Goal: Task Accomplishment & Management: Manage account settings

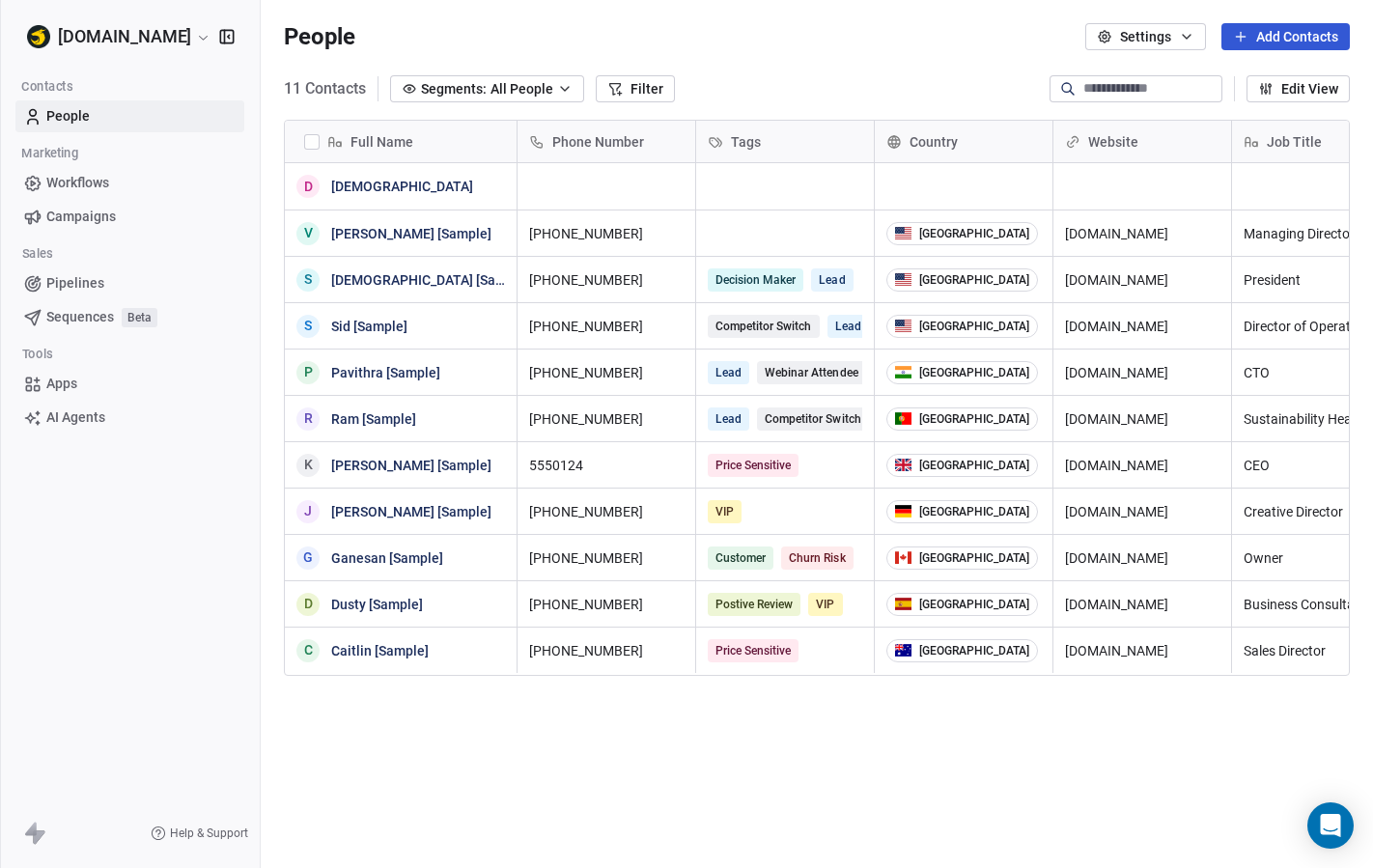
scroll to position [763, 1112]
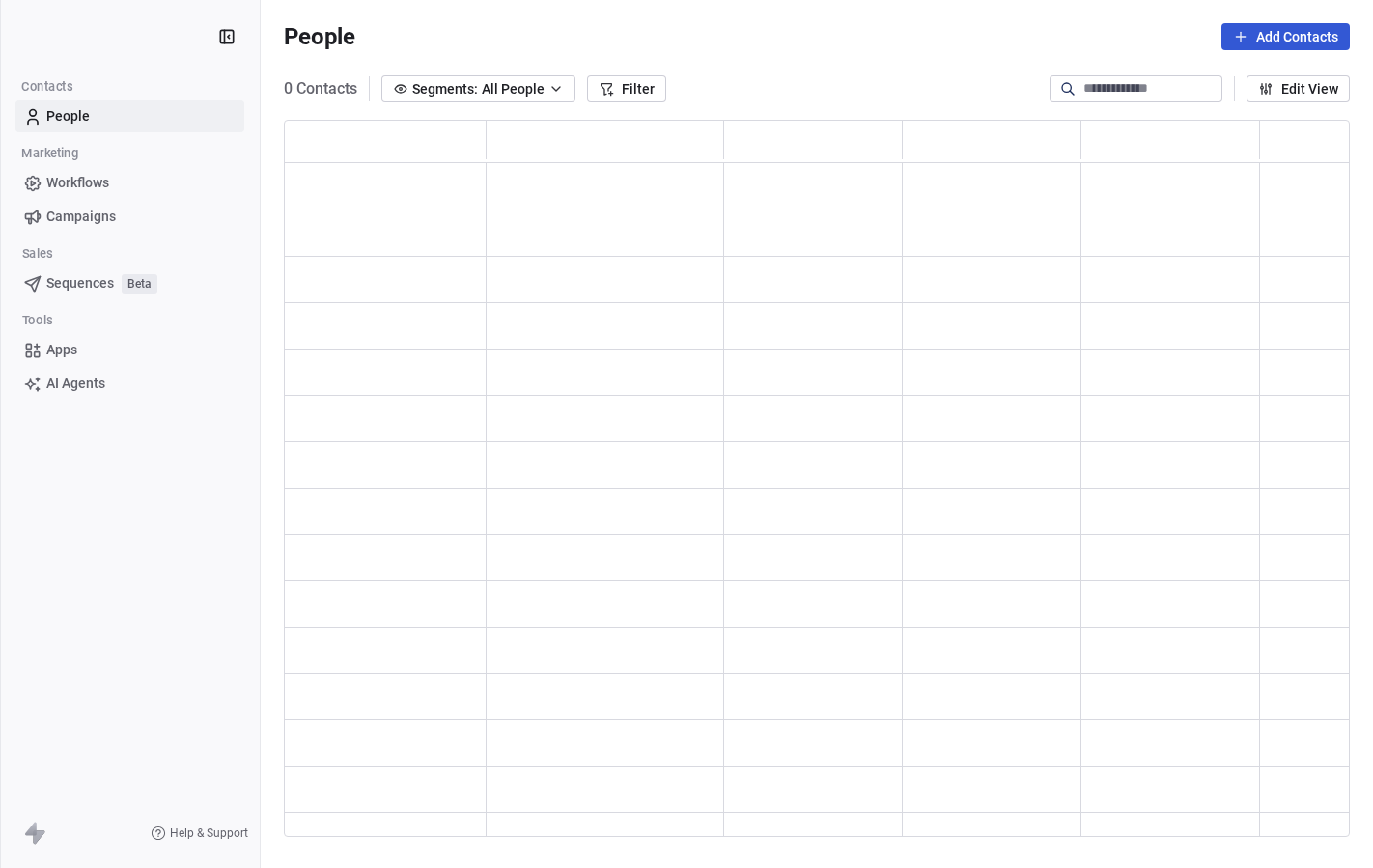
scroll to position [717, 1065]
click at [536, 83] on span "All People" at bounding box center [513, 89] width 63 height 20
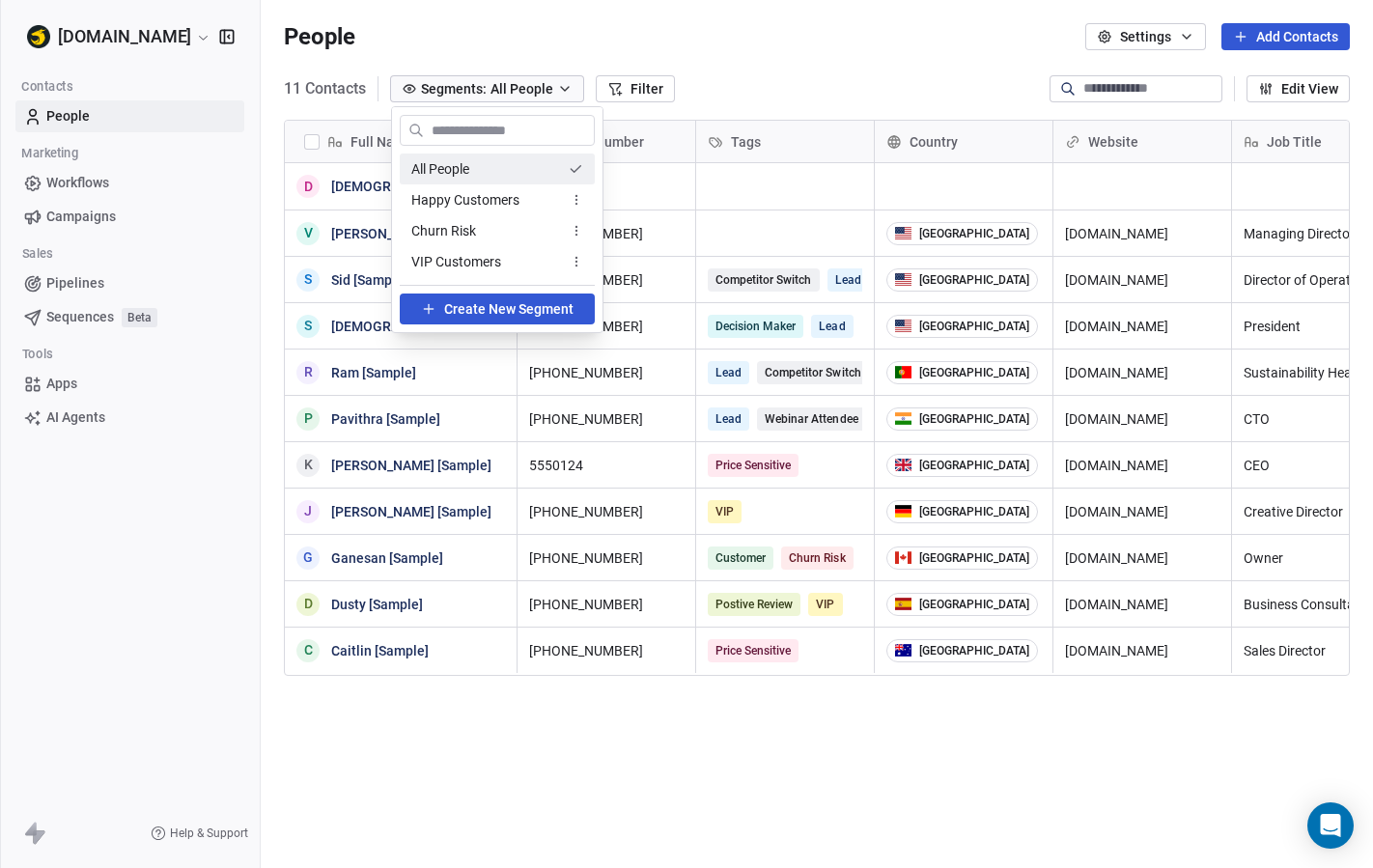
scroll to position [763, 1112]
click at [768, 84] on html "Betterworks.id Contacts People Marketing Workflows Campaigns Sales Pipelines Se…" at bounding box center [686, 434] width 1373 height 868
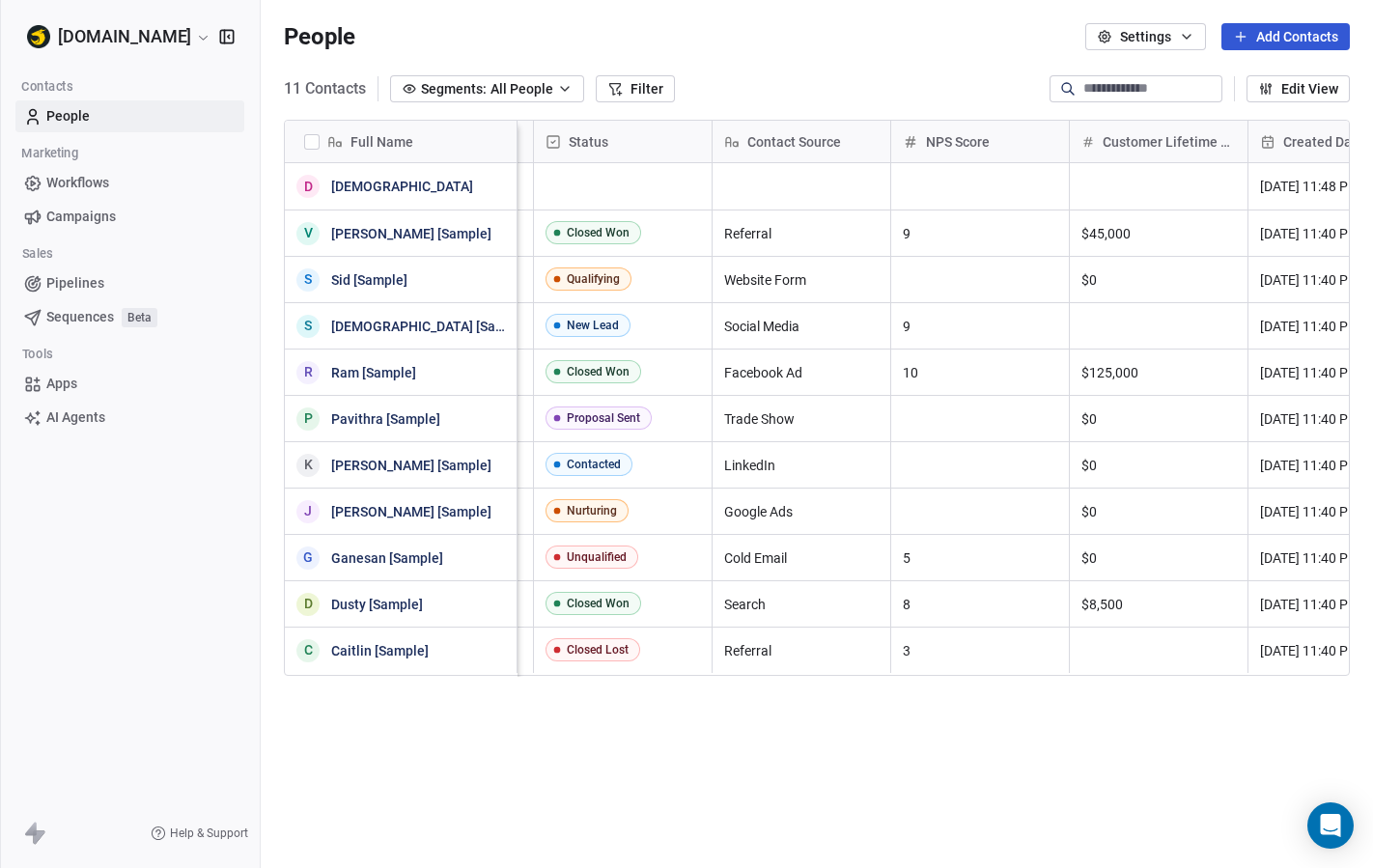
scroll to position [0, 881]
click at [553, 139] on icon at bounding box center [550, 142] width 15 height 15
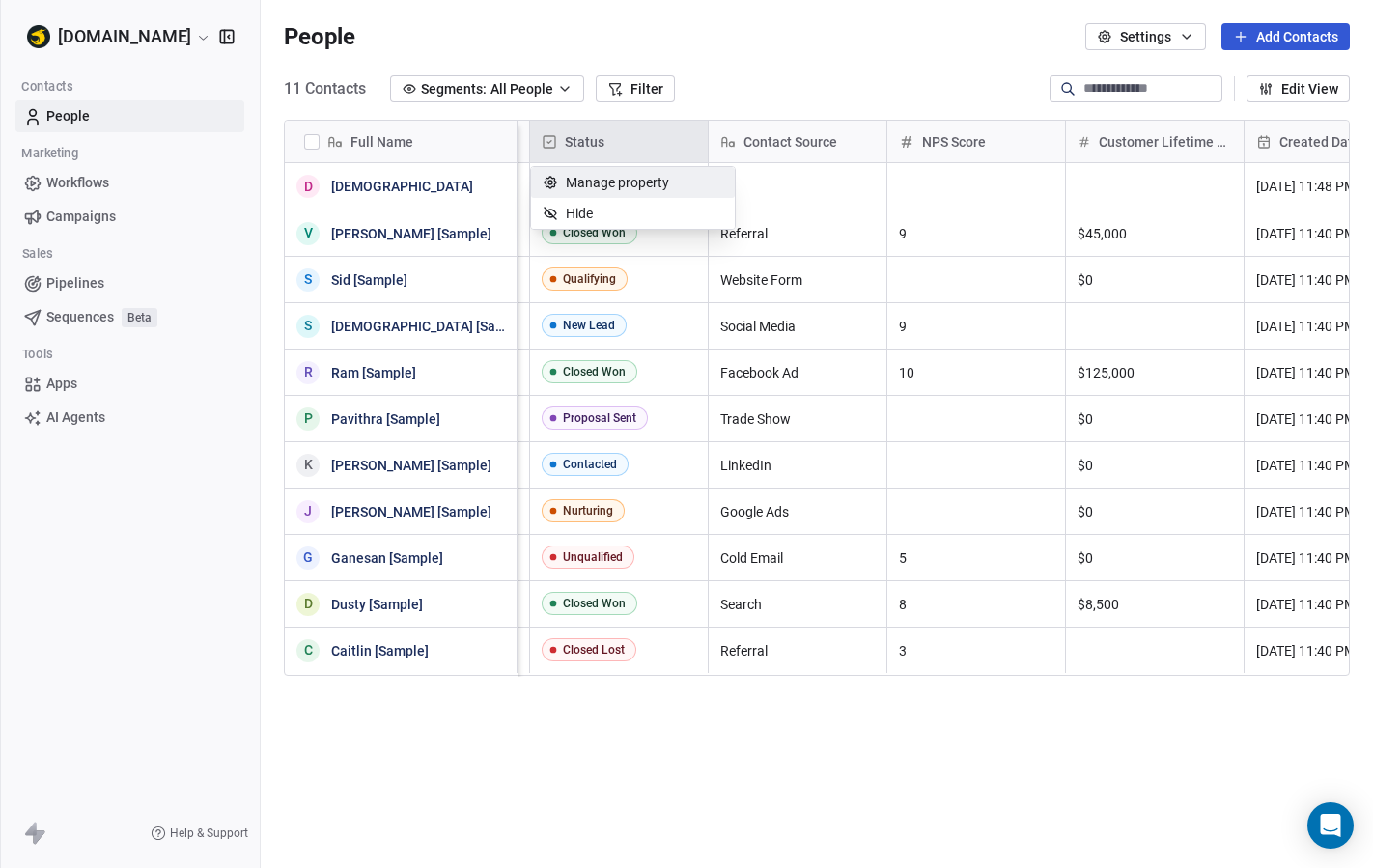
click at [583, 185] on span "Manage property" at bounding box center [617, 183] width 104 height 19
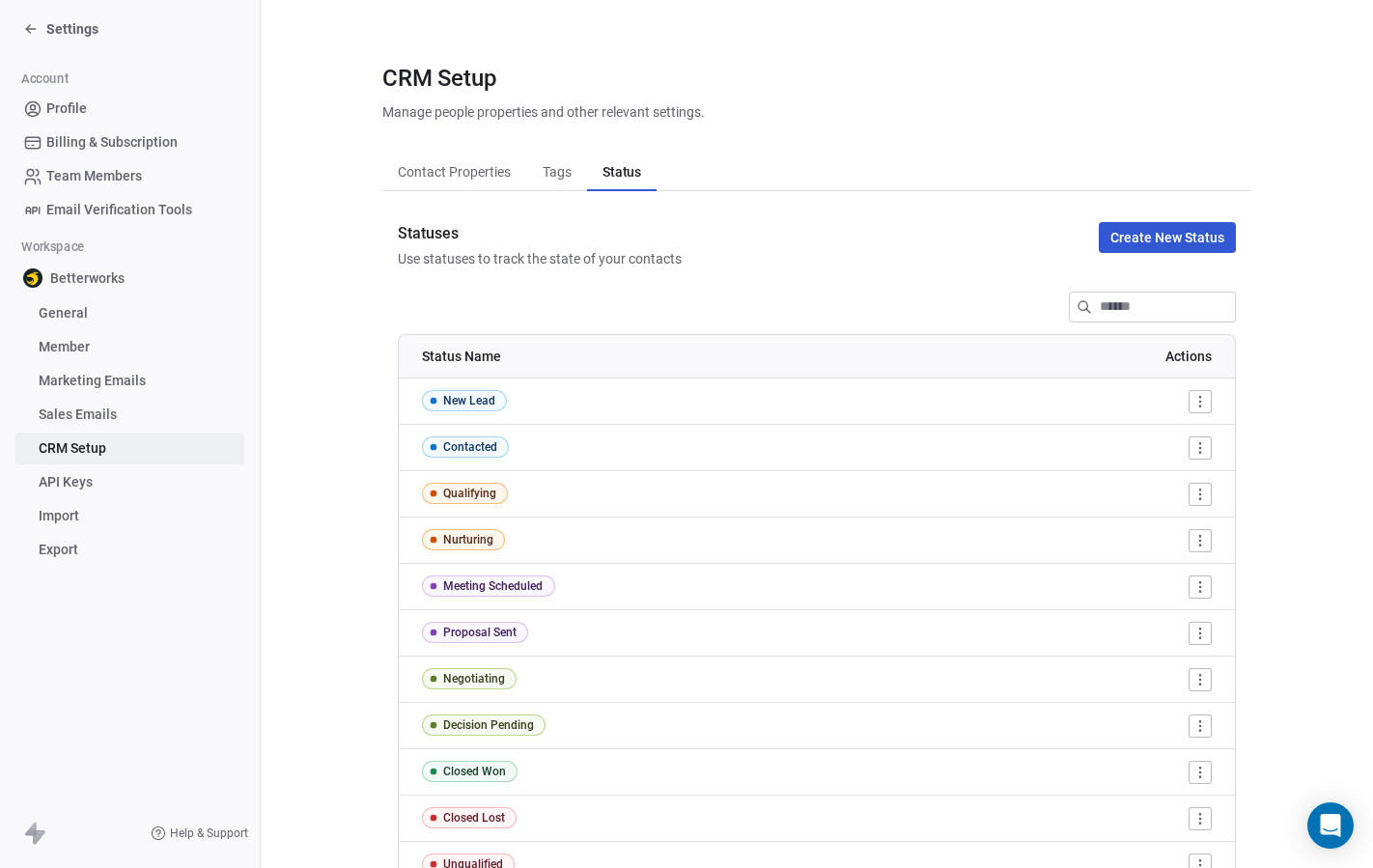
click at [583, 185] on button "Tags Tags" at bounding box center [556, 172] width 60 height 39
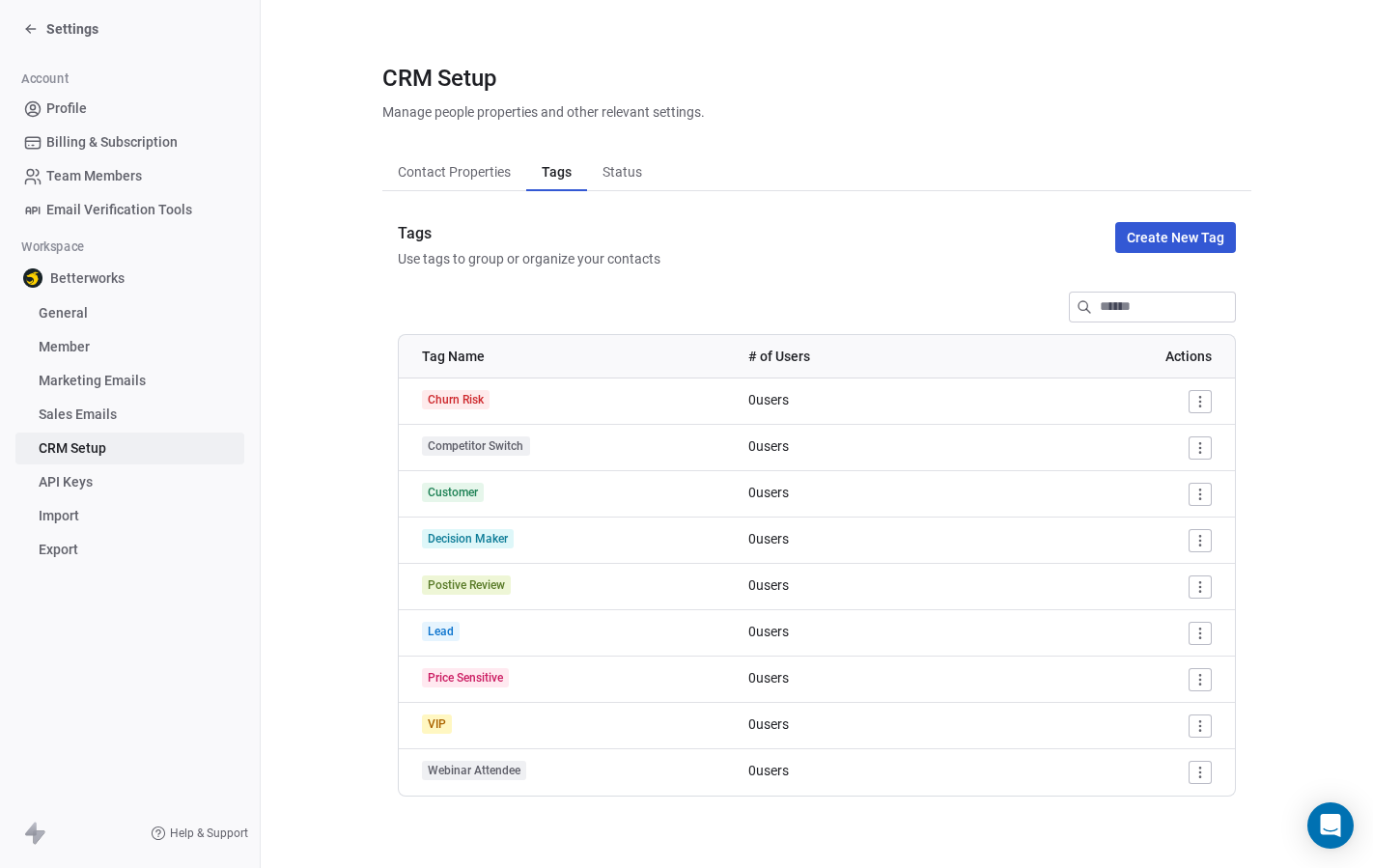
click at [489, 175] on span "Contact Properties" at bounding box center [454, 172] width 129 height 27
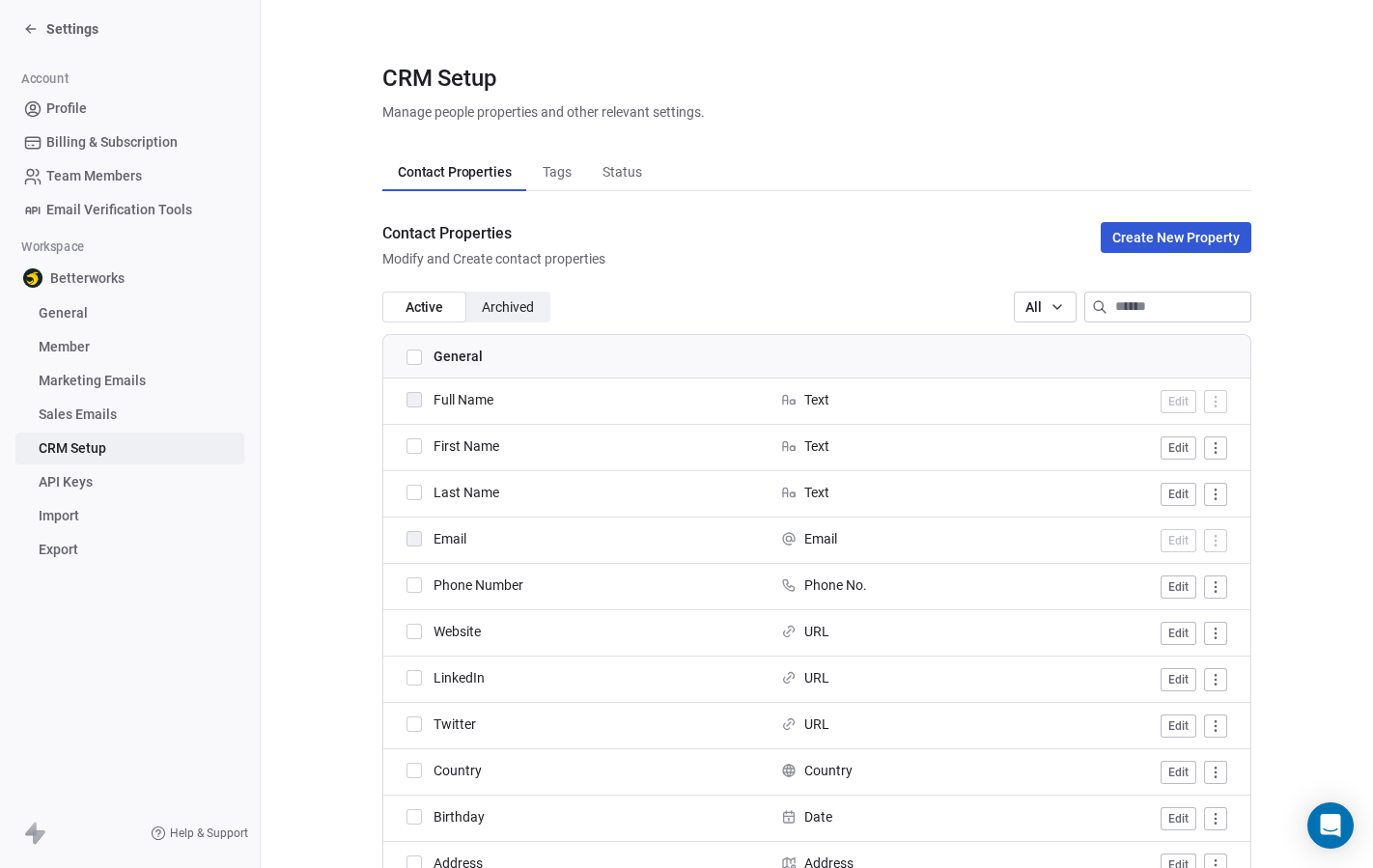
click at [489, 175] on span "Contact Properties" at bounding box center [454, 172] width 129 height 27
click at [557, 162] on span "Tags" at bounding box center [557, 172] width 45 height 27
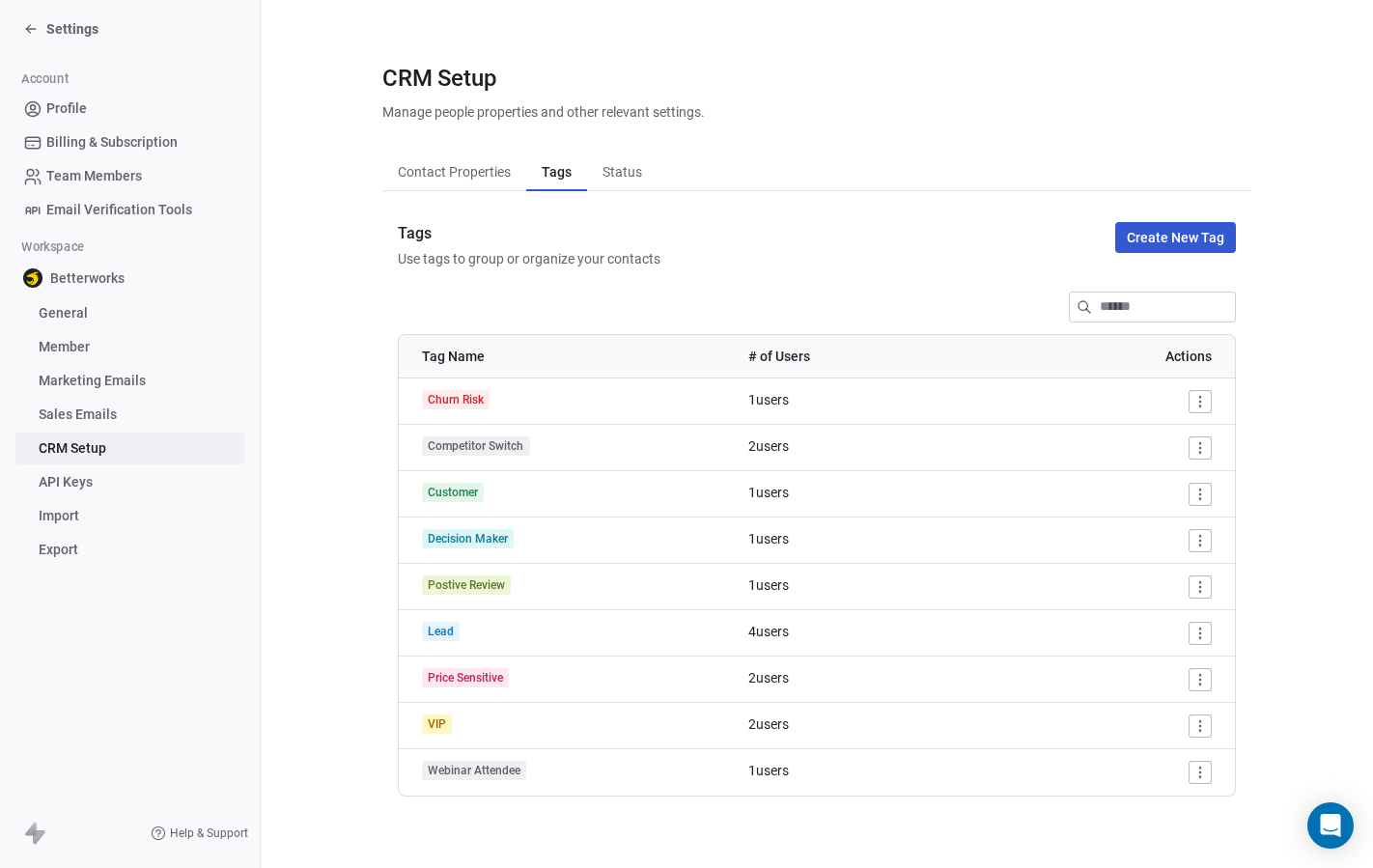
click at [631, 168] on span "Status" at bounding box center [622, 172] width 55 height 27
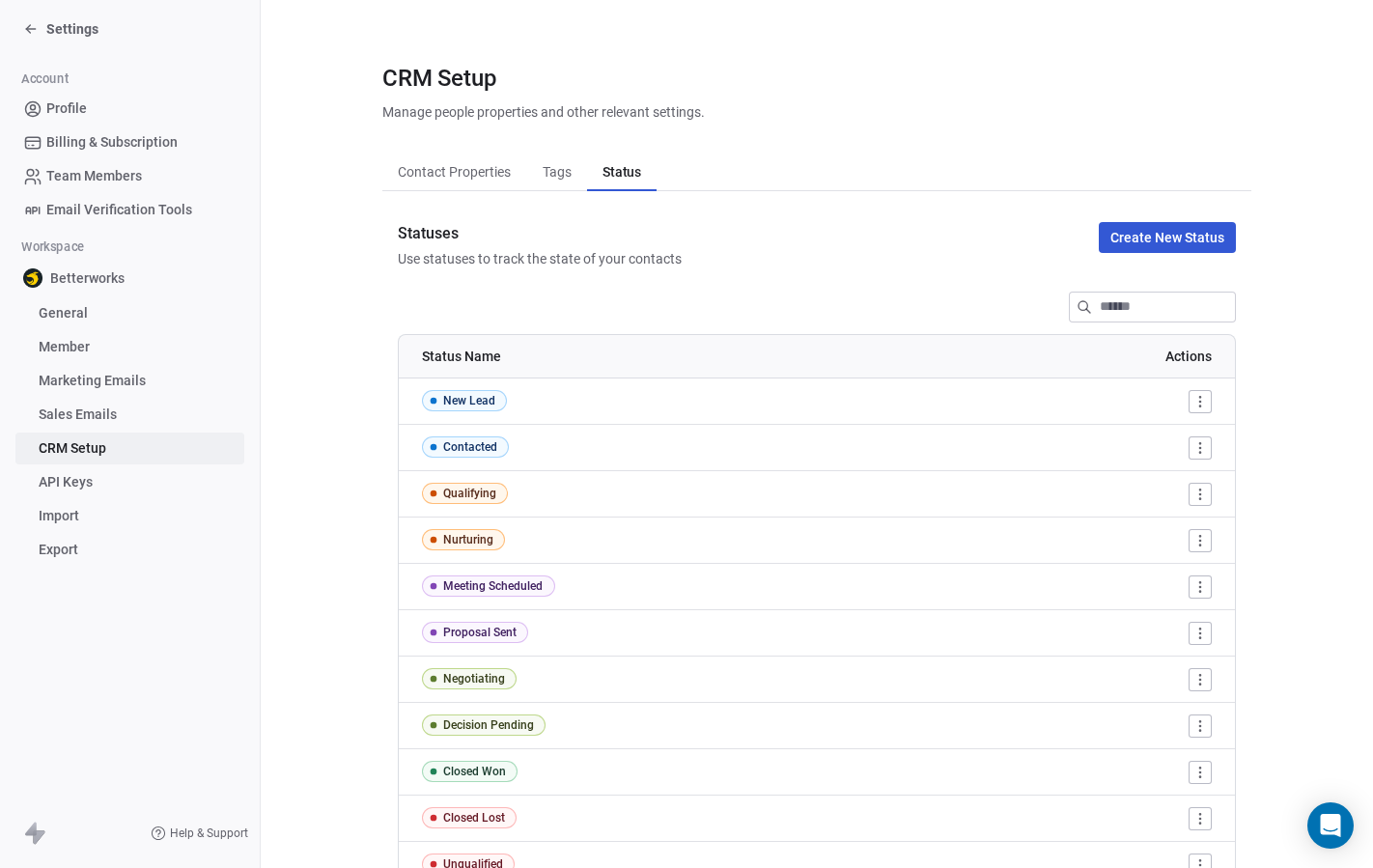
click at [492, 178] on span "Contact Properties" at bounding box center [454, 172] width 129 height 27
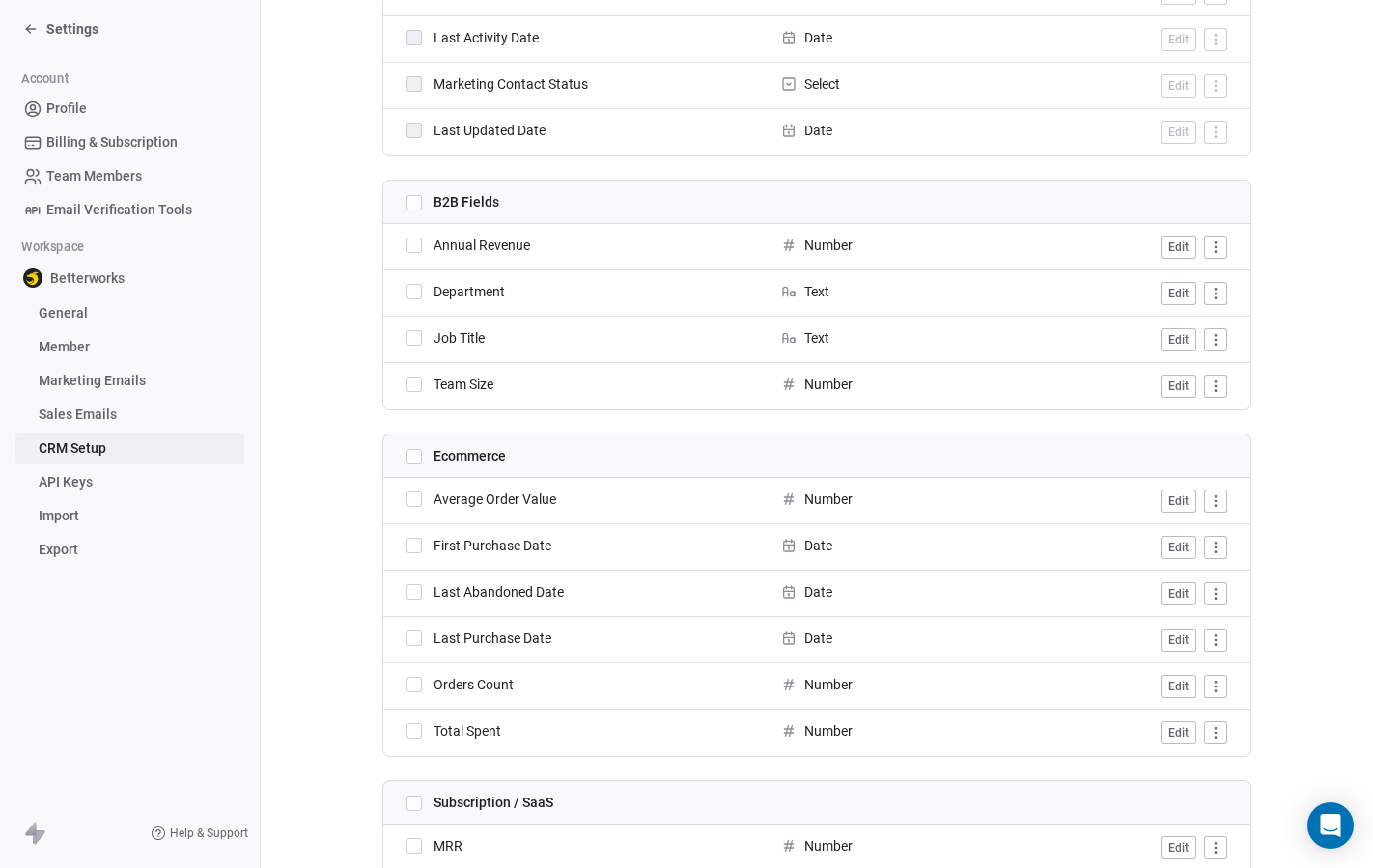
scroll to position [2095, 0]
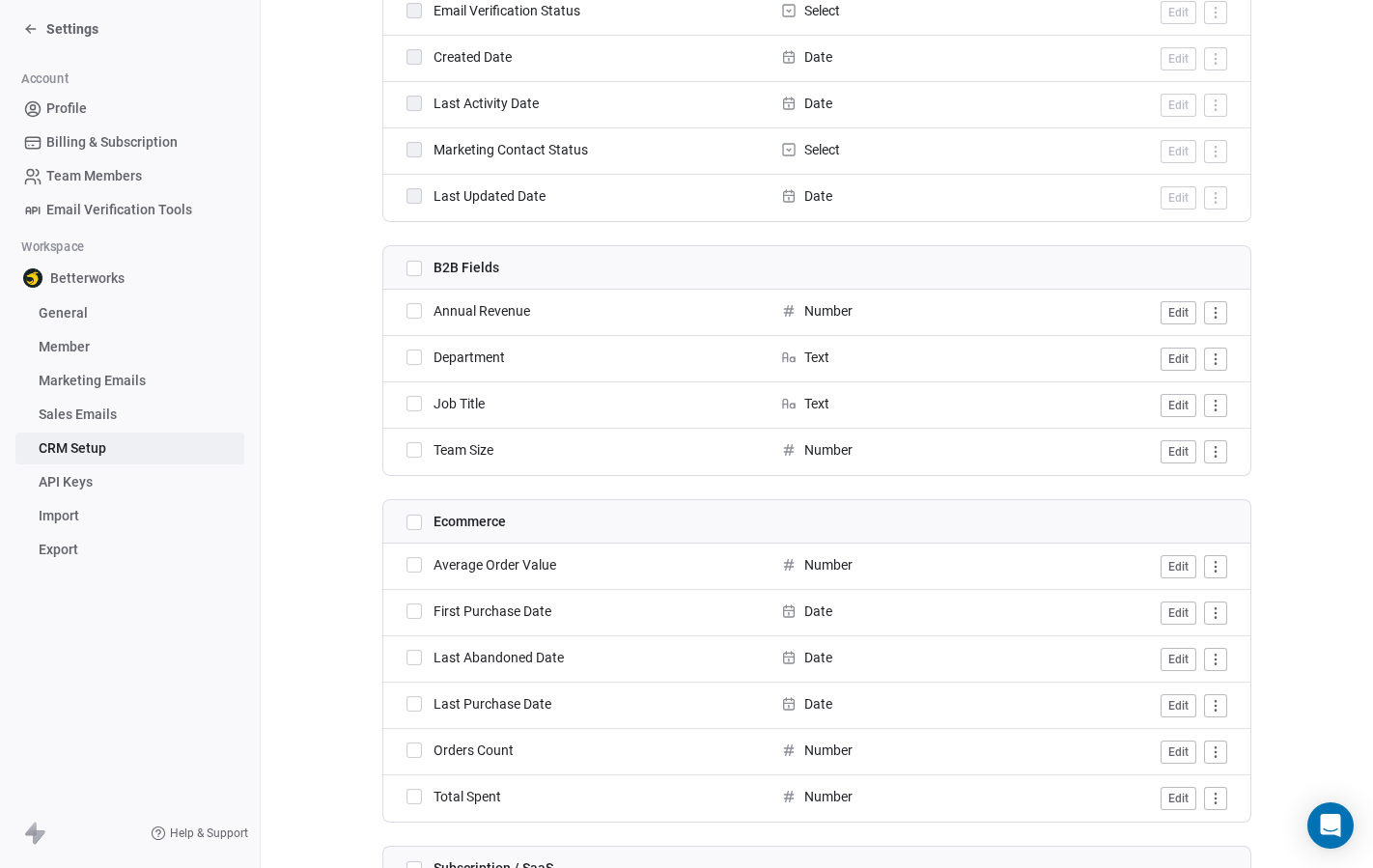
click at [545, 510] on th "Ecommerce" at bounding box center [576, 522] width 386 height 44
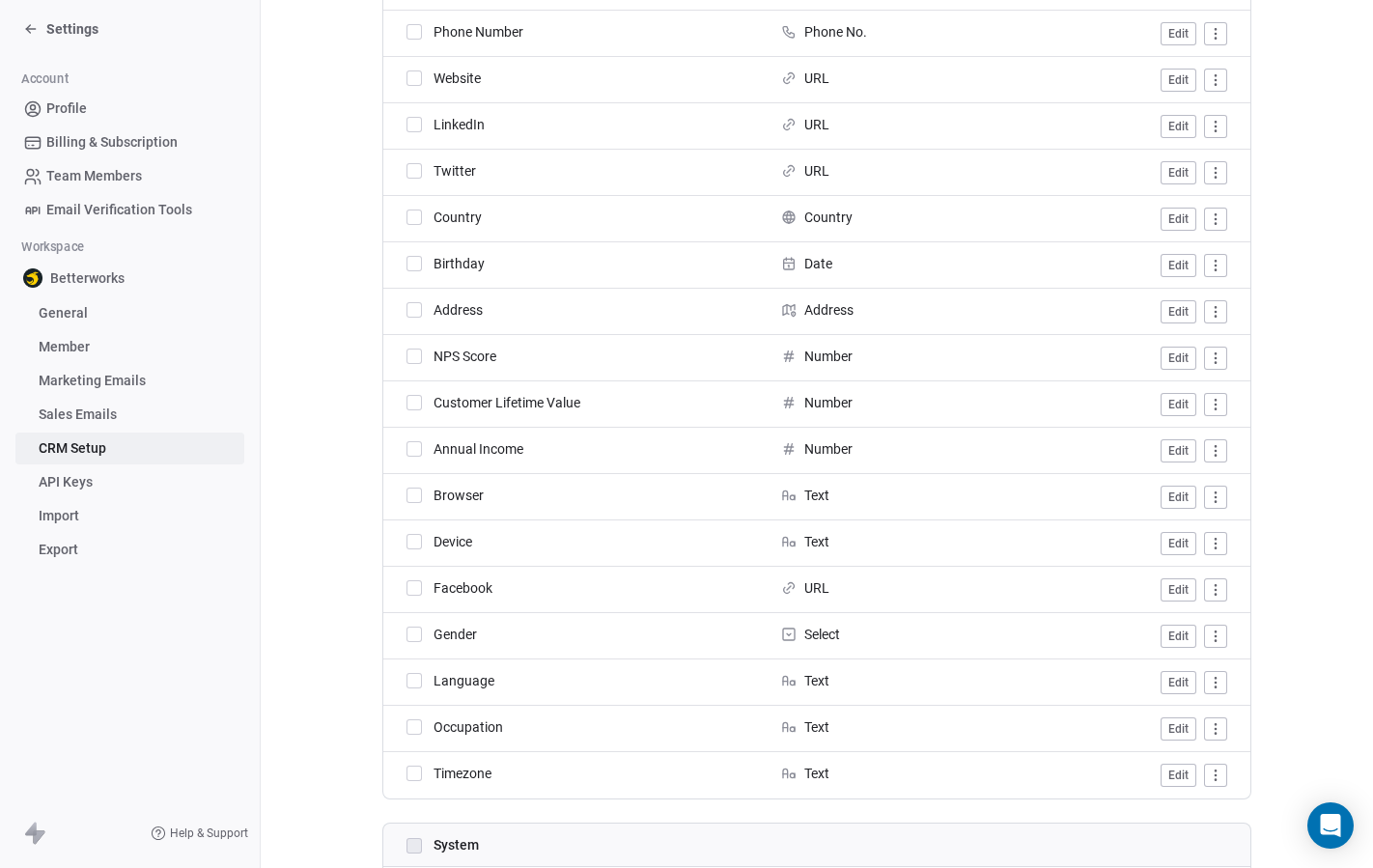
scroll to position [0, 0]
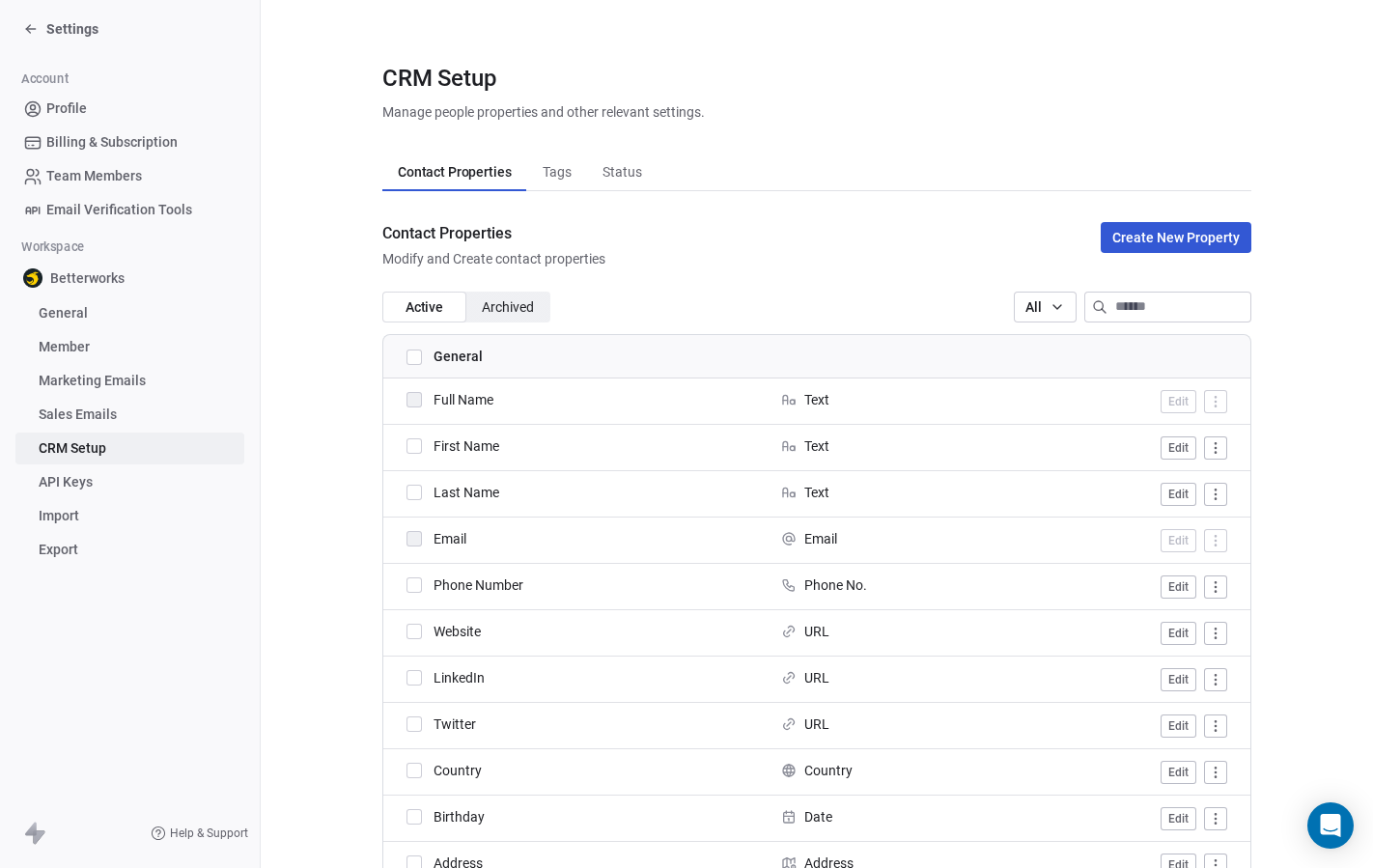
click at [1131, 239] on button "Create New Property" at bounding box center [1176, 237] width 151 height 31
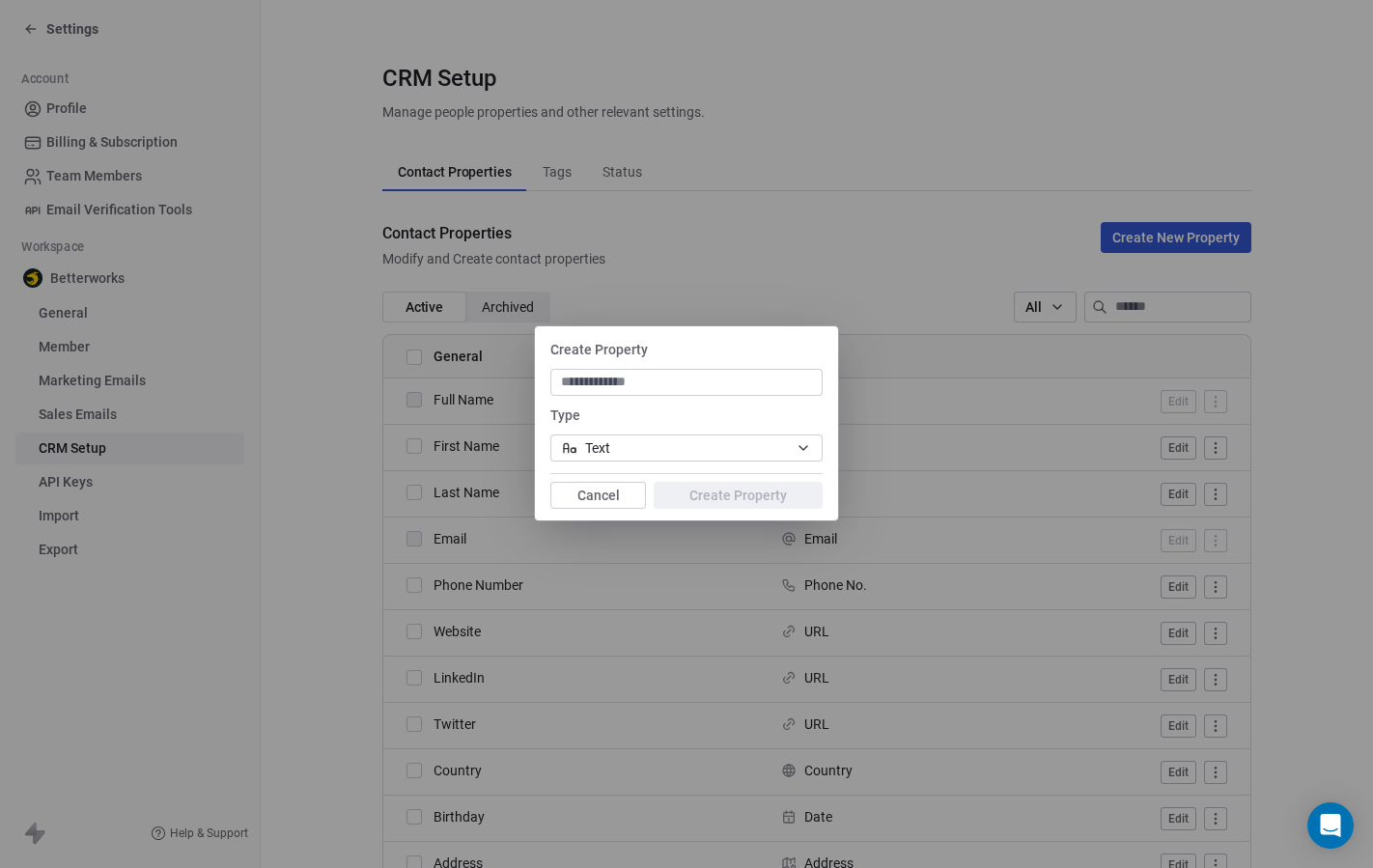
click at [584, 510] on div "Create Property Type Text Cancel Create Property" at bounding box center [686, 423] width 303 height 187
click at [585, 493] on button "Cancel" at bounding box center [598, 495] width 96 height 27
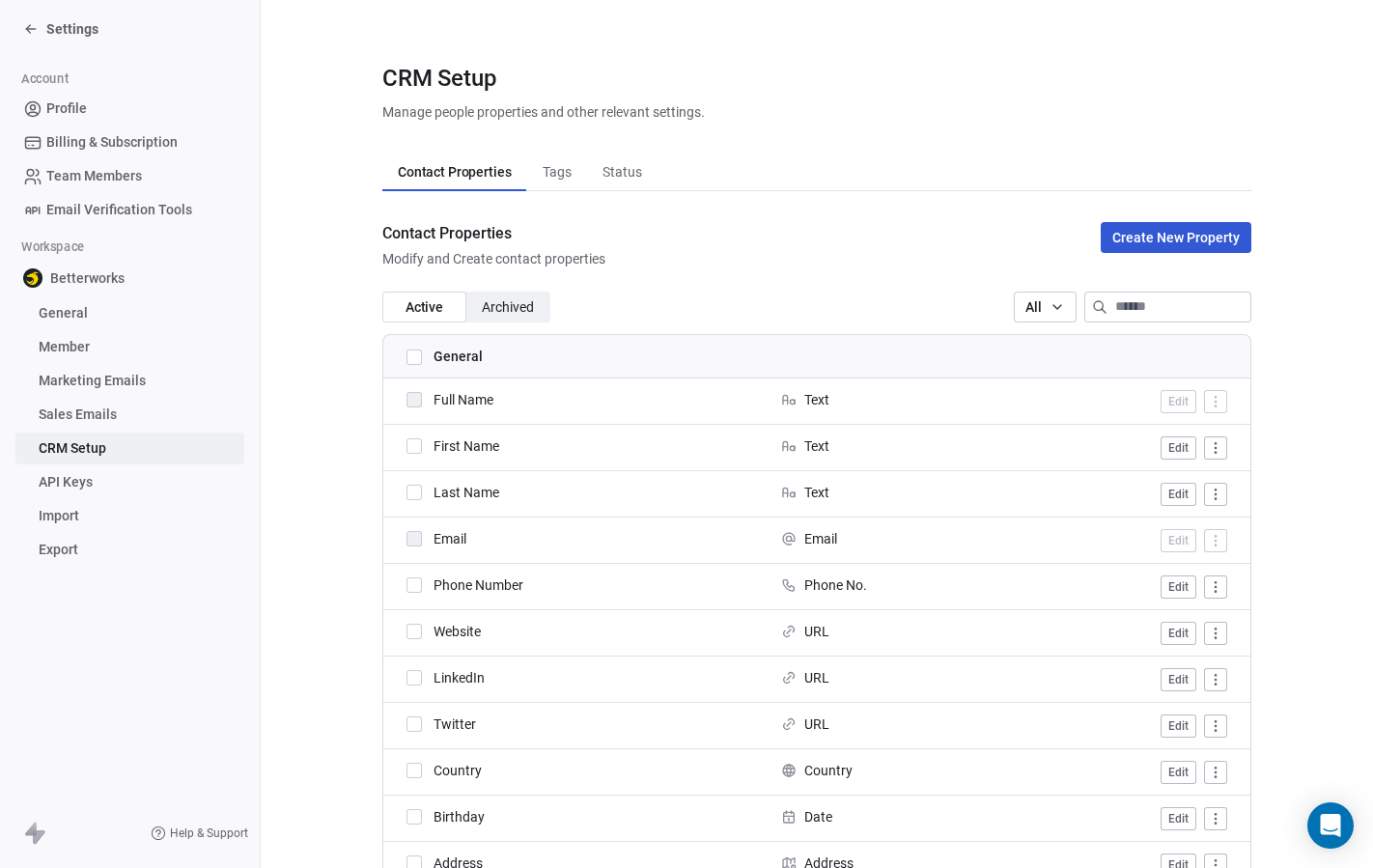
click at [1194, 229] on button "Create New Property" at bounding box center [1176, 237] width 151 height 31
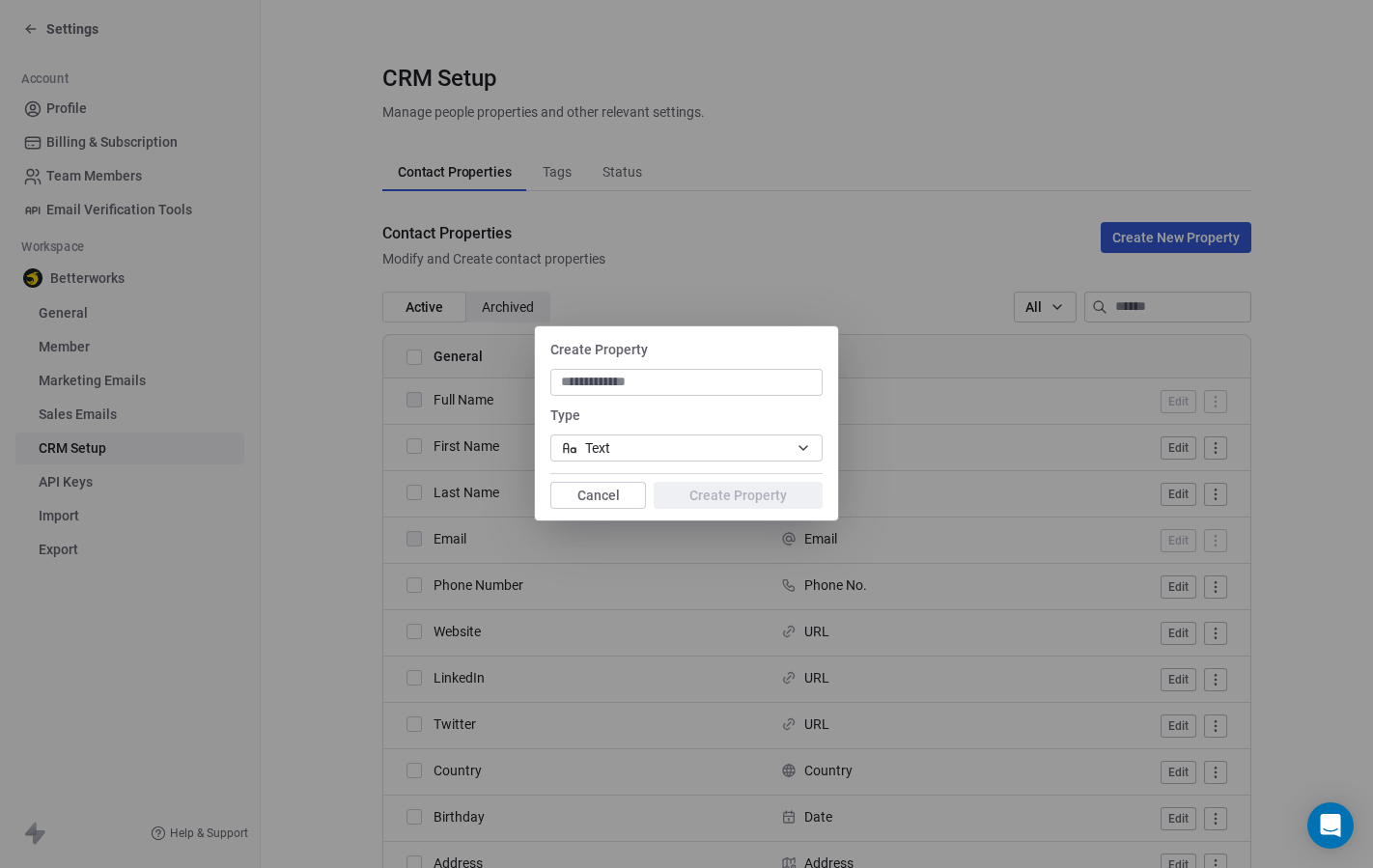
click at [732, 449] on button "Text" at bounding box center [686, 448] width 272 height 27
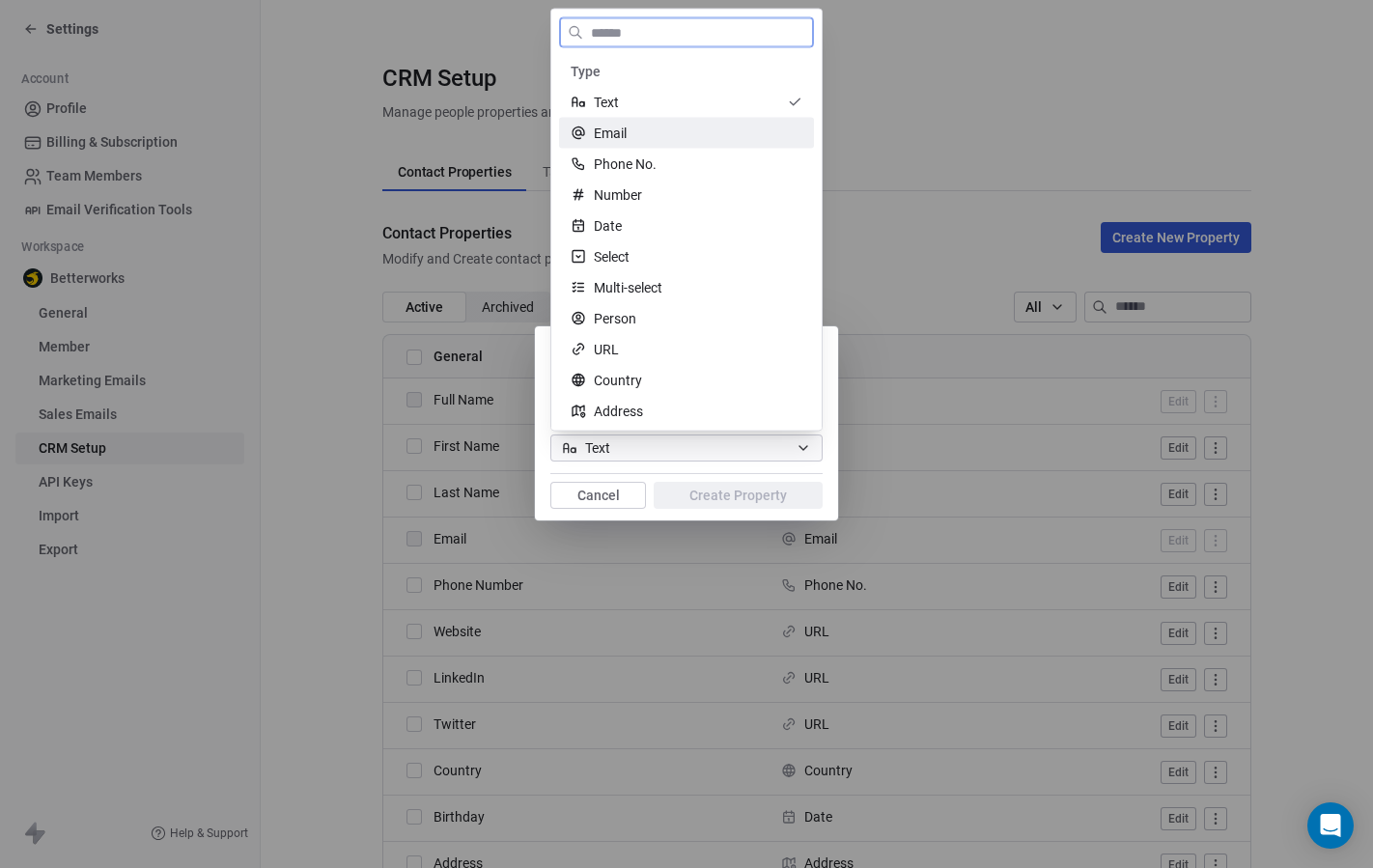
click at [684, 131] on div "Email" at bounding box center [686, 134] width 231 height 19
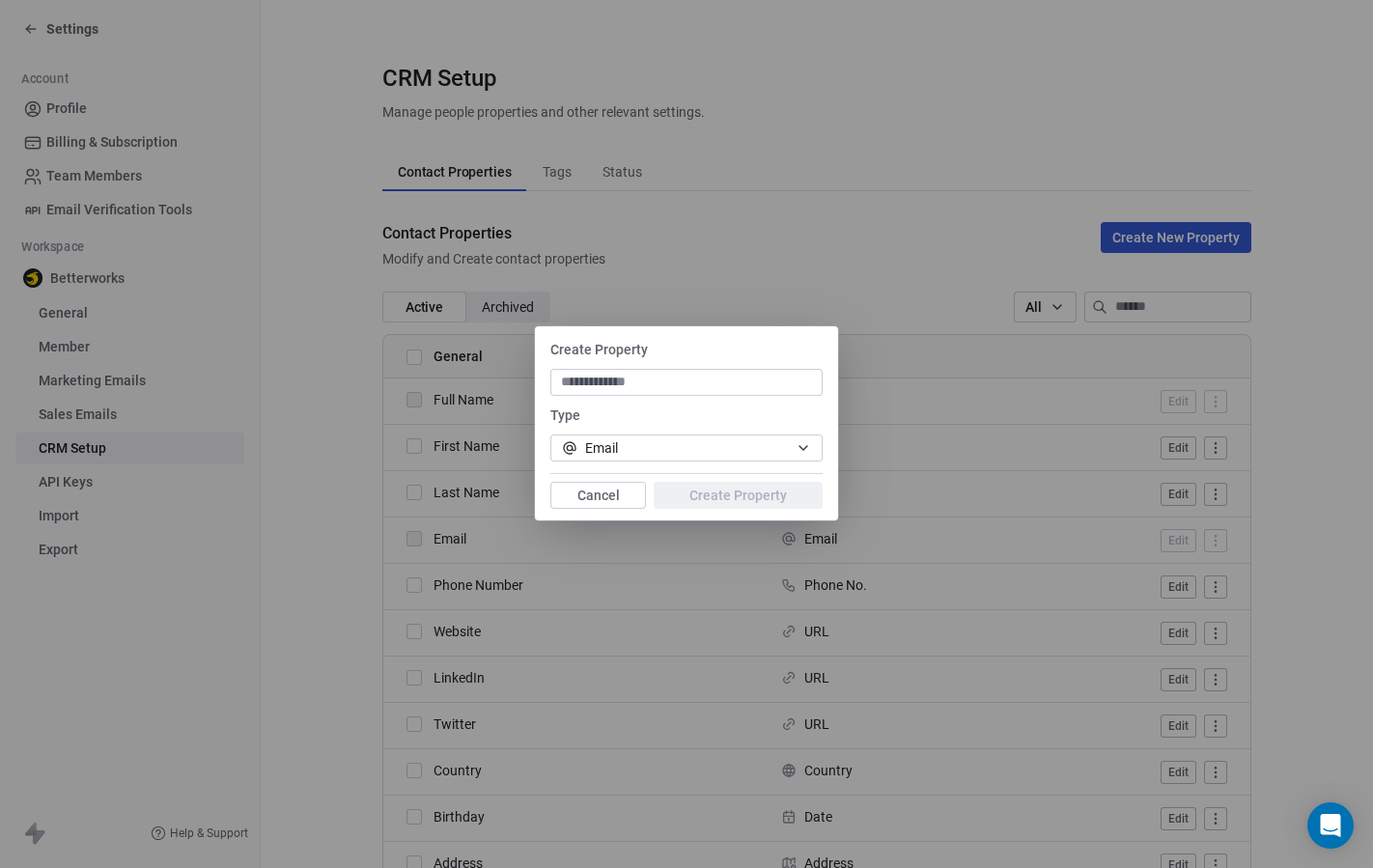
click at [621, 393] on div at bounding box center [686, 382] width 272 height 27
type input "****"
click at [707, 496] on button "Create Property" at bounding box center [737, 495] width 169 height 27
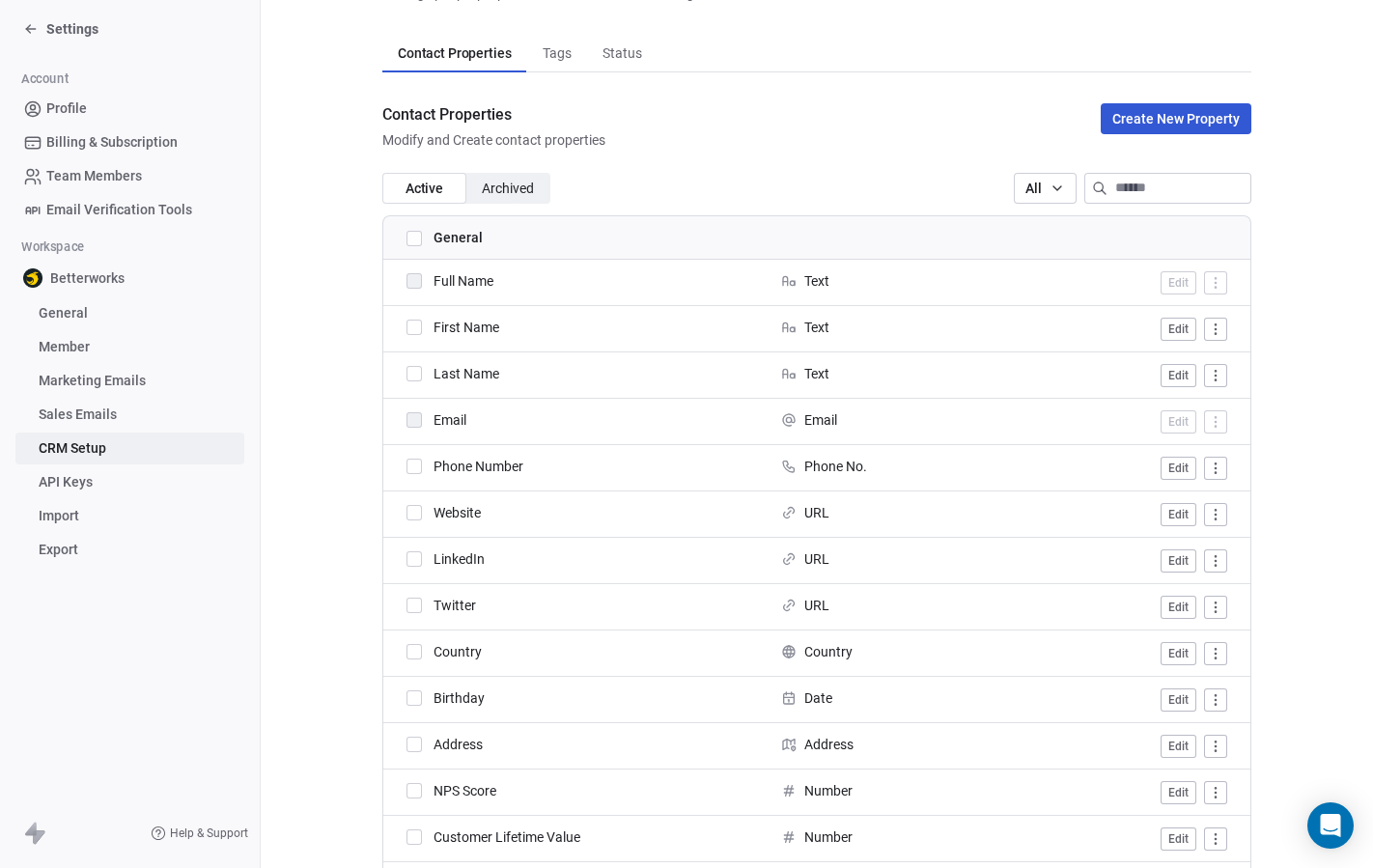
scroll to position [94, 0]
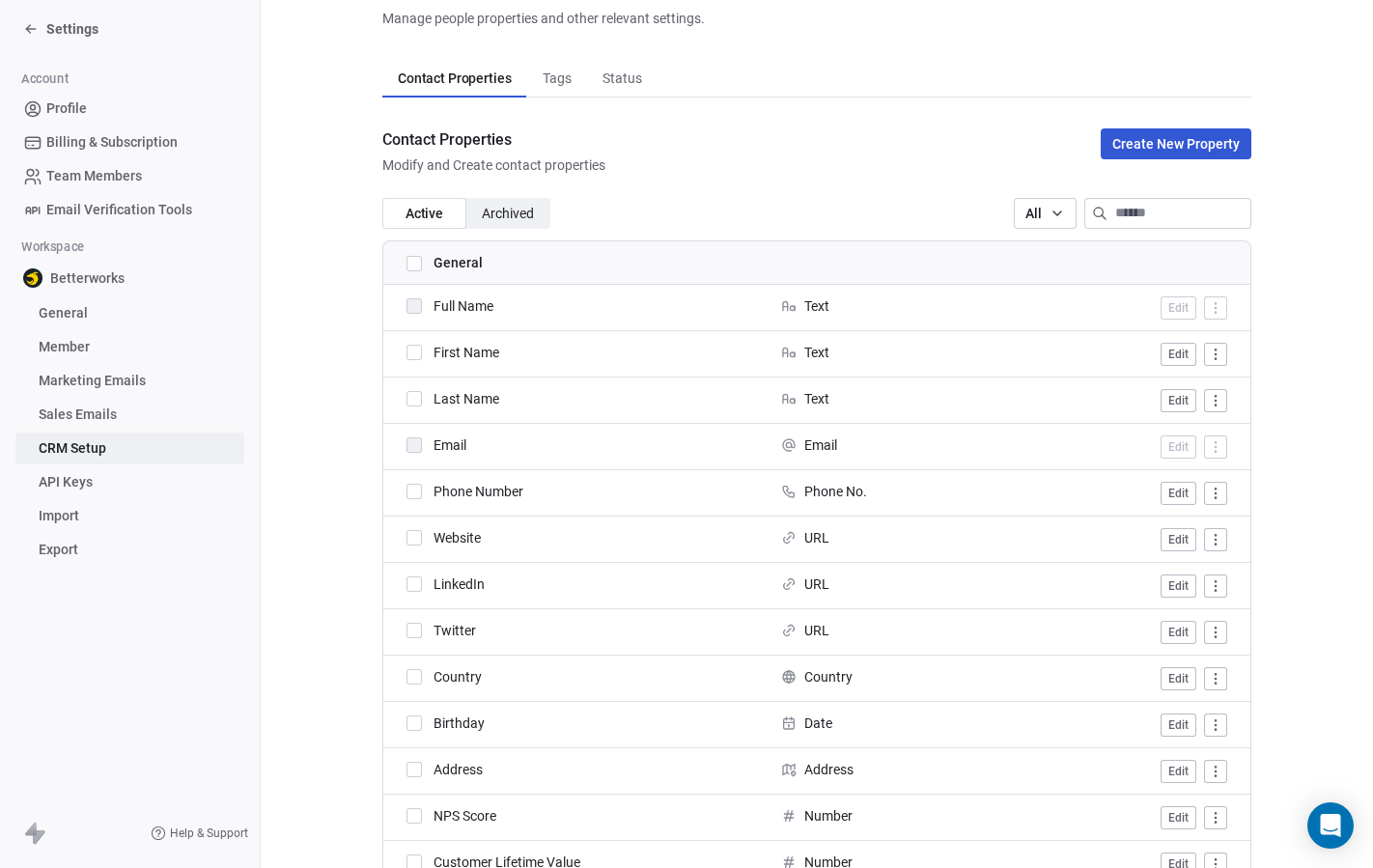
click at [122, 486] on link "API Keys" at bounding box center [130, 482] width 228 height 32
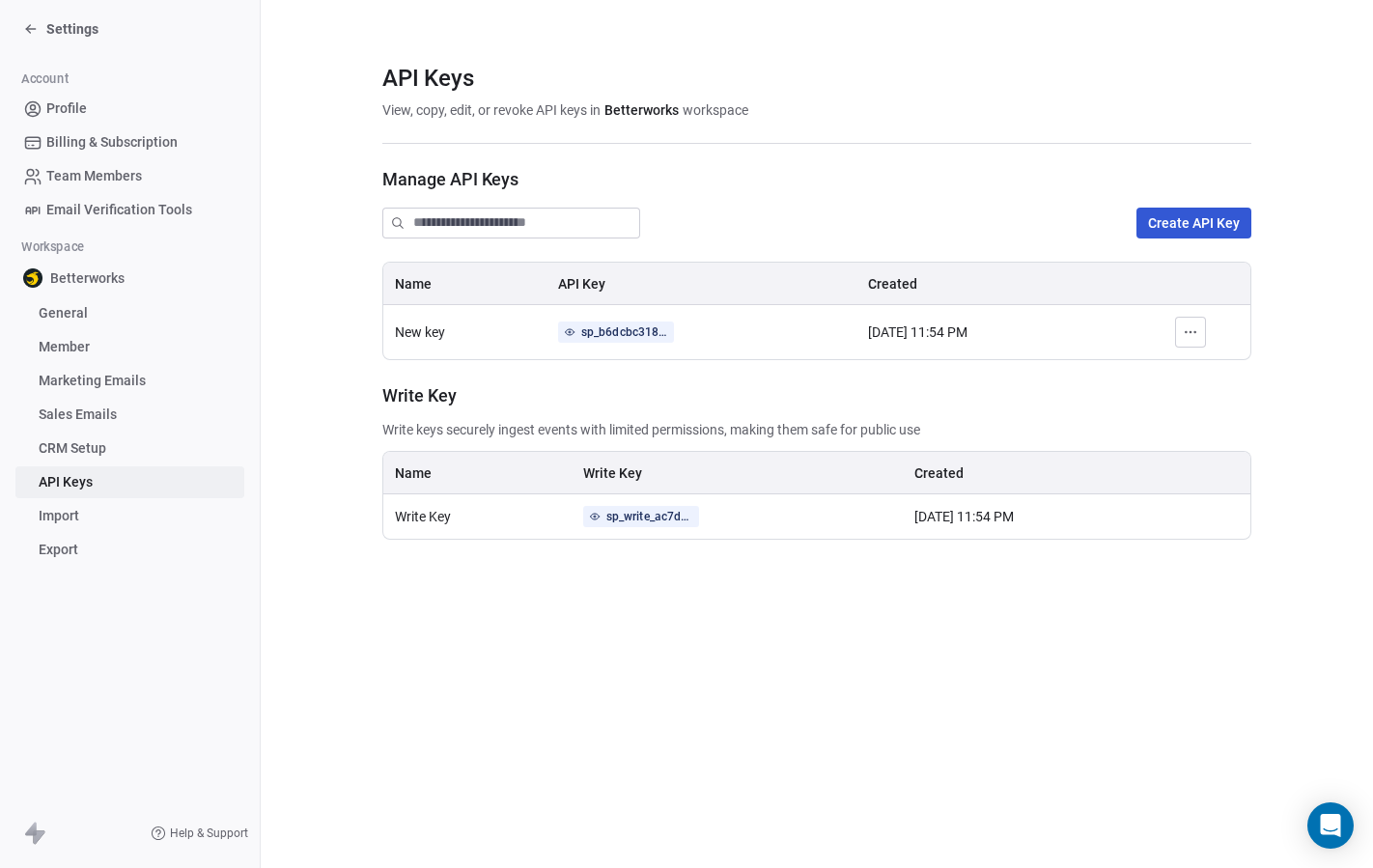
click at [114, 451] on link "CRM Setup" at bounding box center [130, 448] width 228 height 32
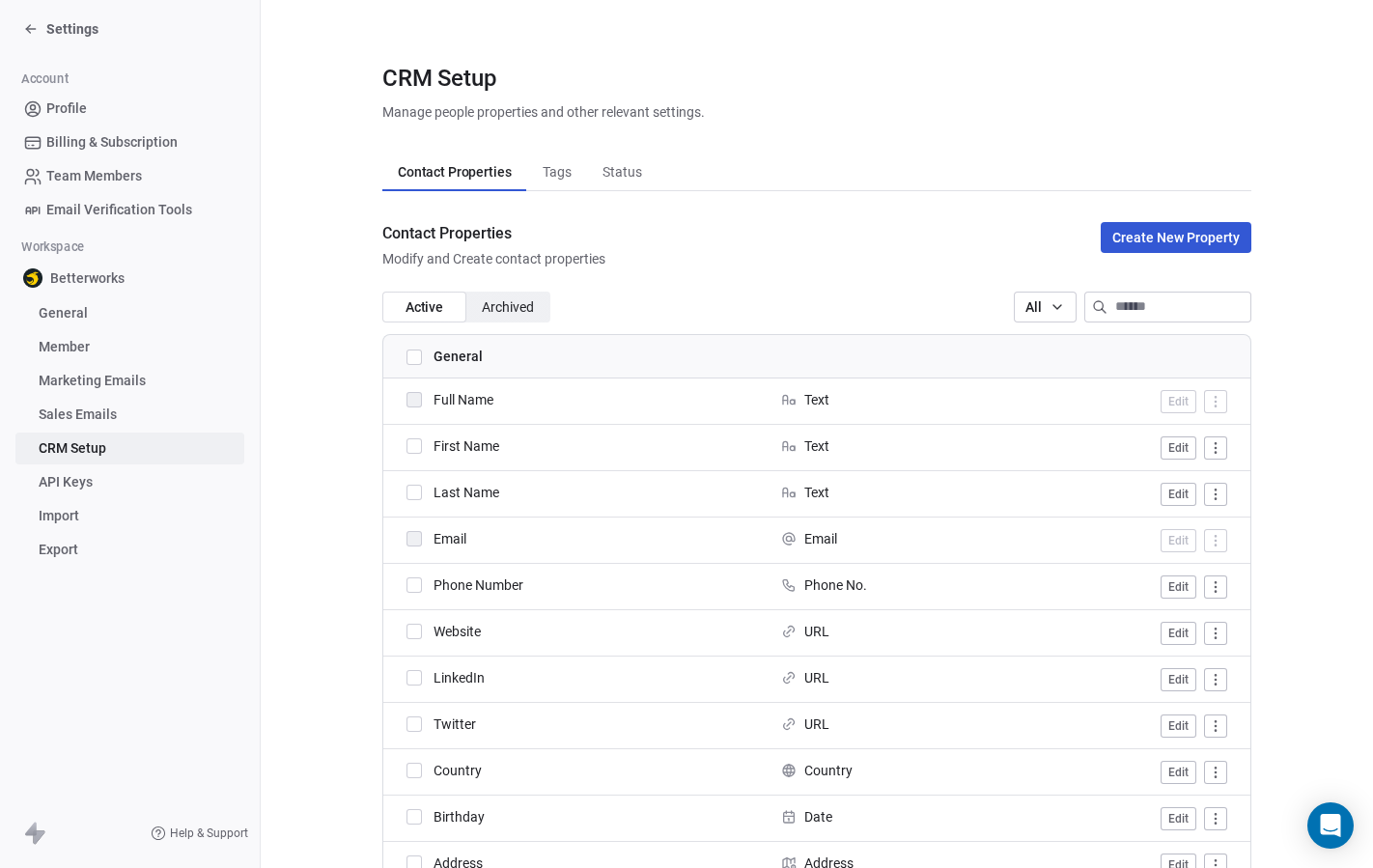
click at [527, 293] on span "Archived Archived" at bounding box center [508, 307] width 84 height 31
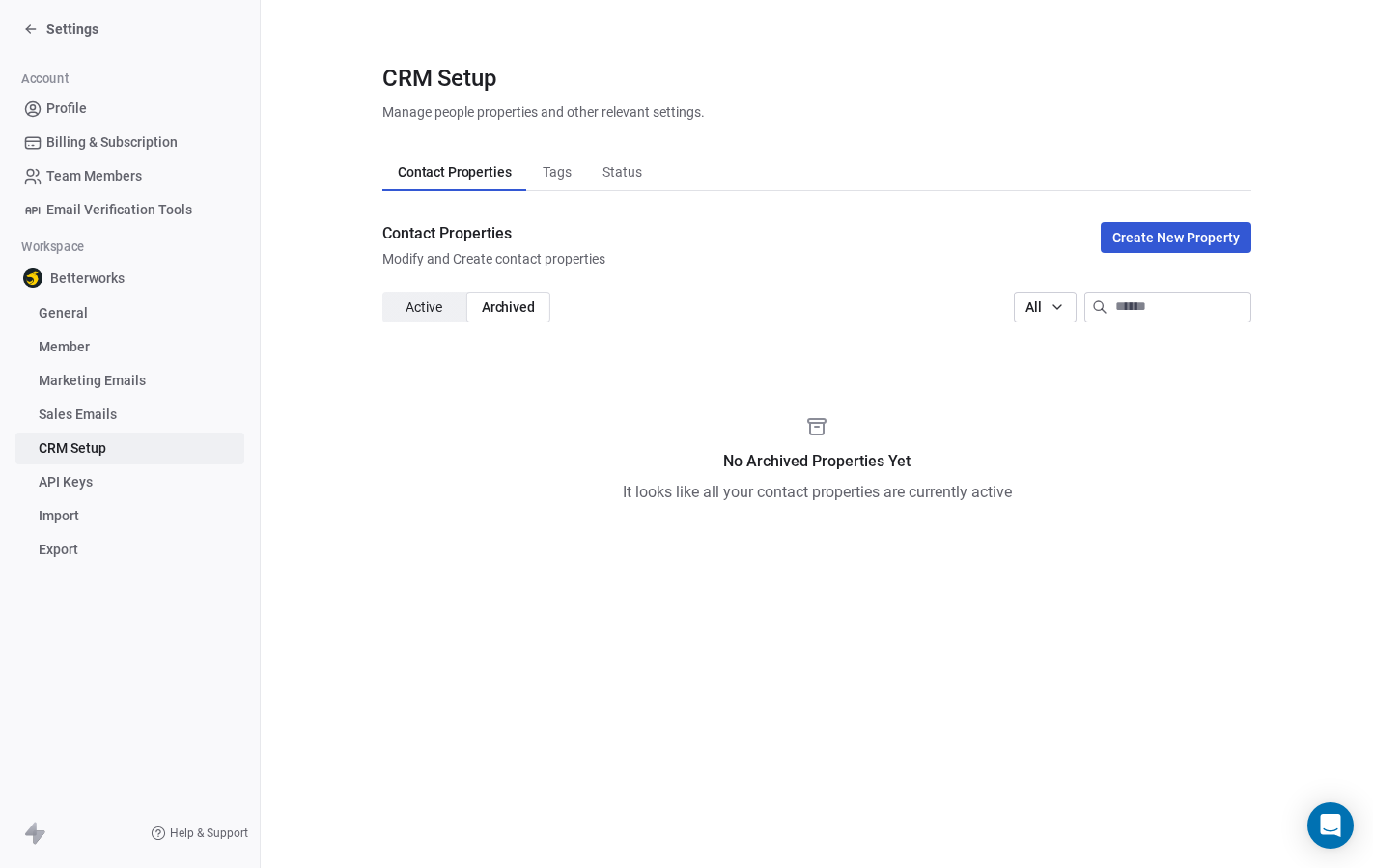
click at [455, 301] on span "Active Active" at bounding box center [424, 307] width 84 height 31
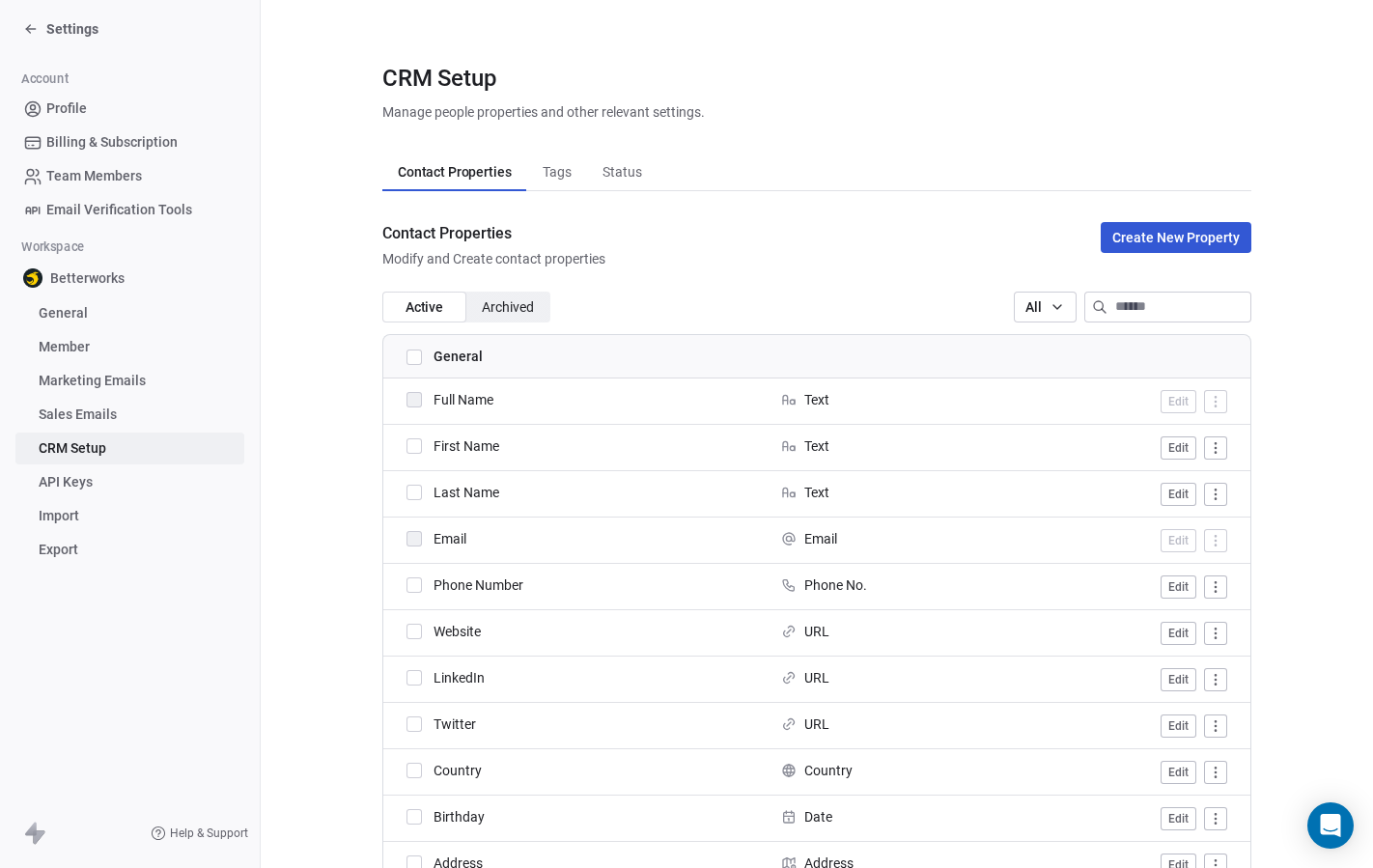
click at [539, 178] on span "Tags" at bounding box center [557, 172] width 45 height 27
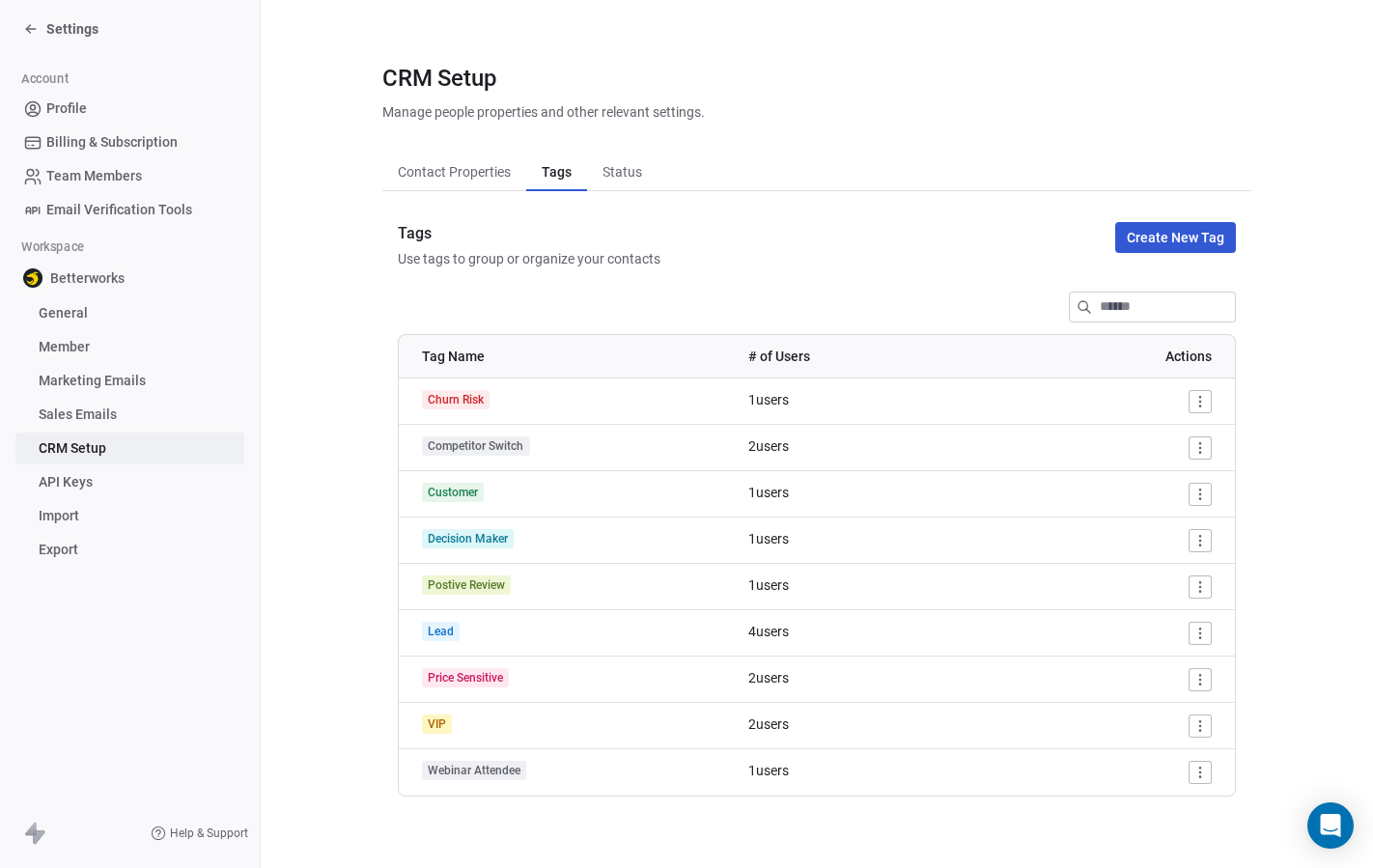
click at [630, 173] on span "Status" at bounding box center [622, 172] width 55 height 27
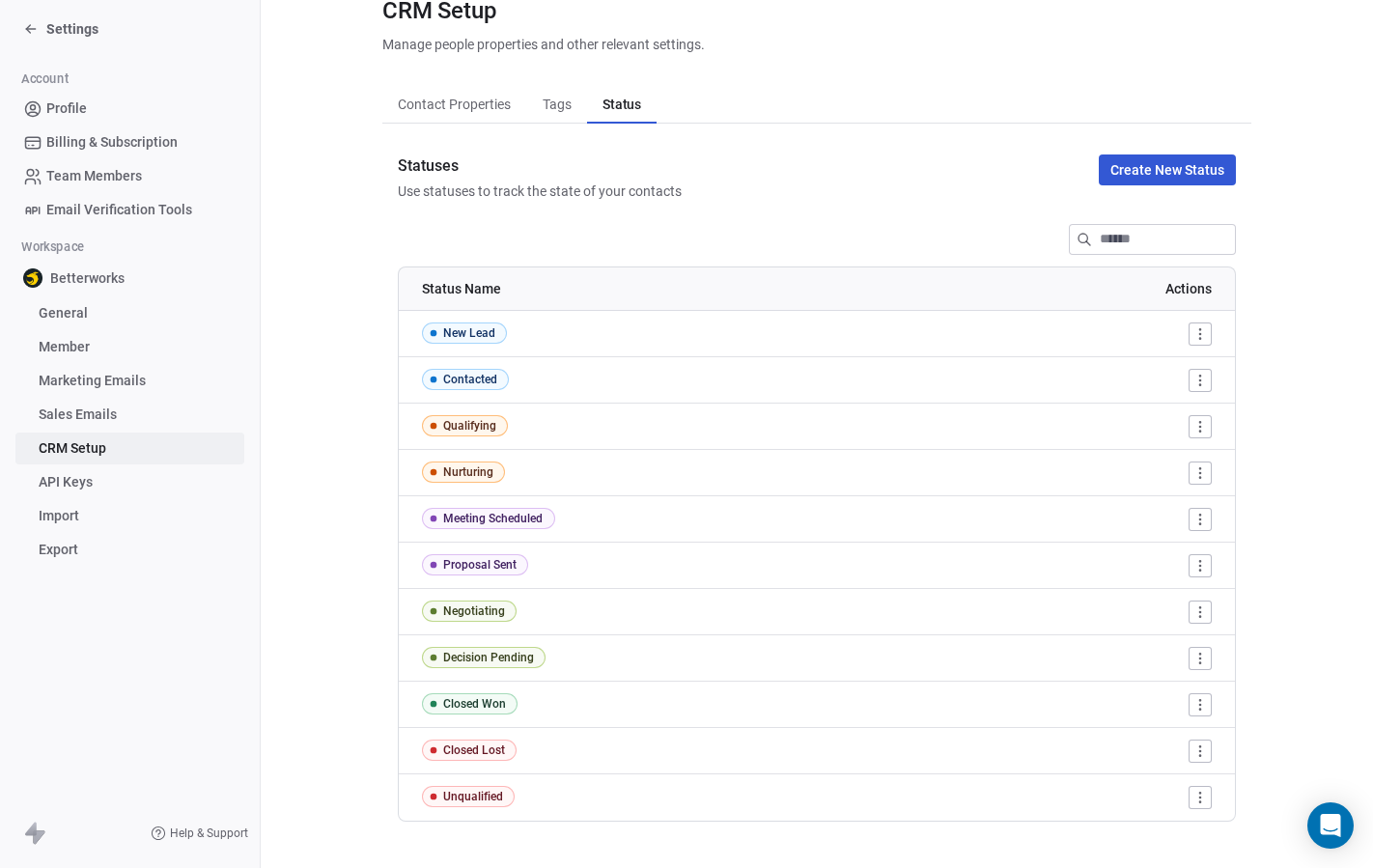
scroll to position [63, 0]
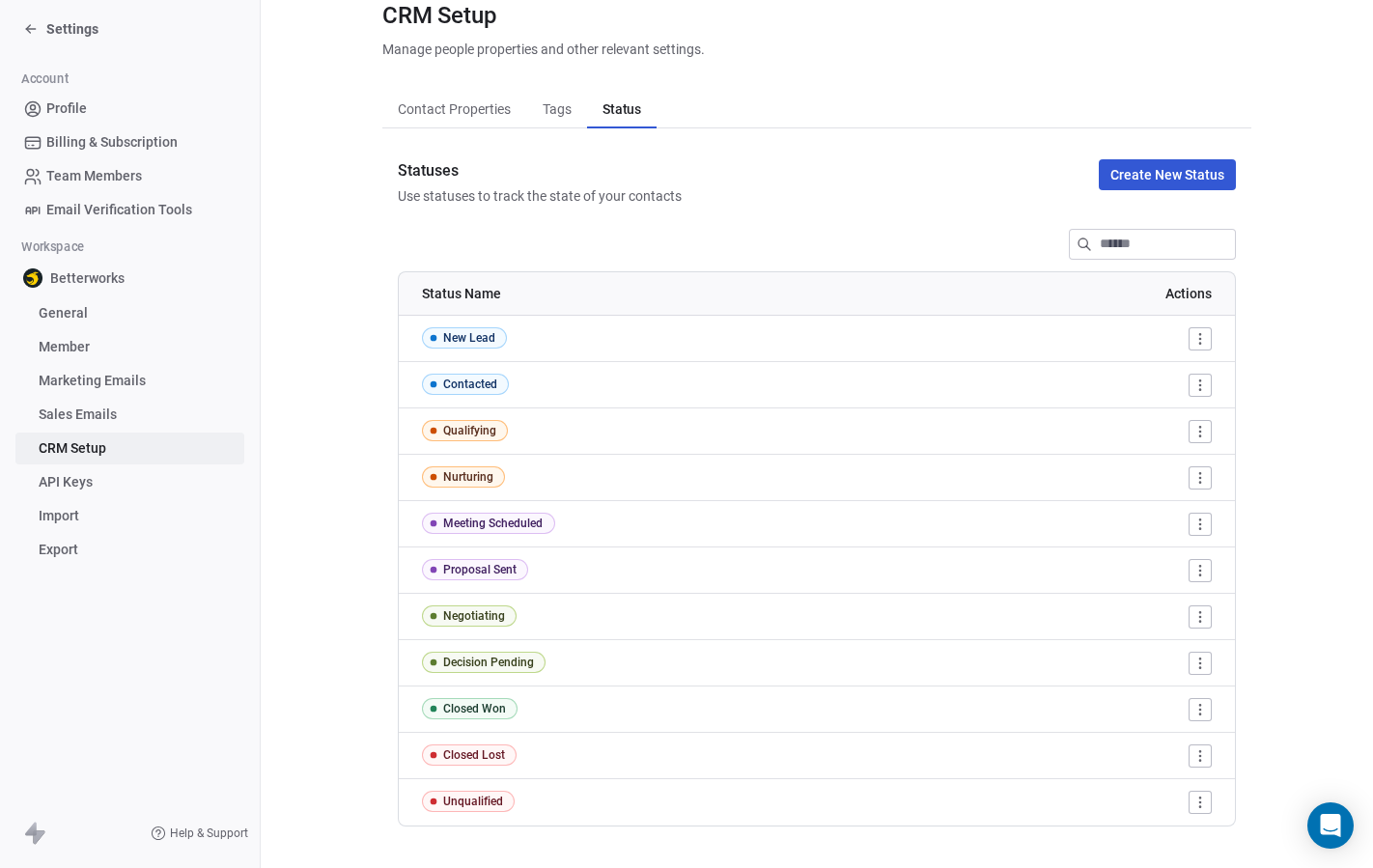
click at [92, 313] on link "General" at bounding box center [130, 313] width 228 height 32
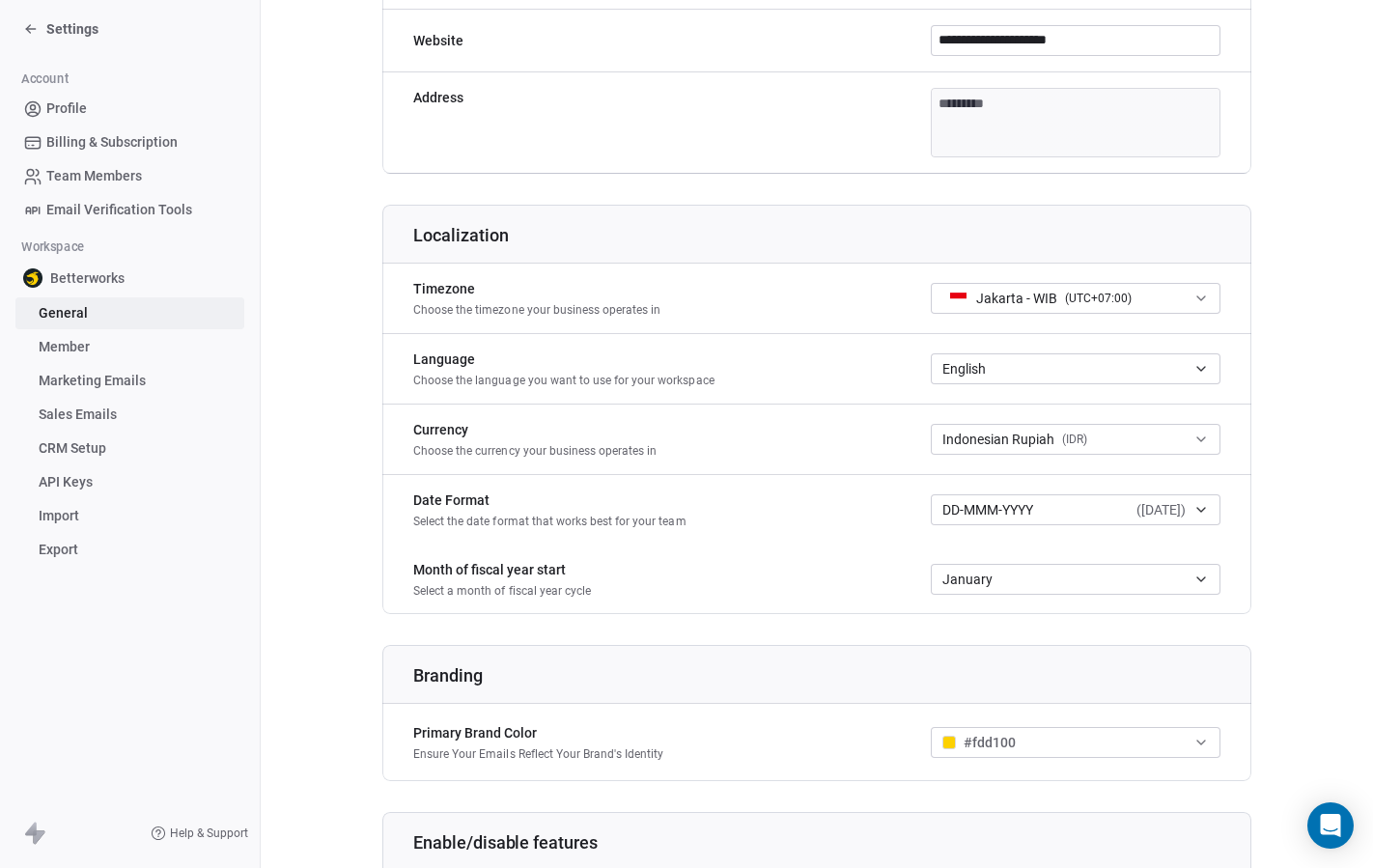
scroll to position [940, 0]
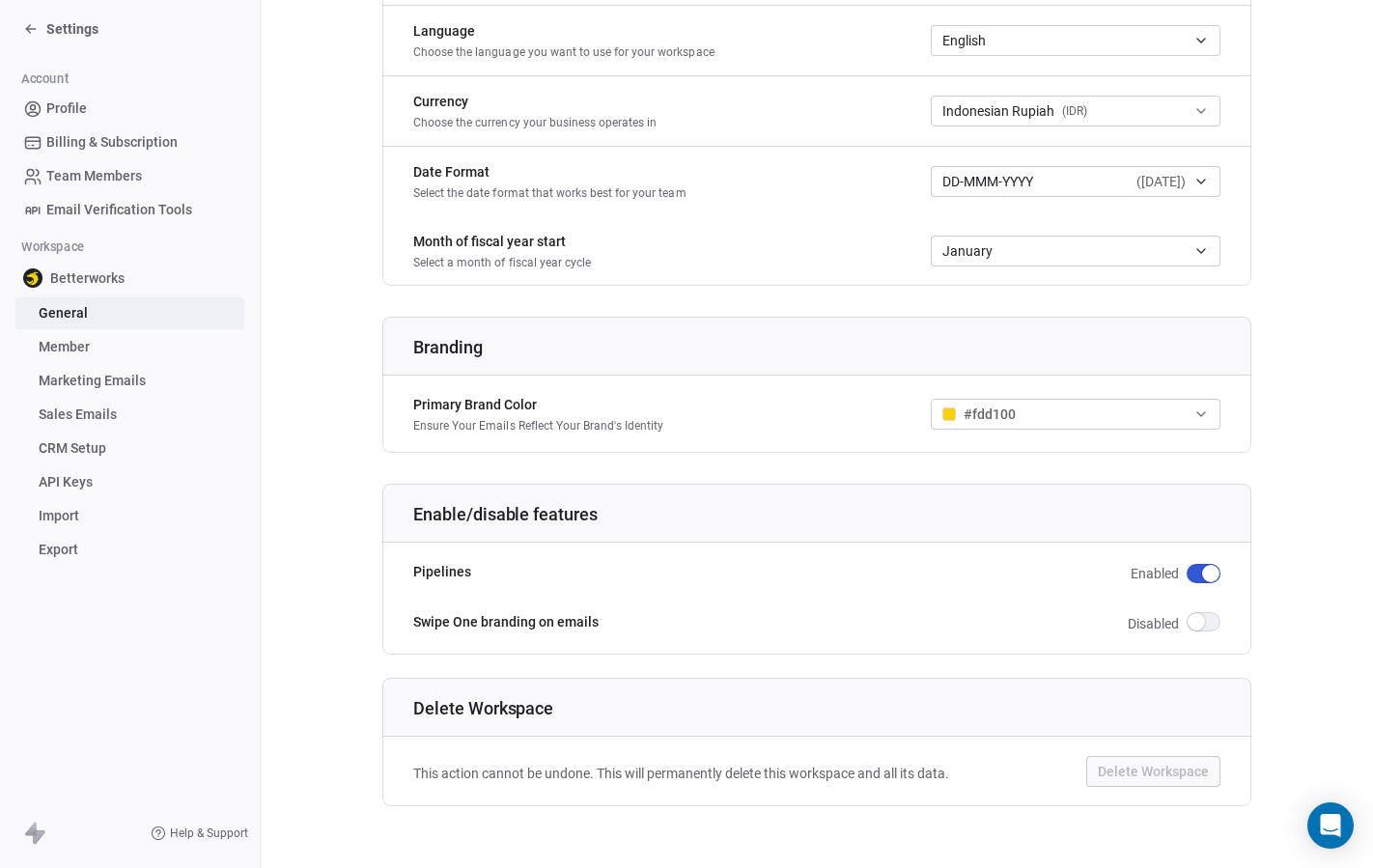
click at [103, 266] on div "Betterworks" at bounding box center [130, 278] width 228 height 35
click at [106, 274] on span "Betterworks" at bounding box center [87, 278] width 75 height 19
click at [101, 340] on link "Member" at bounding box center [130, 346] width 228 height 32
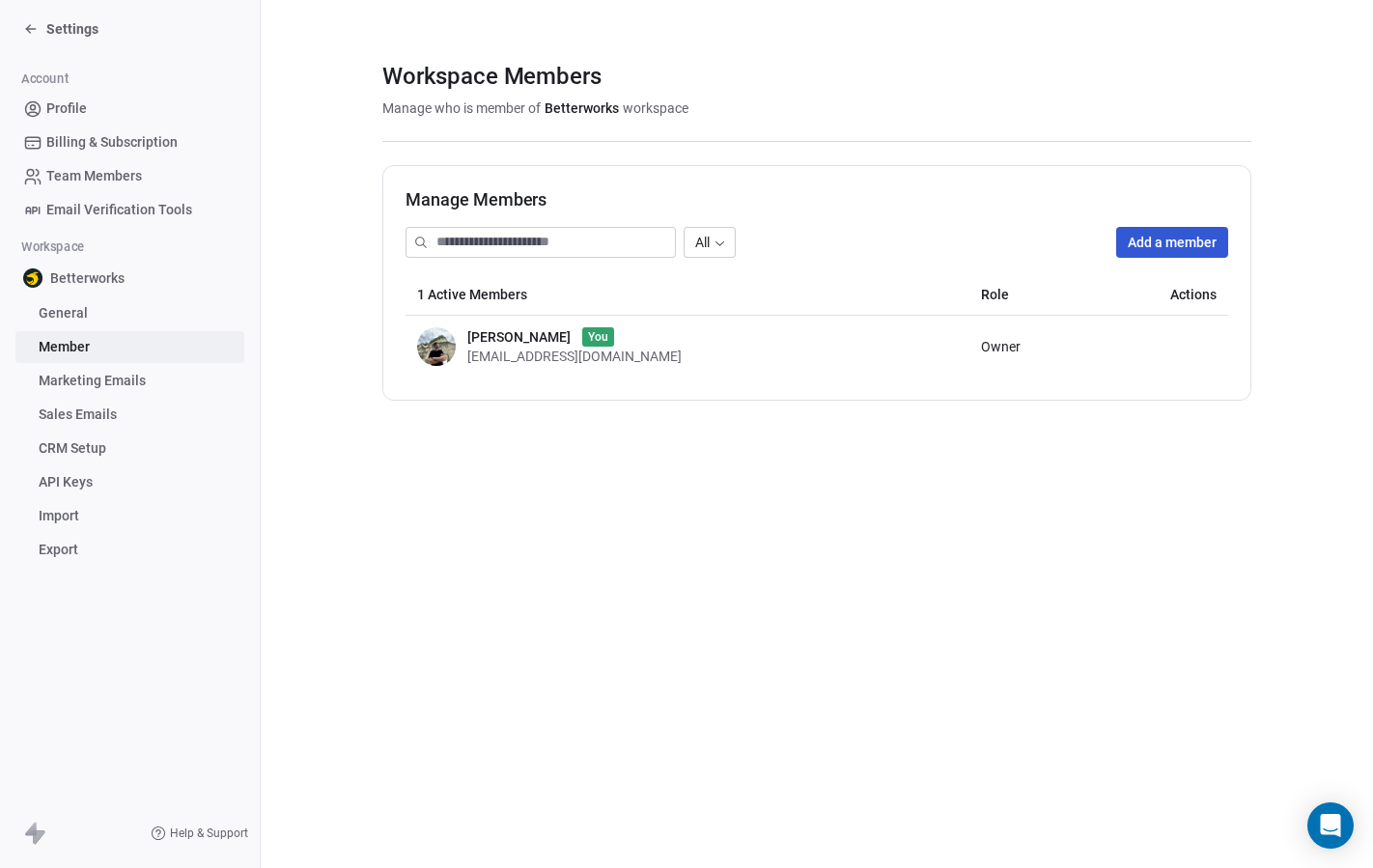
click at [51, 24] on span "Settings" at bounding box center [73, 29] width 52 height 19
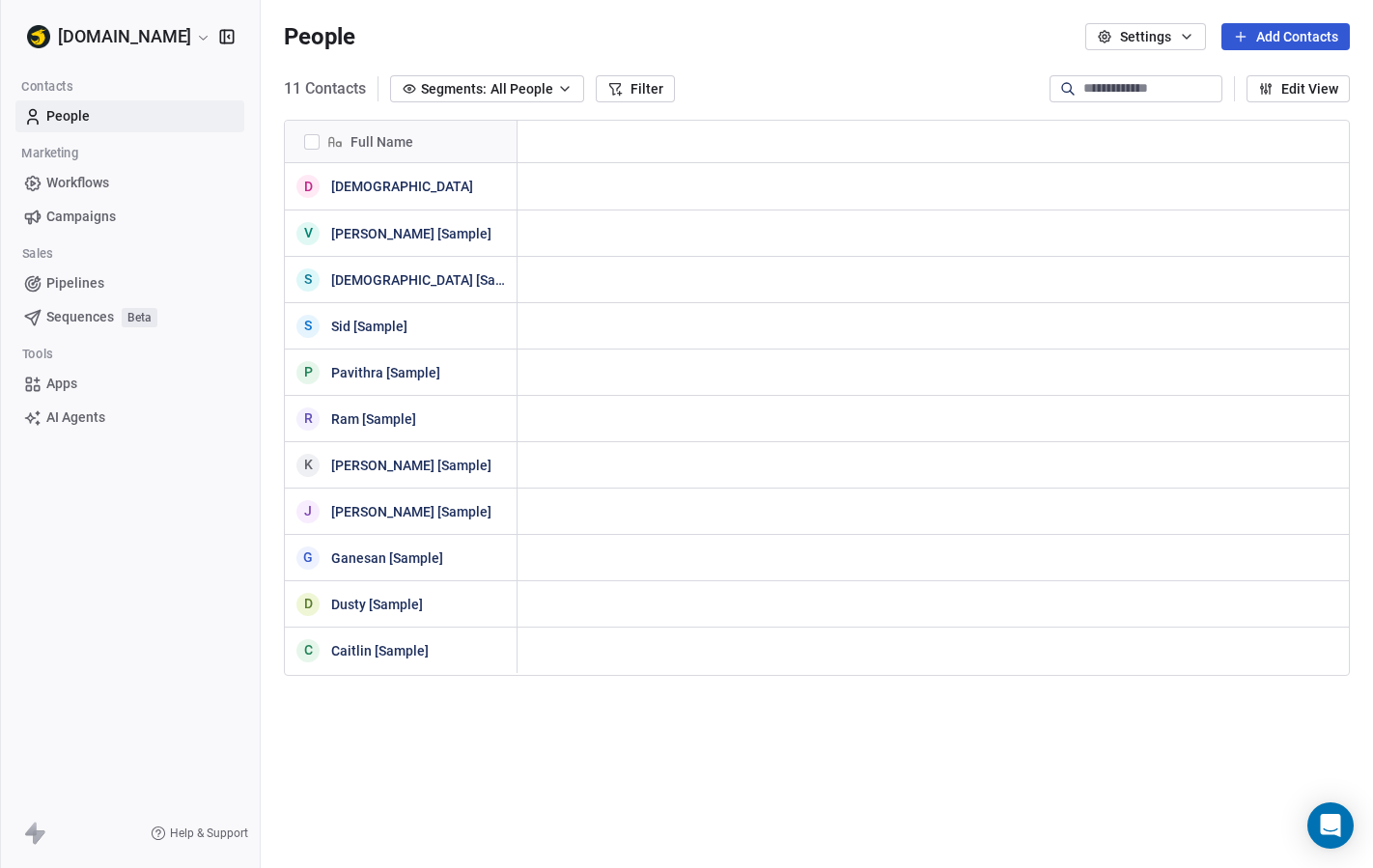
scroll to position [763, 1112]
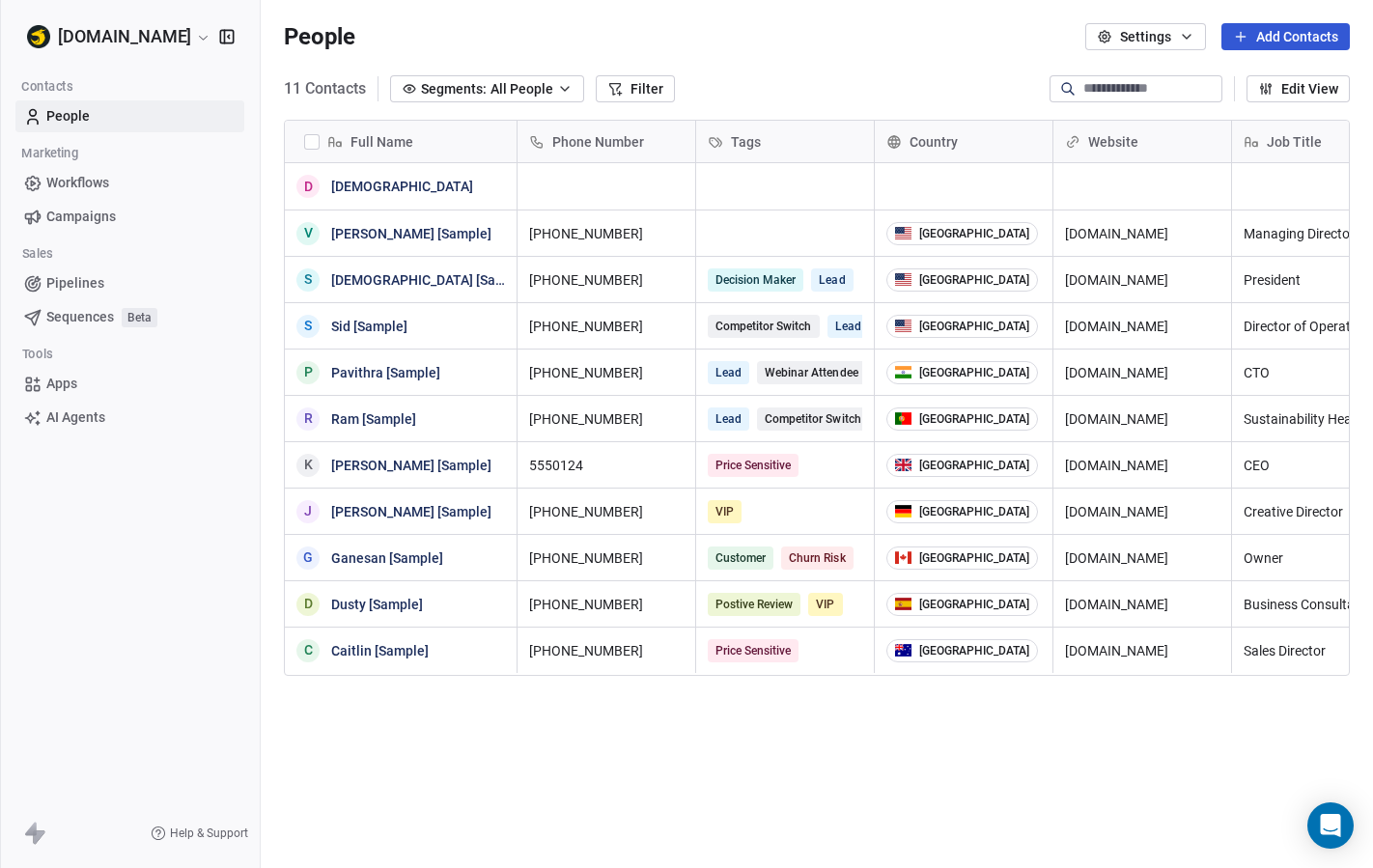
click at [106, 328] on link "Sequences Beta" at bounding box center [130, 316] width 228 height 32
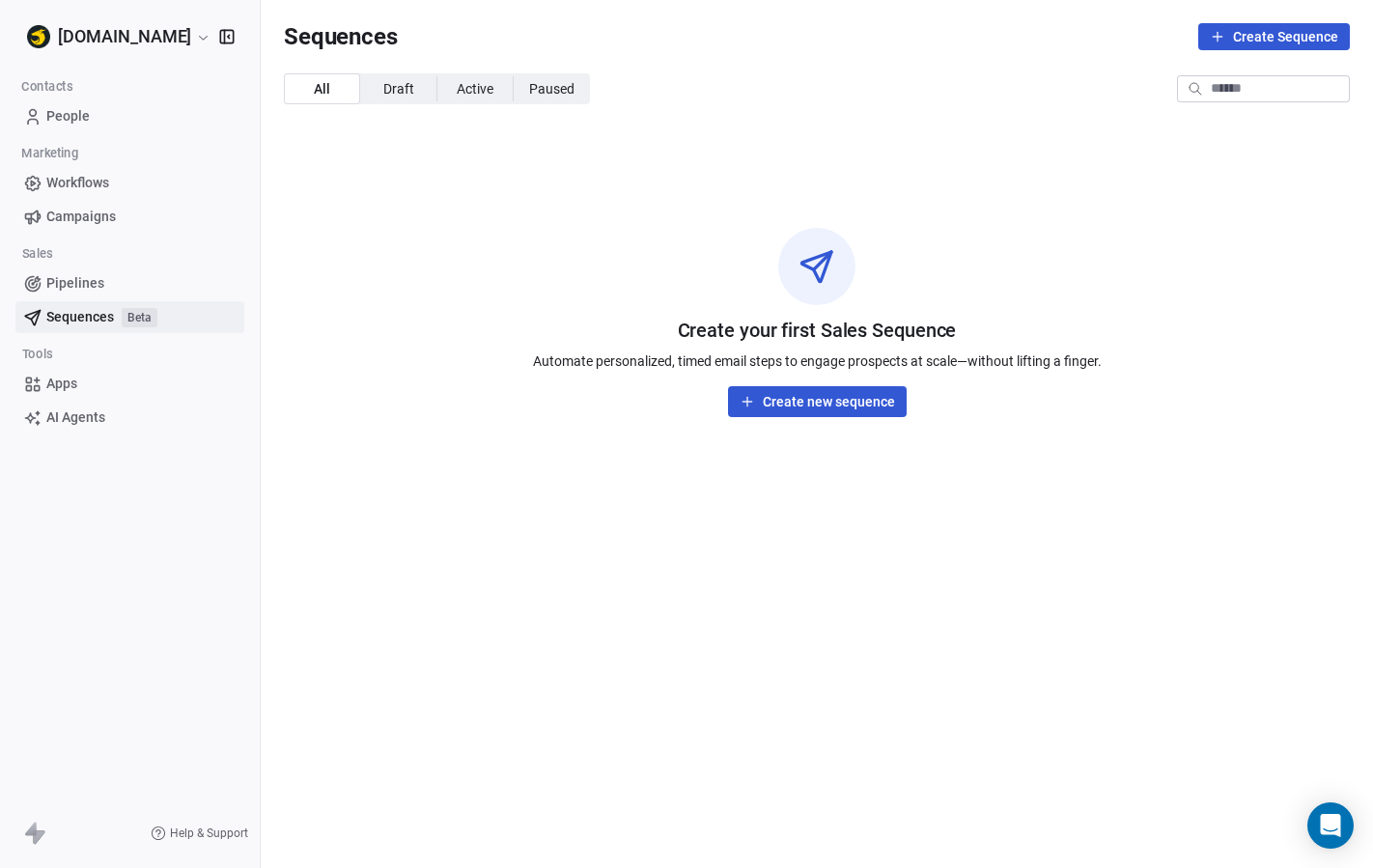
click at [67, 110] on span "People" at bounding box center [68, 116] width 44 height 20
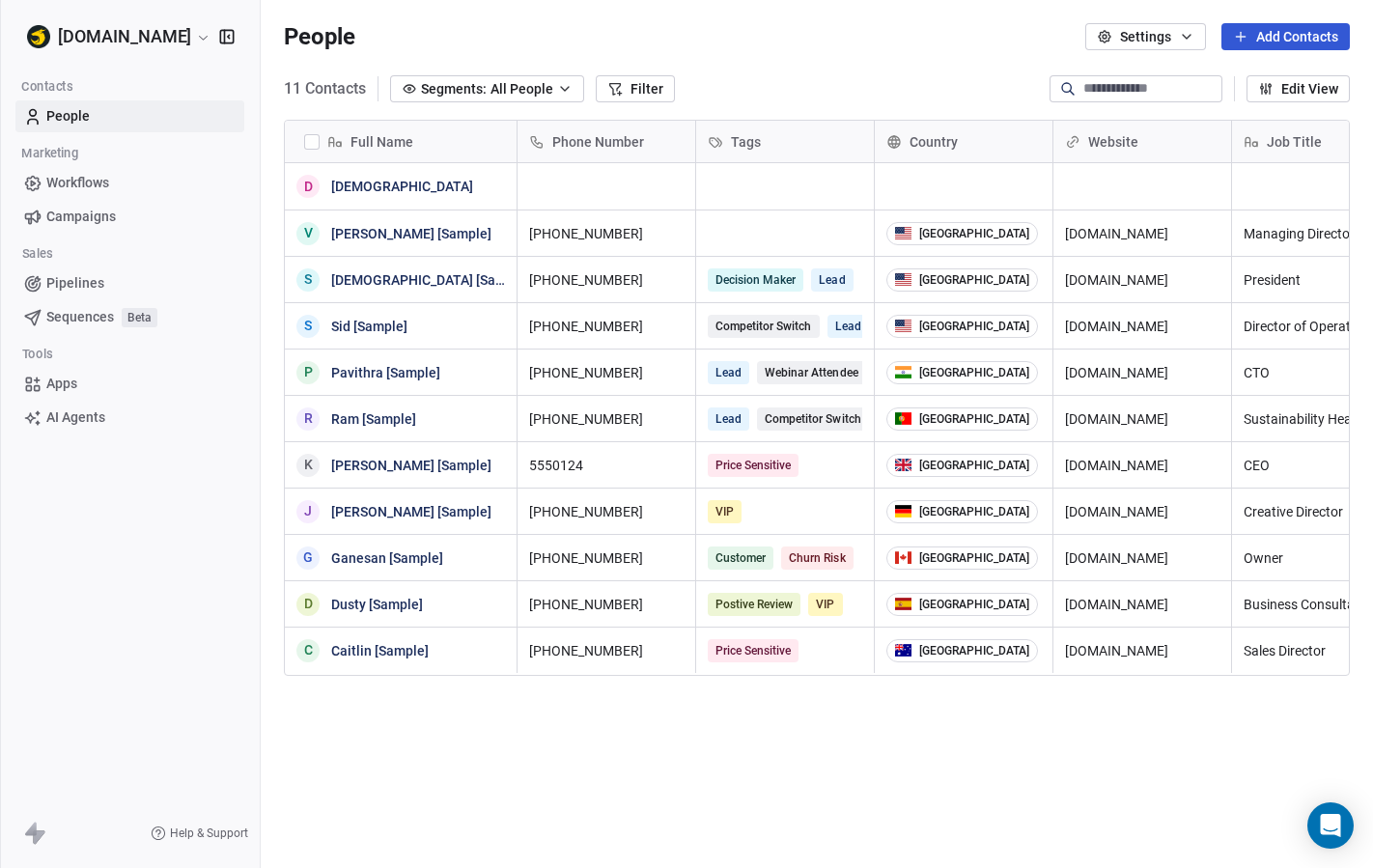
scroll to position [763, 1112]
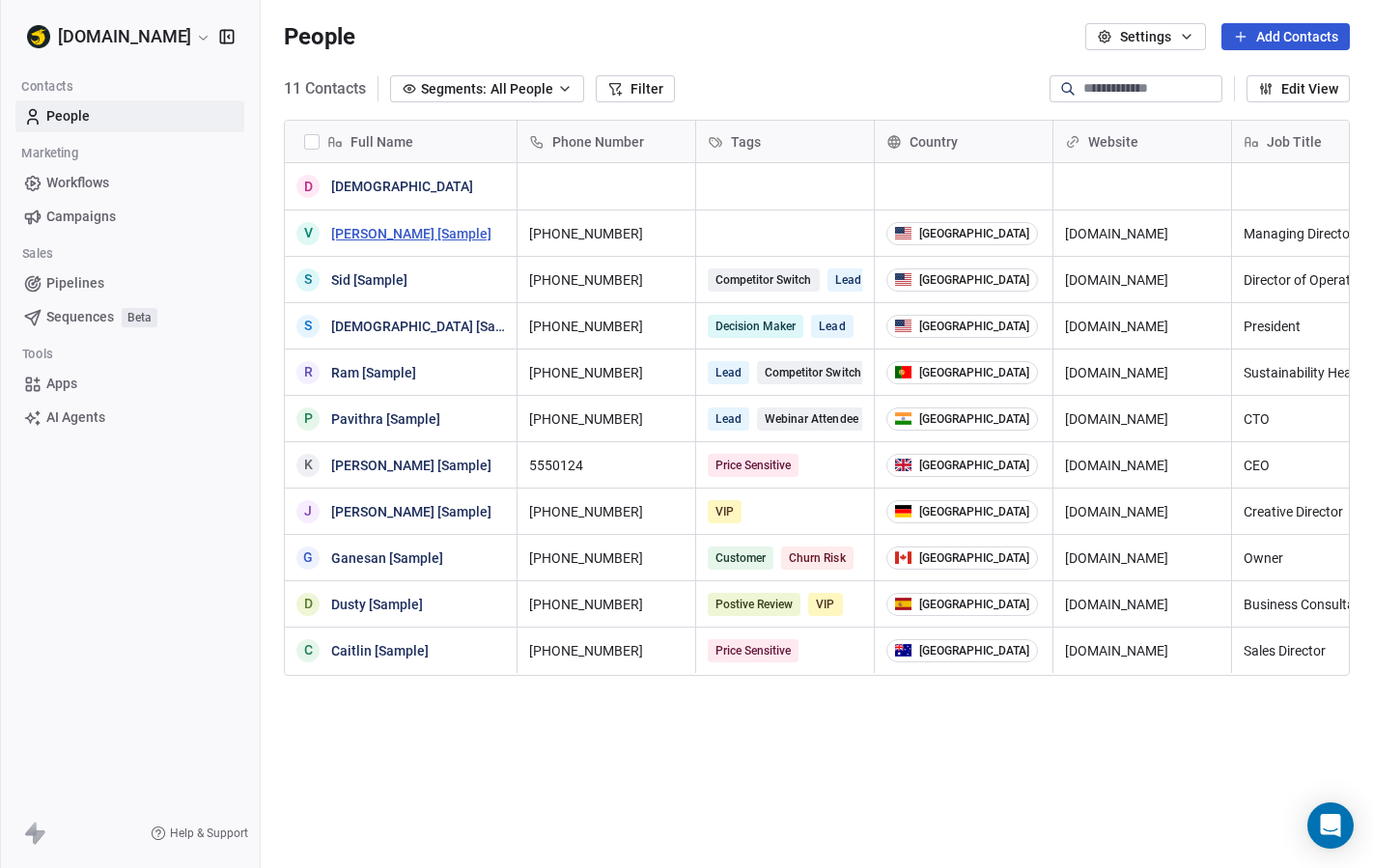
click at [414, 230] on link "[PERSON_NAME] [Sample]" at bounding box center [411, 233] width 161 height 15
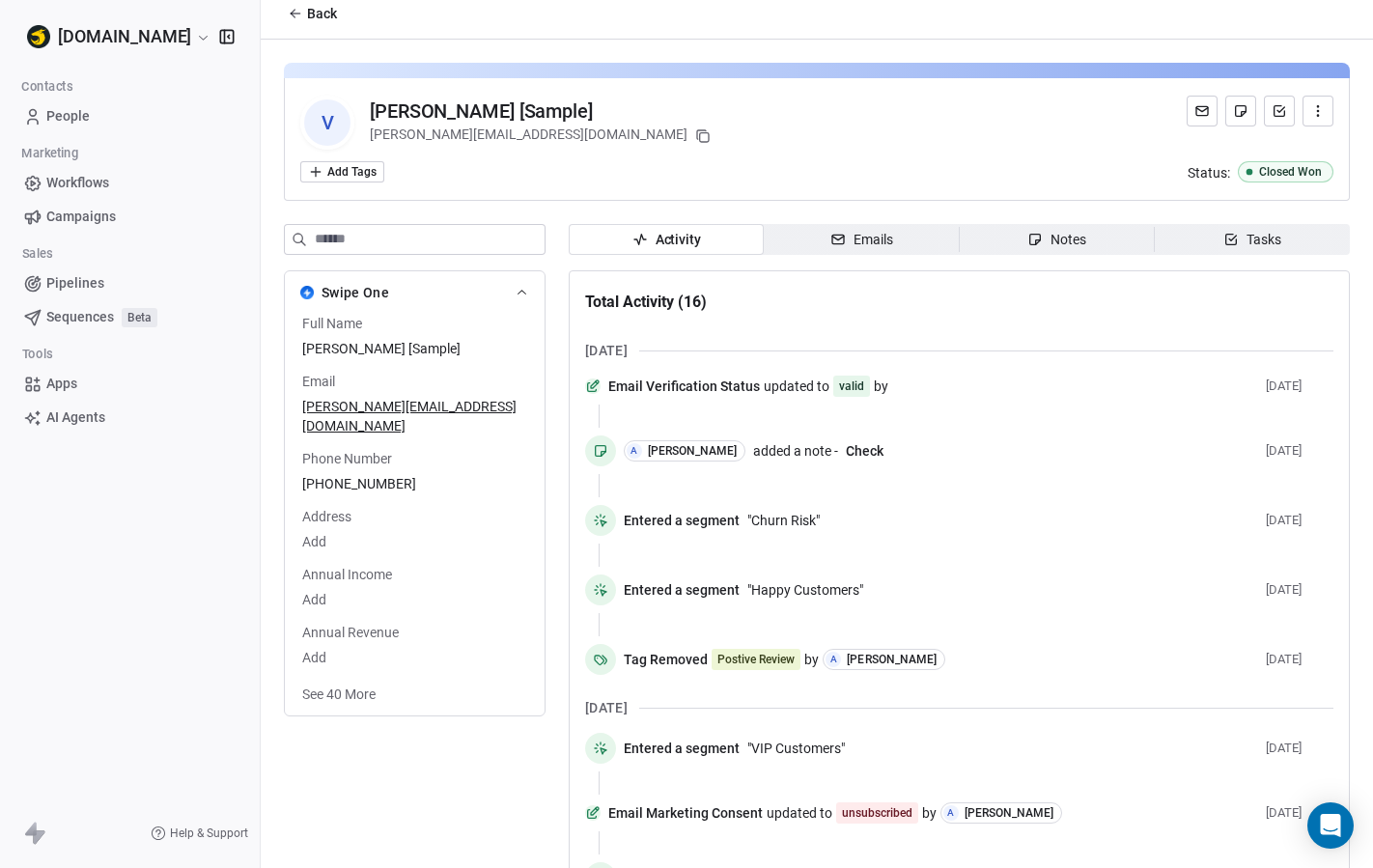
scroll to position [14, 0]
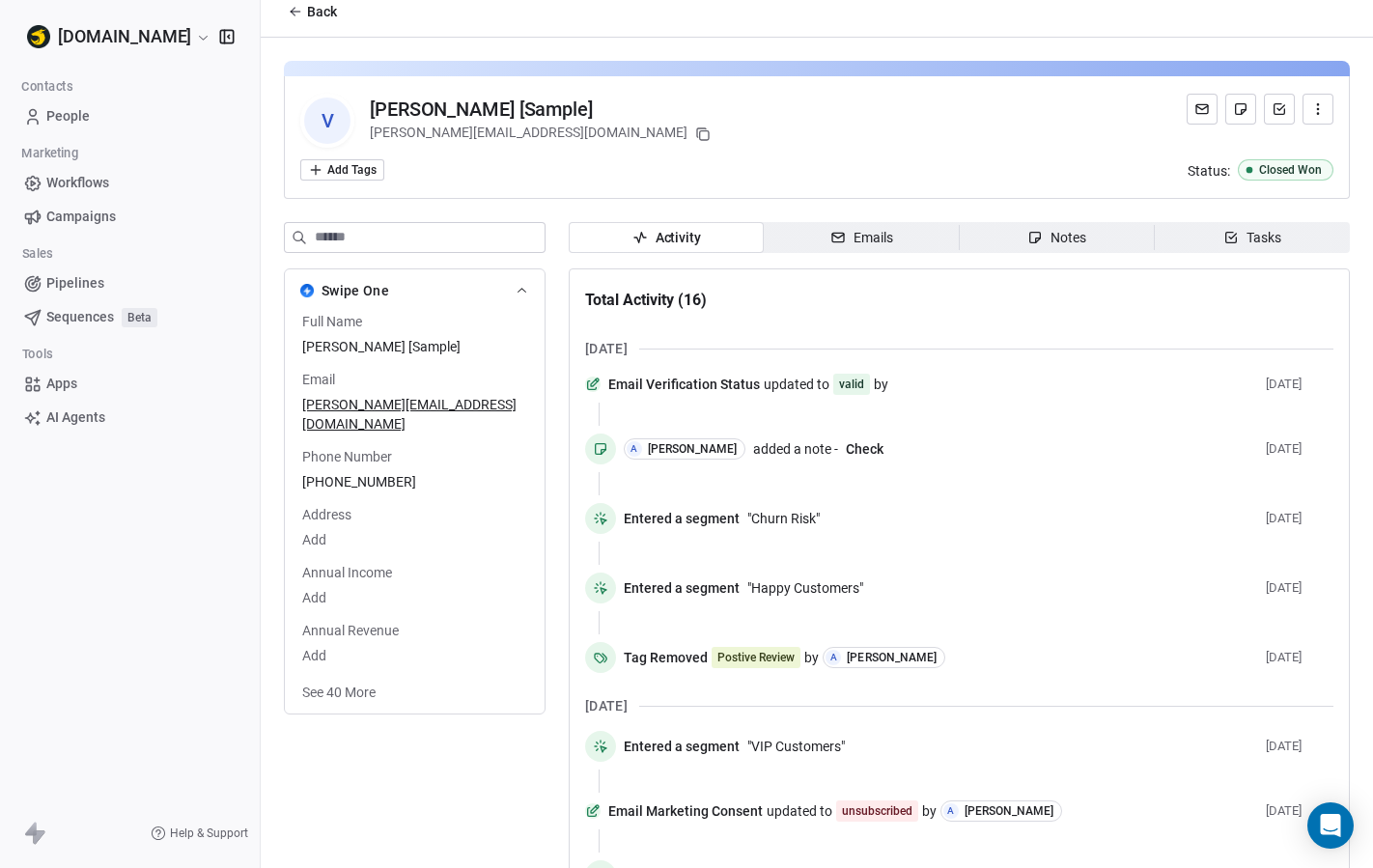
click at [118, 212] on link "Campaigns" at bounding box center [130, 217] width 228 height 32
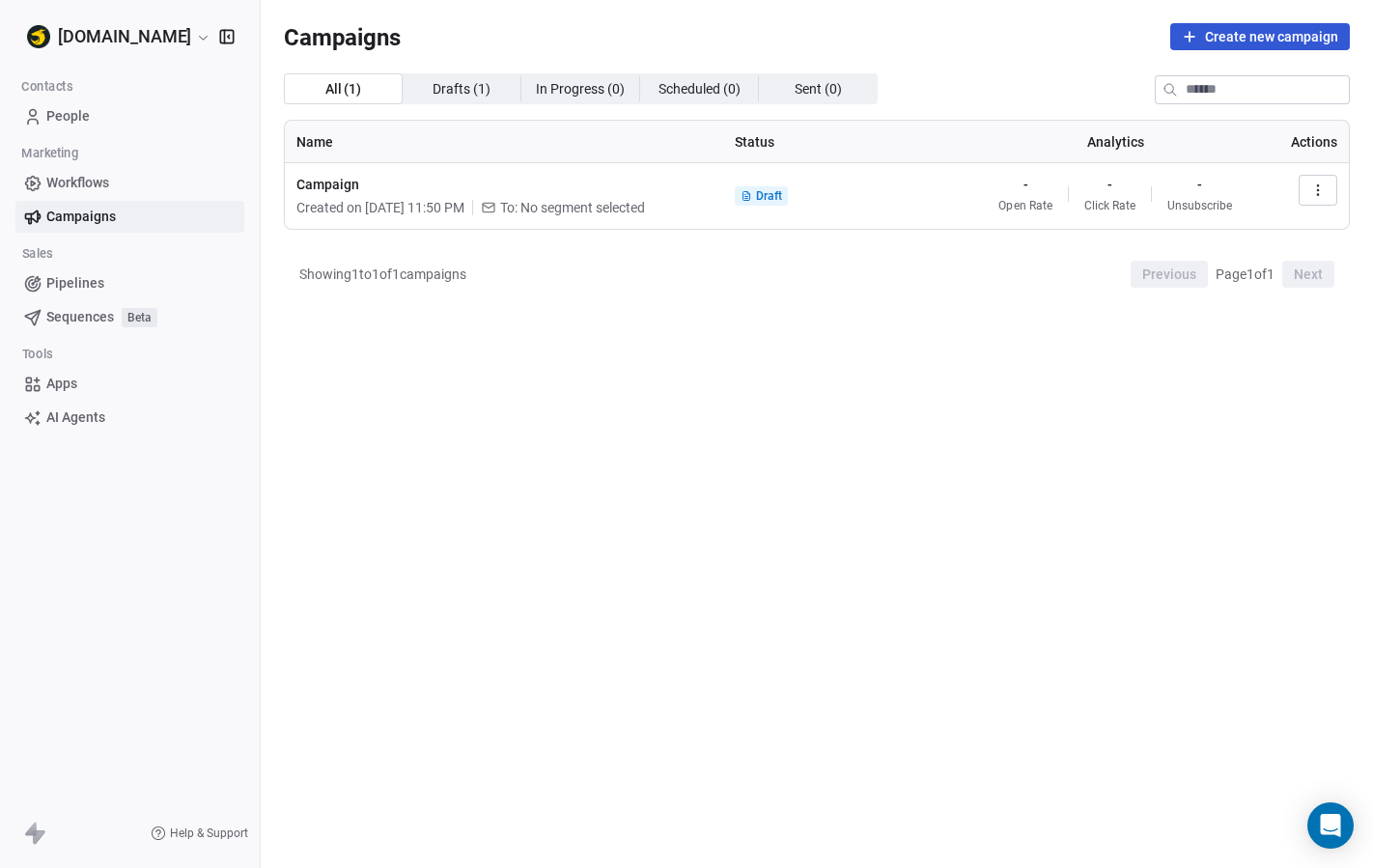
click at [464, 200] on span "Created on Mar 3, 2025, 11:50 PM" at bounding box center [380, 208] width 168 height 19
click at [357, 187] on span "Campaign" at bounding box center [503, 185] width 415 height 19
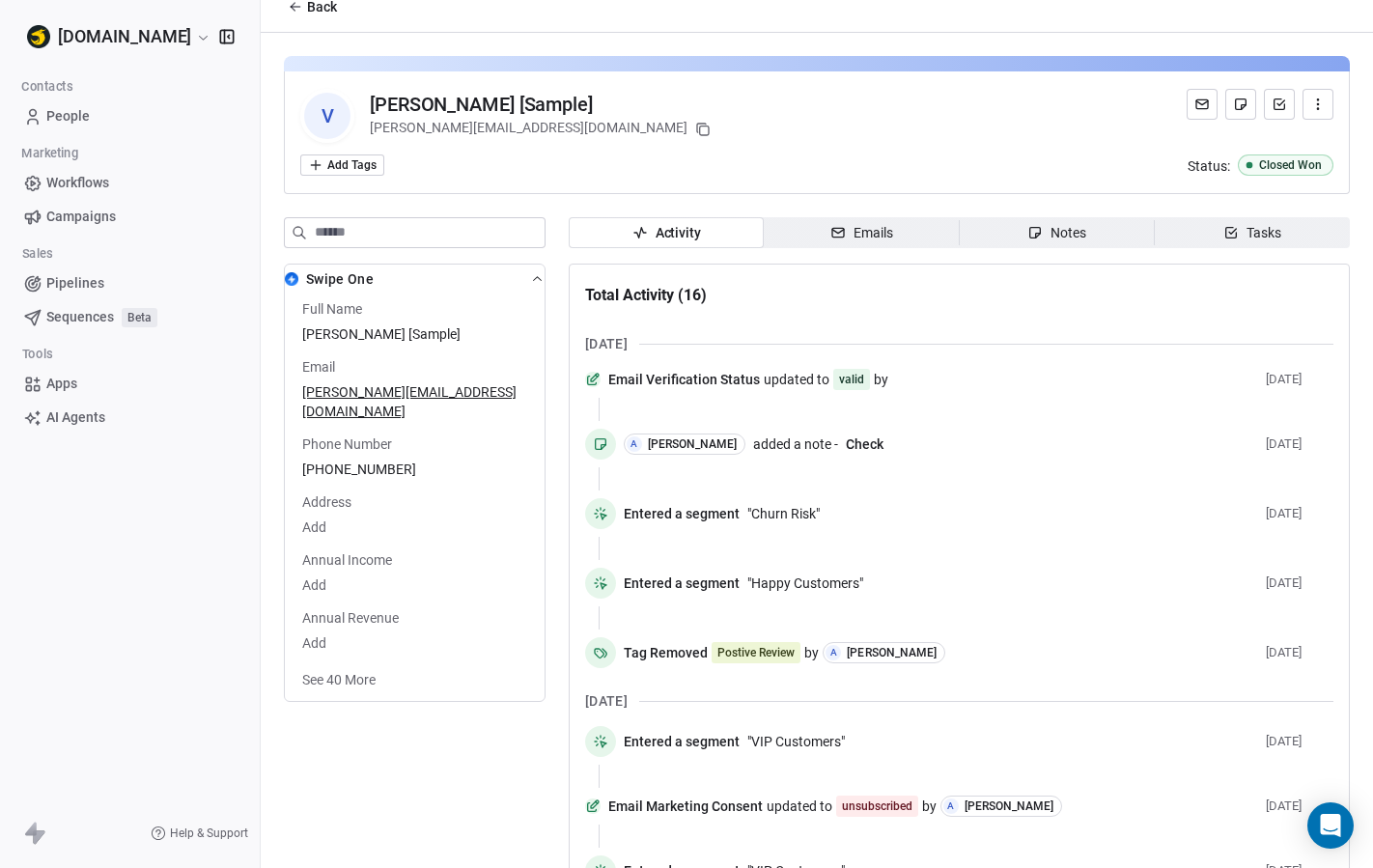
scroll to position [19, 0]
click at [861, 233] on div "Emails" at bounding box center [861, 231] width 63 height 20
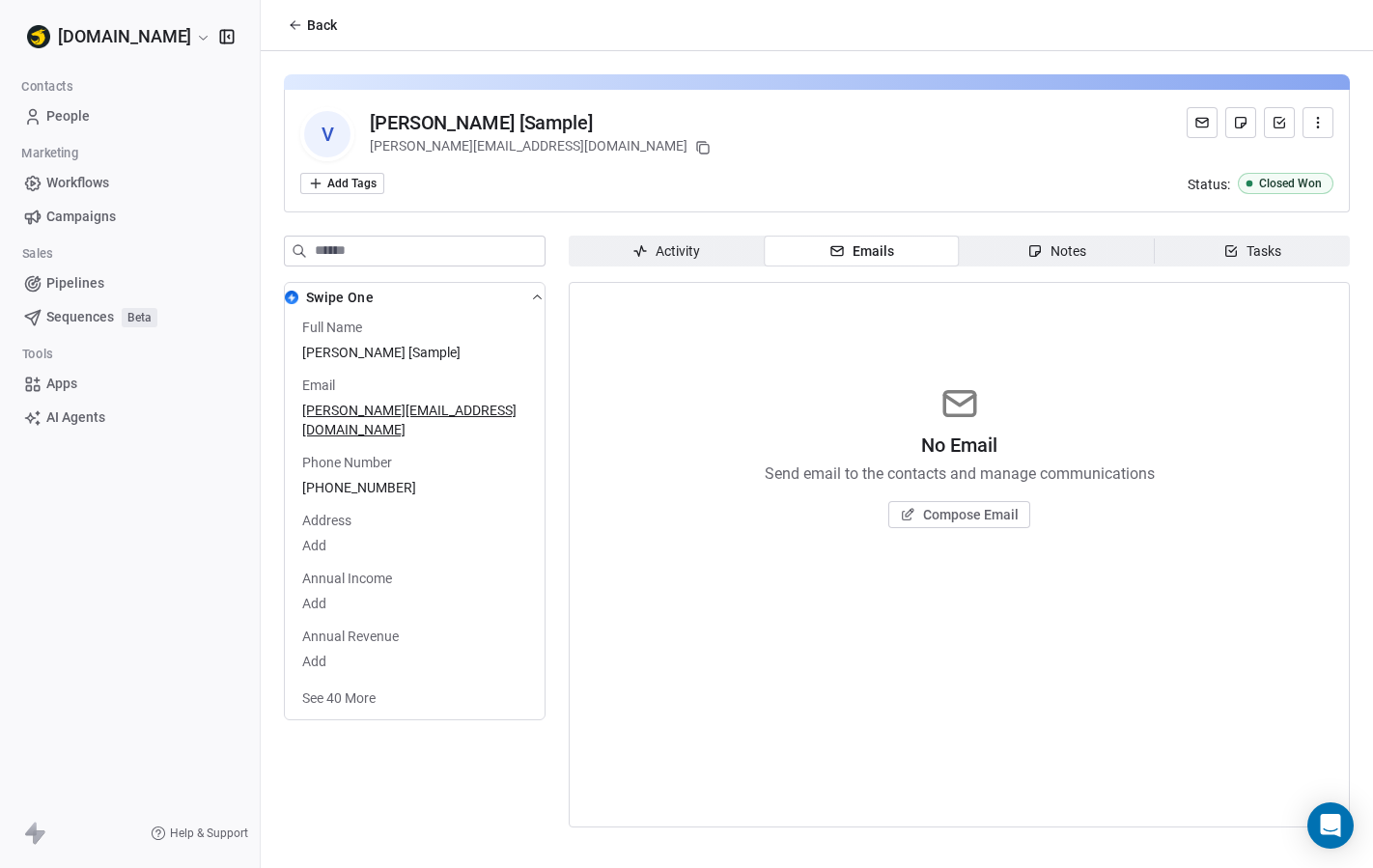
click at [955, 518] on span "Compose Email" at bounding box center [970, 515] width 96 height 19
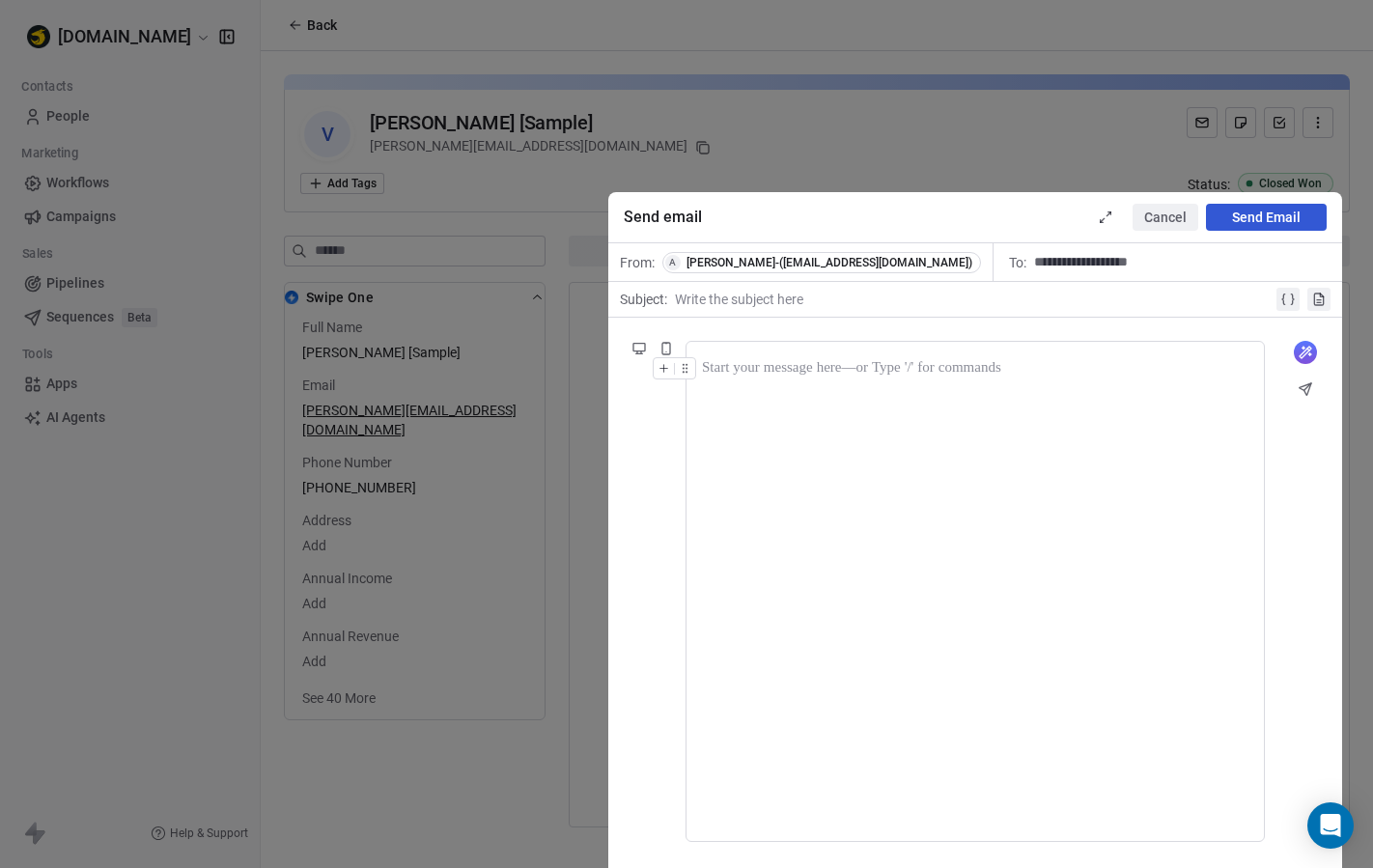
click at [1175, 214] on button "Cancel" at bounding box center [1165, 217] width 66 height 27
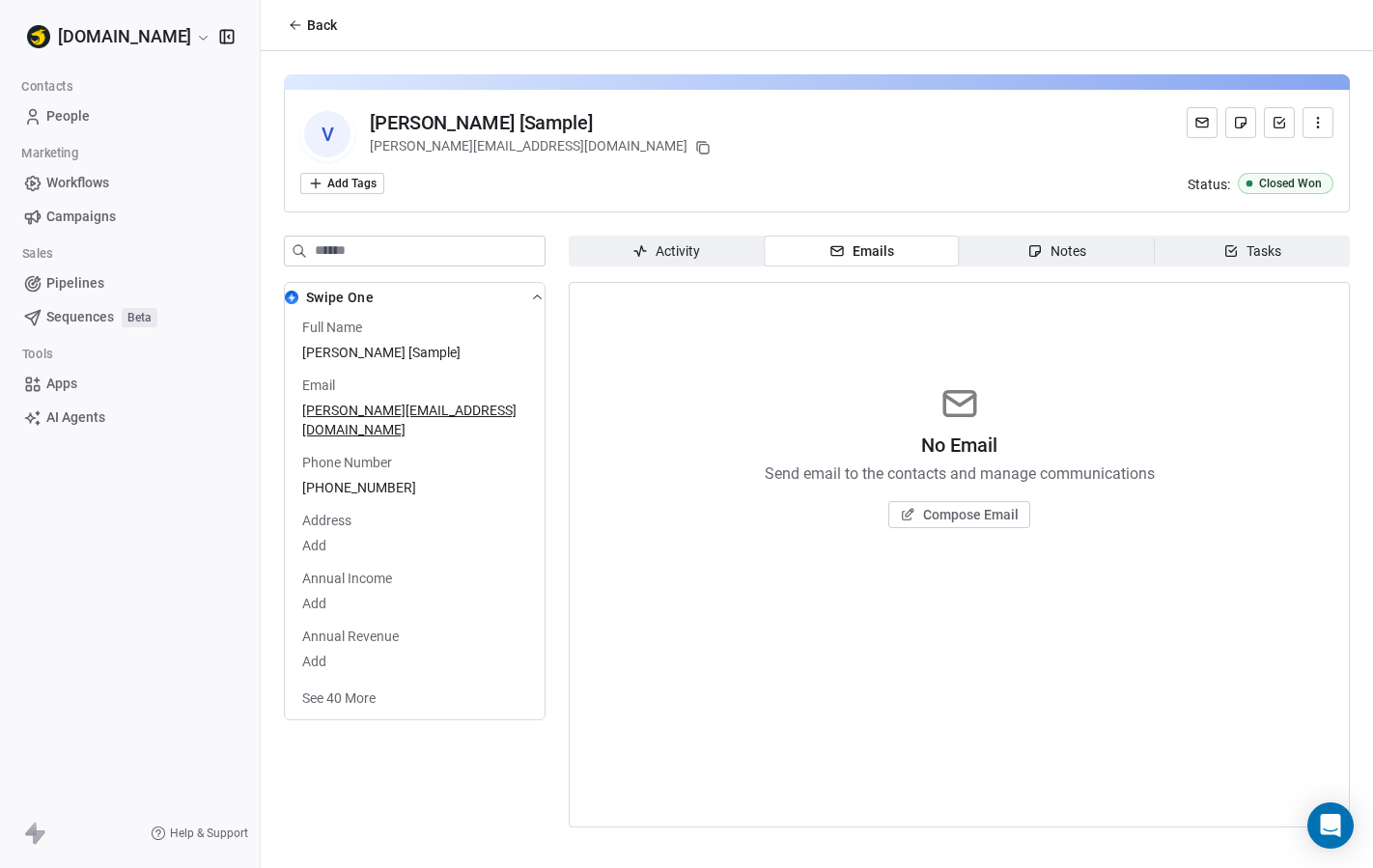
click at [1109, 255] on span "Notes Notes" at bounding box center [1058, 251] width 195 height 31
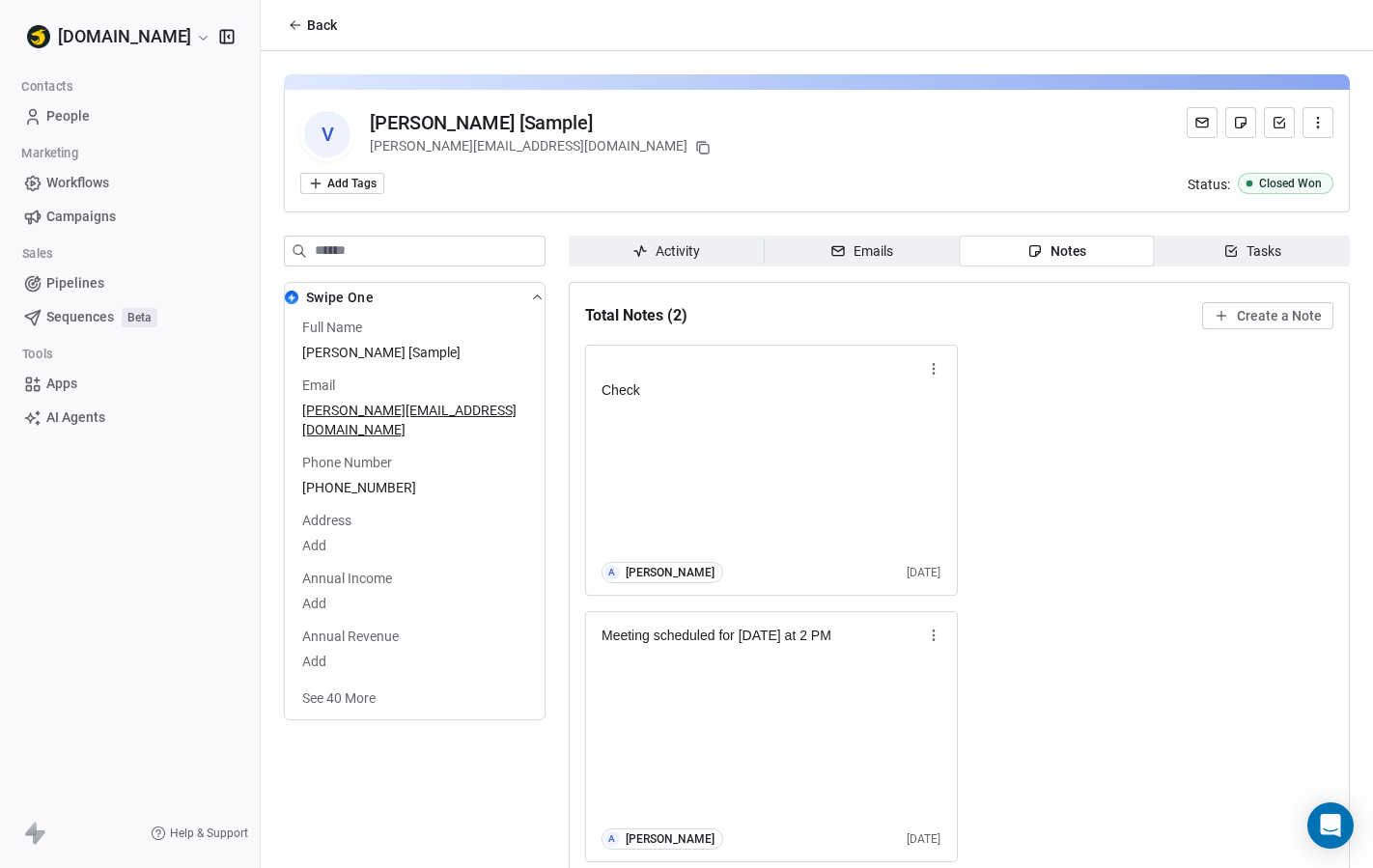
click at [1254, 243] on div "Tasks" at bounding box center [1252, 251] width 58 height 20
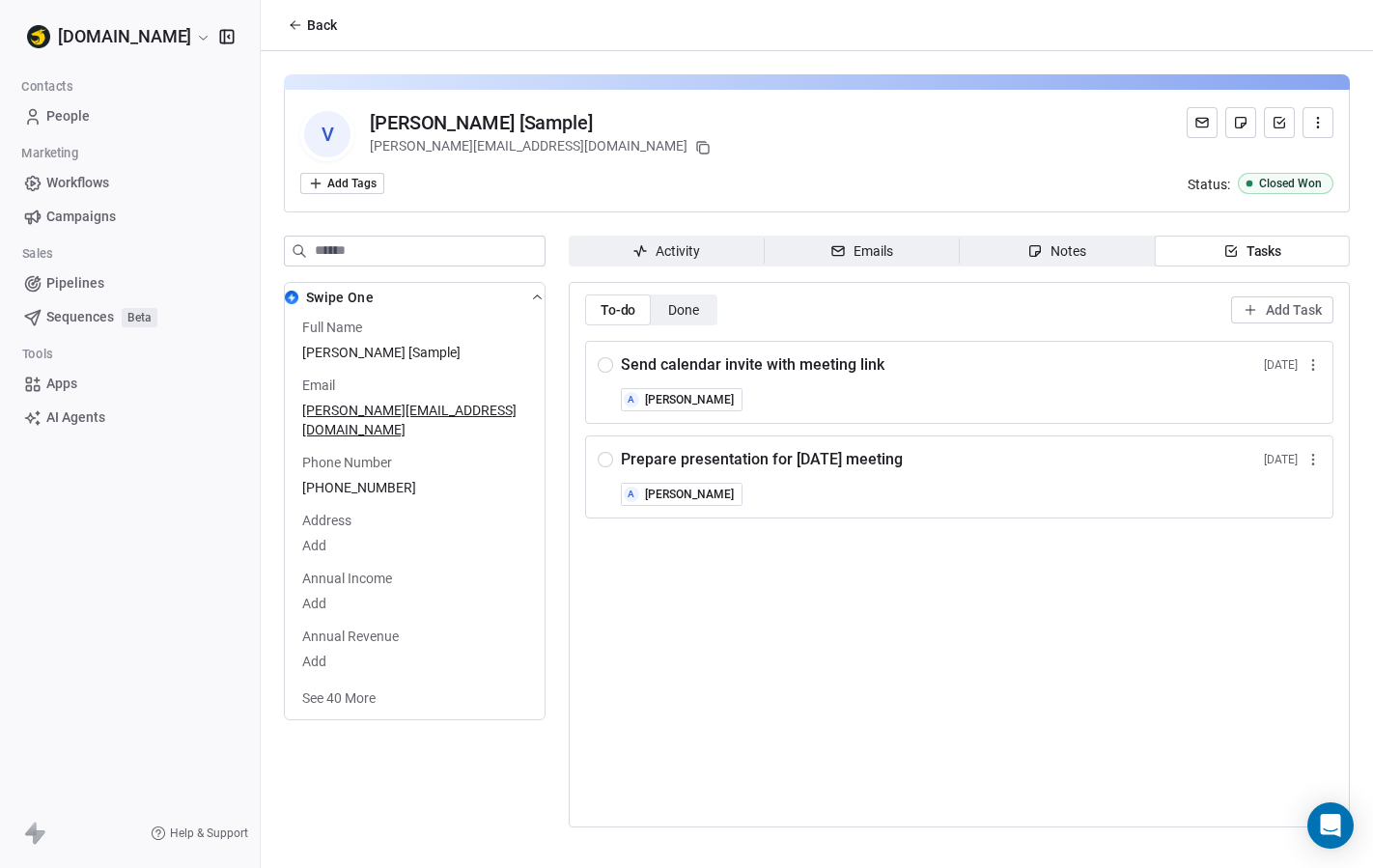
click at [1313, 361] on icon "button" at bounding box center [1313, 365] width 15 height 15
click at [1293, 397] on button "Edit" at bounding box center [1289, 406] width 131 height 31
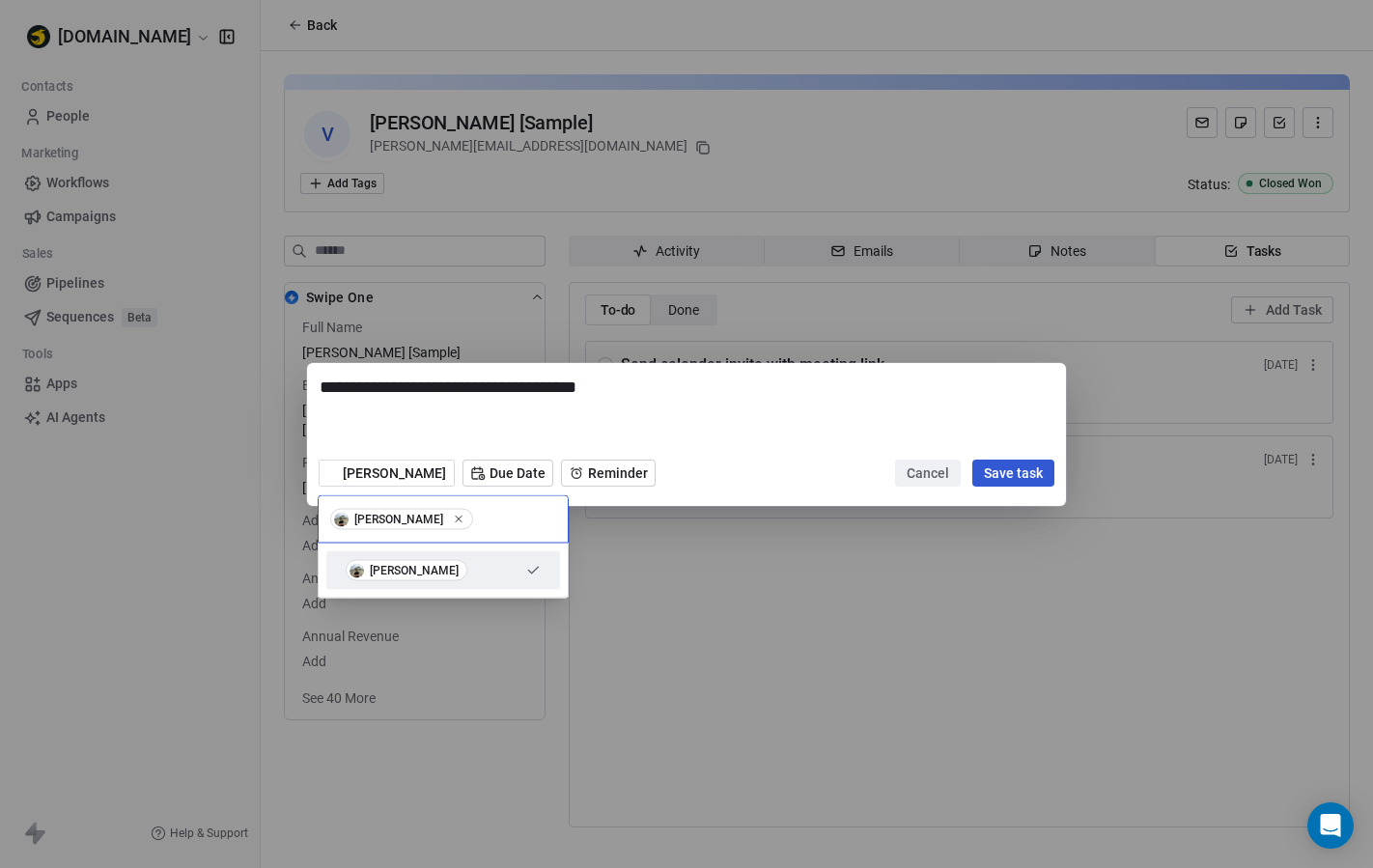
click at [929, 467] on div "**********" at bounding box center [686, 434] width 1373 height 143
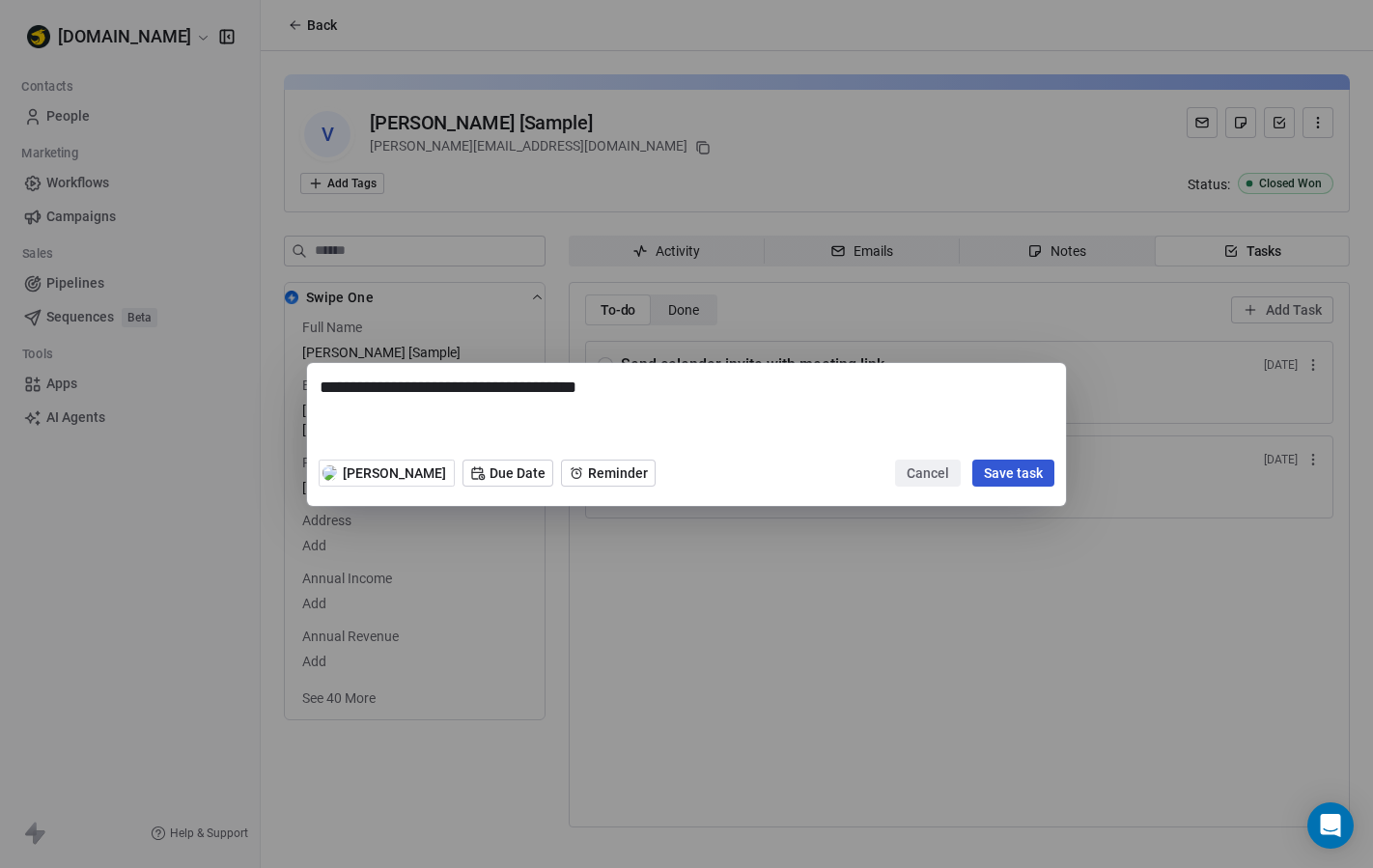
click at [929, 467] on button "Cancel" at bounding box center [928, 473] width 66 height 27
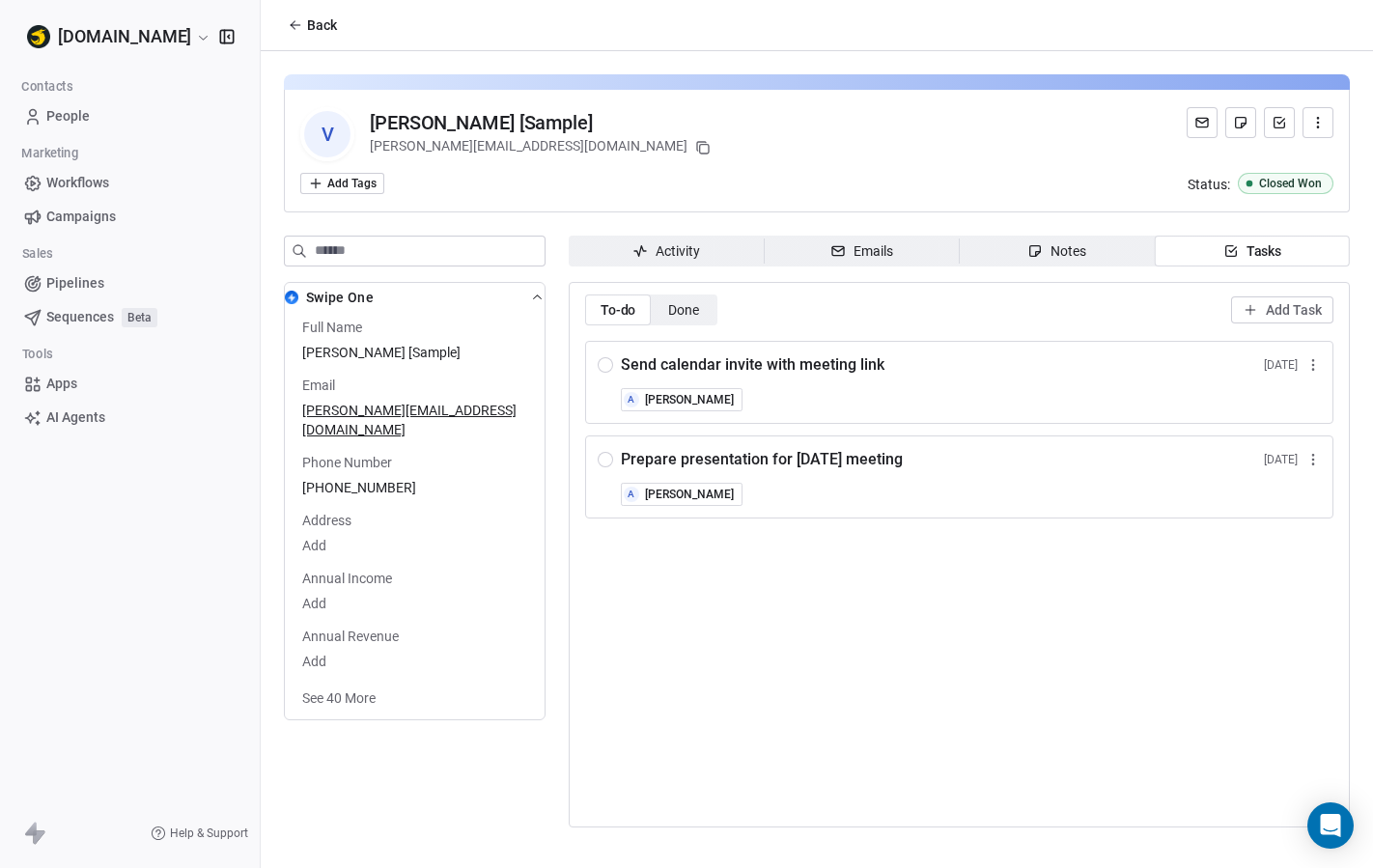
click at [1206, 121] on icon at bounding box center [1202, 123] width 15 height 15
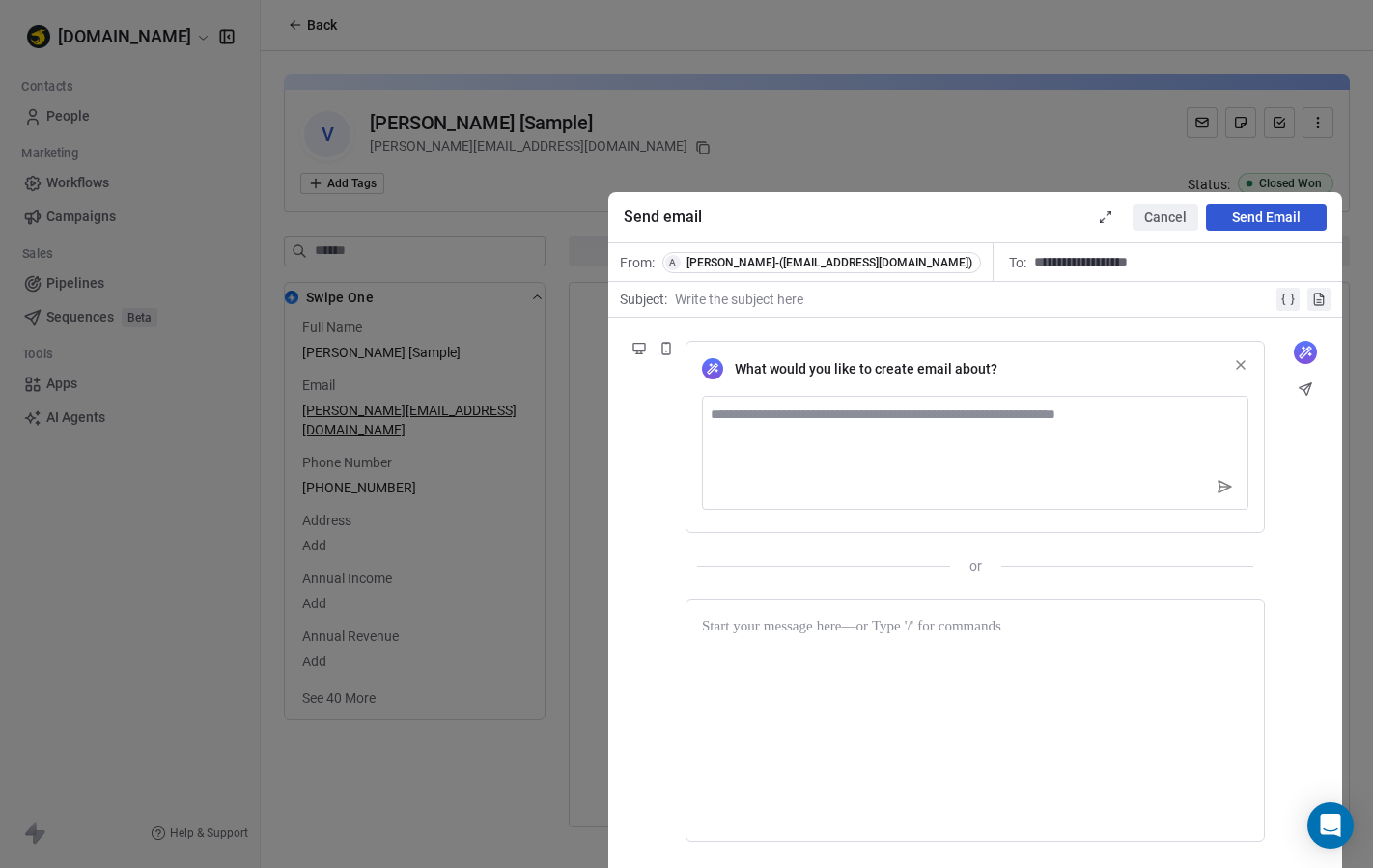
click at [1153, 209] on button "Cancel" at bounding box center [1165, 217] width 66 height 27
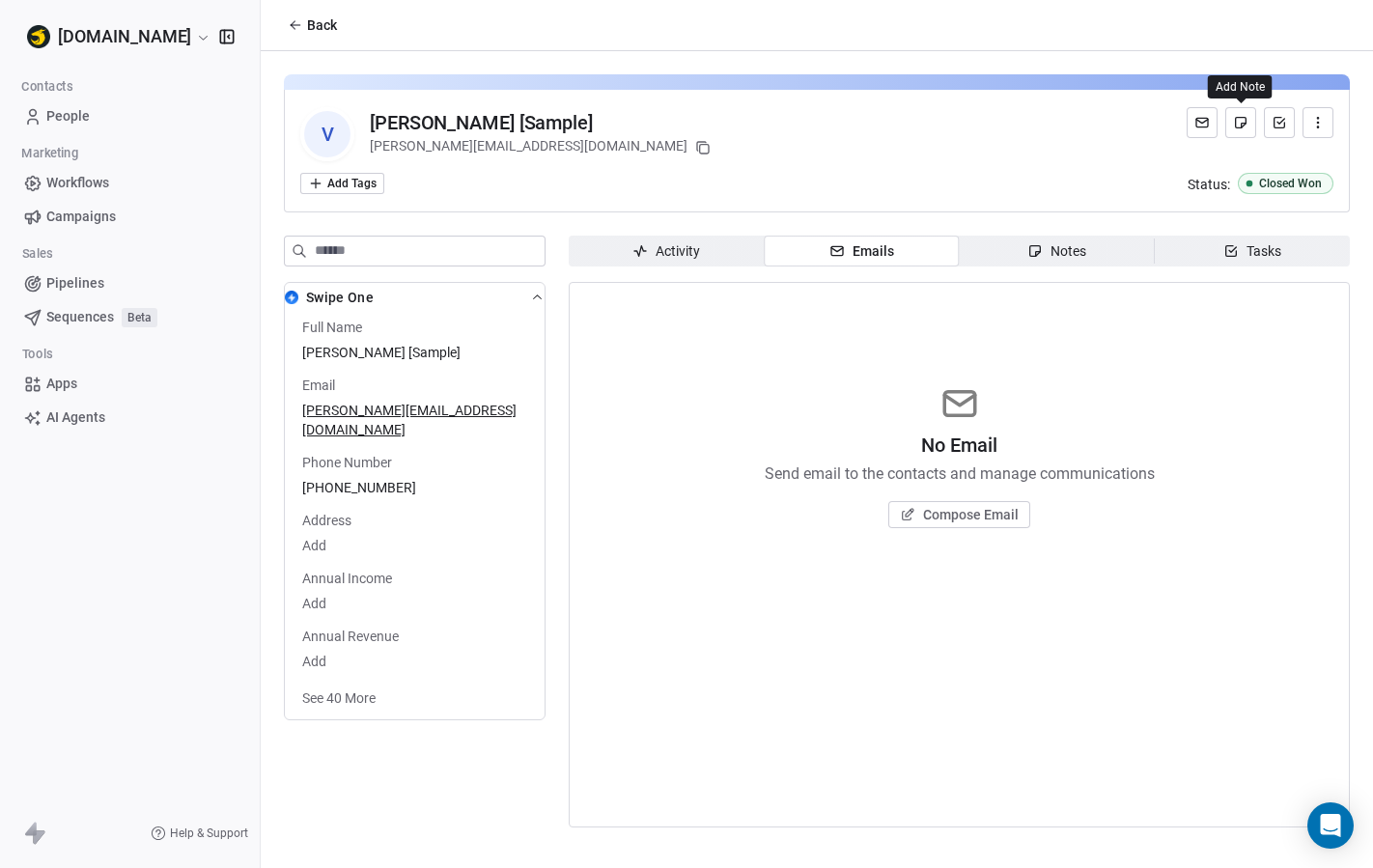
click at [1234, 129] on icon at bounding box center [1240, 123] width 15 height 15
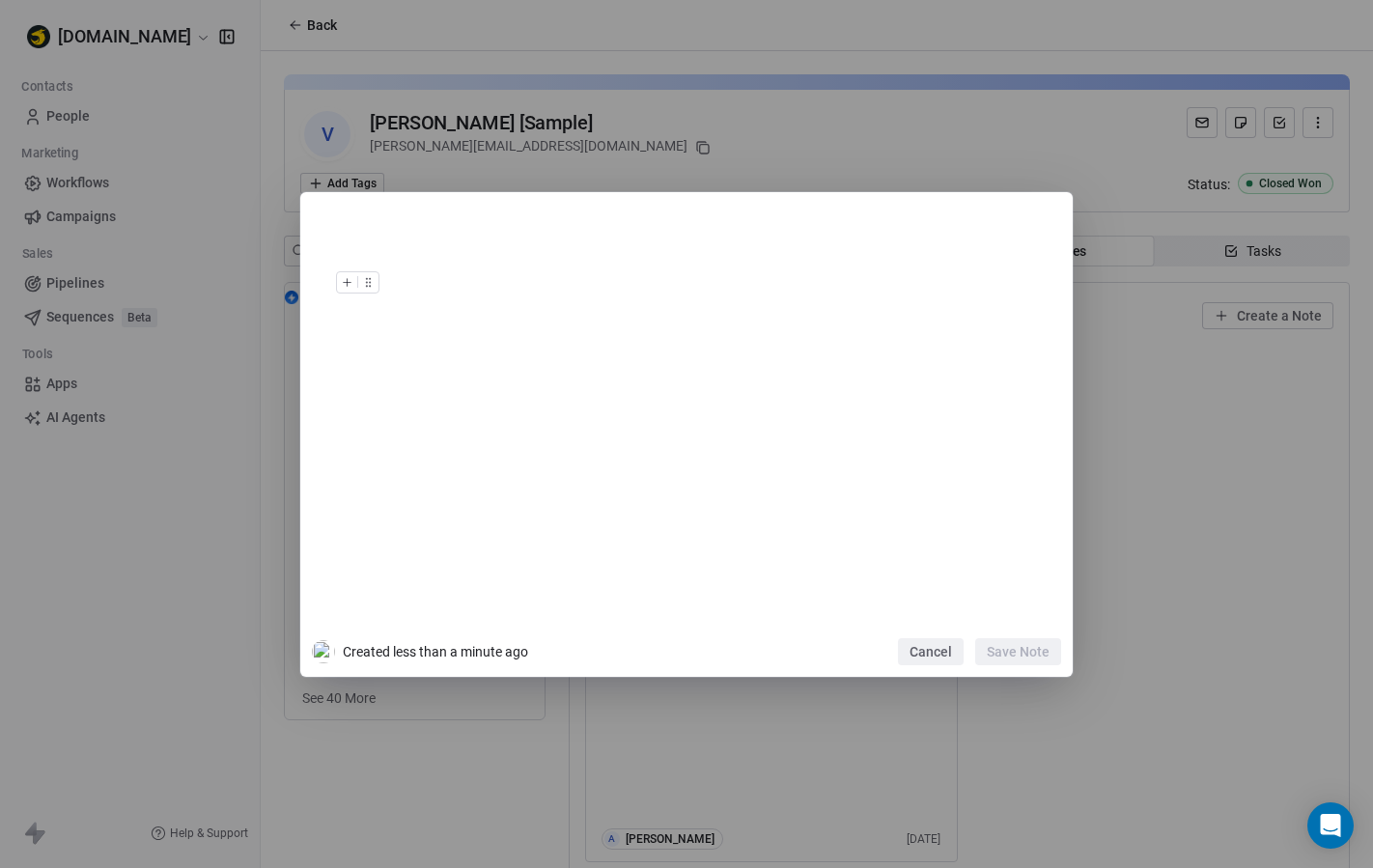
click at [934, 642] on button "Cancel" at bounding box center [931, 651] width 66 height 27
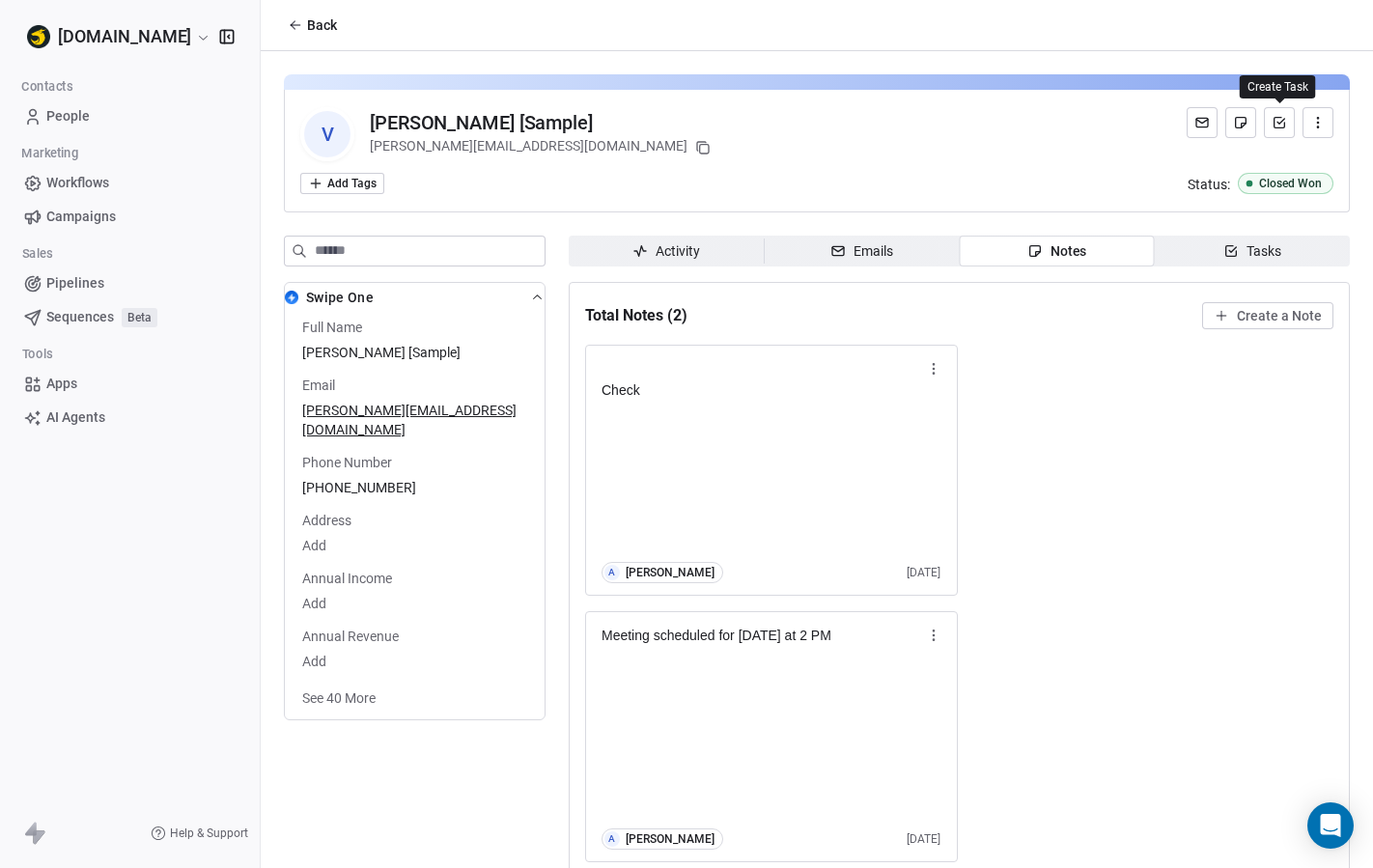
click at [1279, 132] on button at bounding box center [1279, 123] width 31 height 31
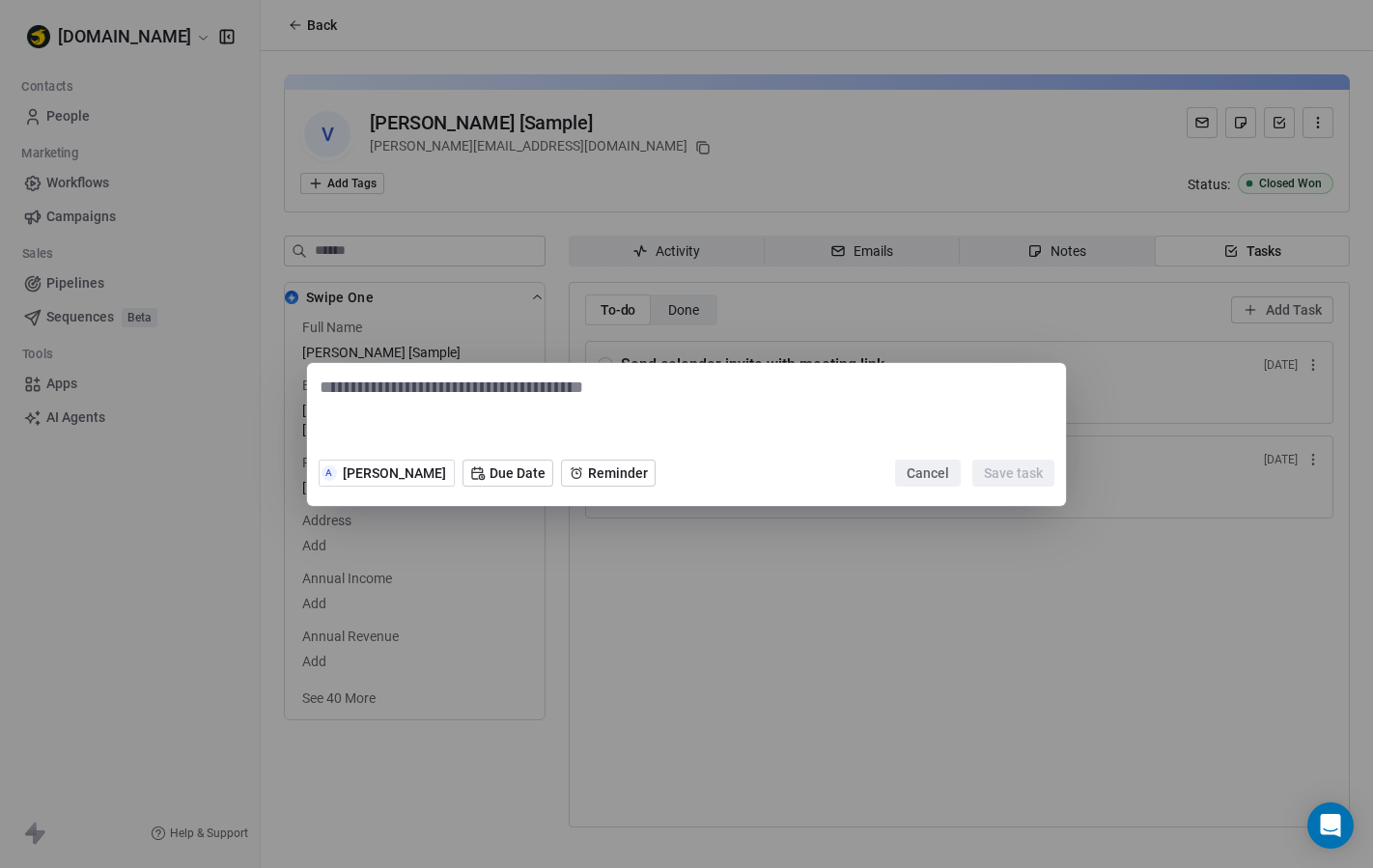
click at [922, 464] on button "Cancel" at bounding box center [928, 473] width 66 height 27
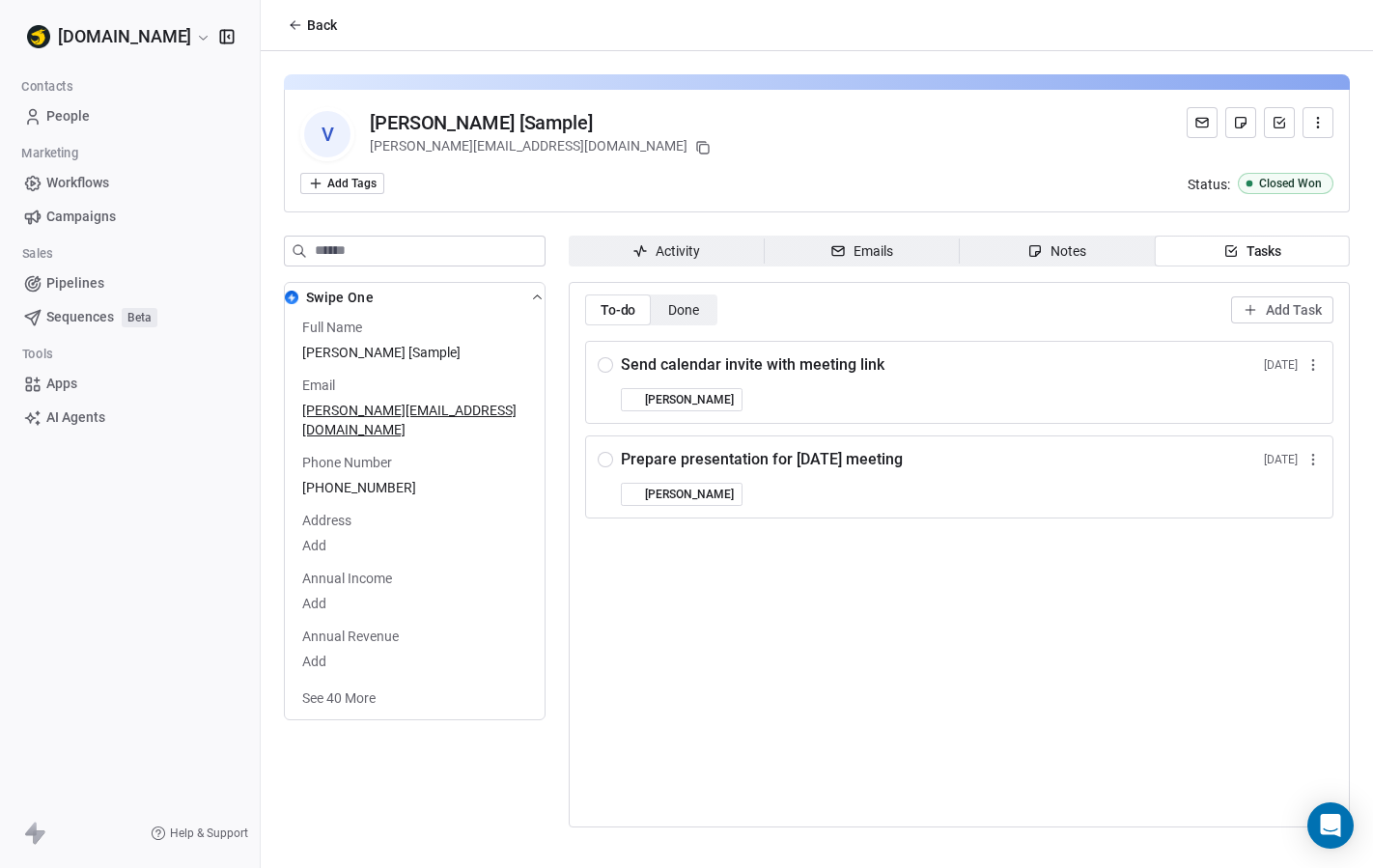
click at [1317, 123] on icon "button" at bounding box center [1317, 122] width 1 height 1
click at [944, 176] on div "Add Tags Status: Closed Won" at bounding box center [816, 184] width 1032 height 21
click at [488, 259] on input at bounding box center [429, 251] width 229 height 29
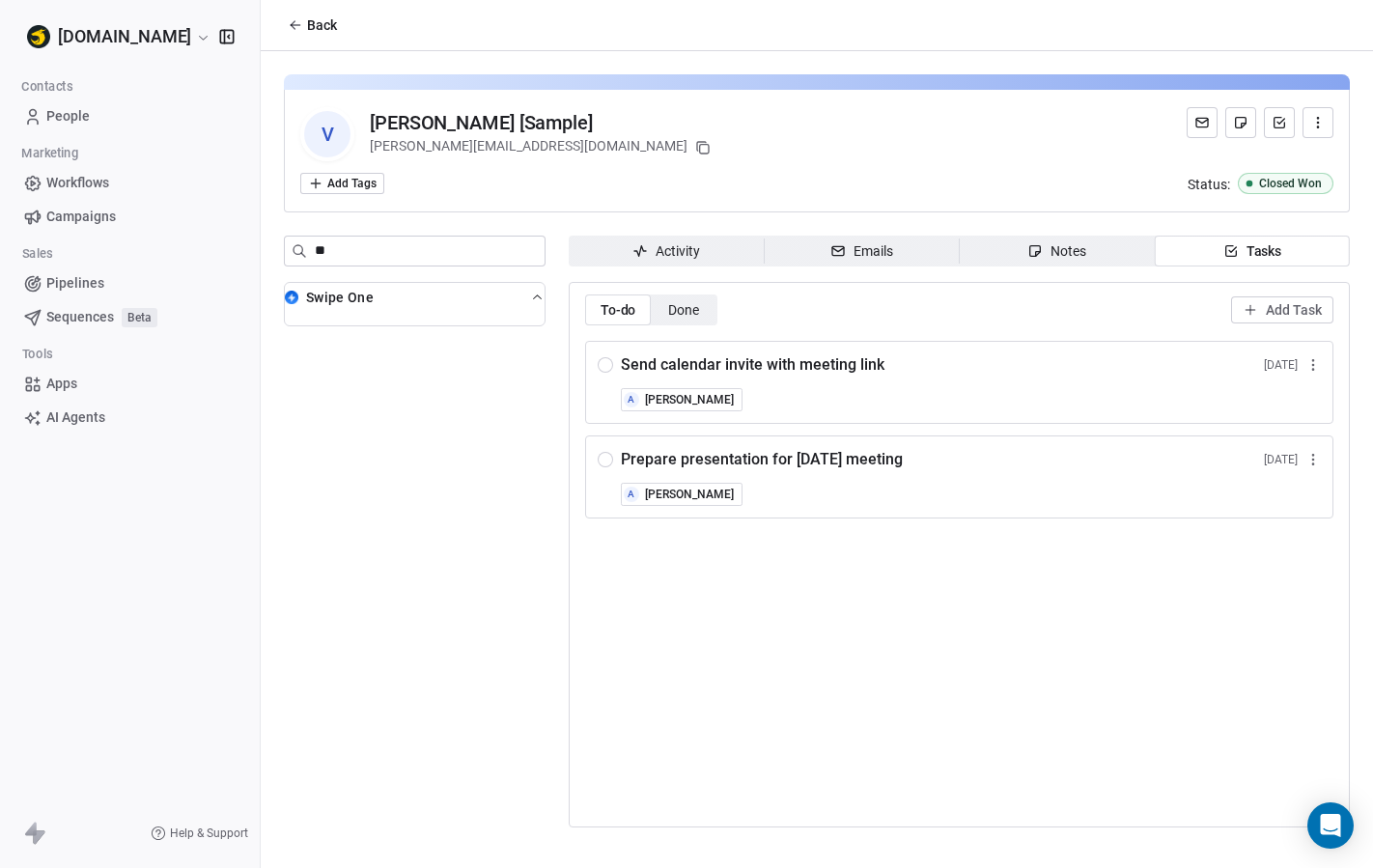
type input "*"
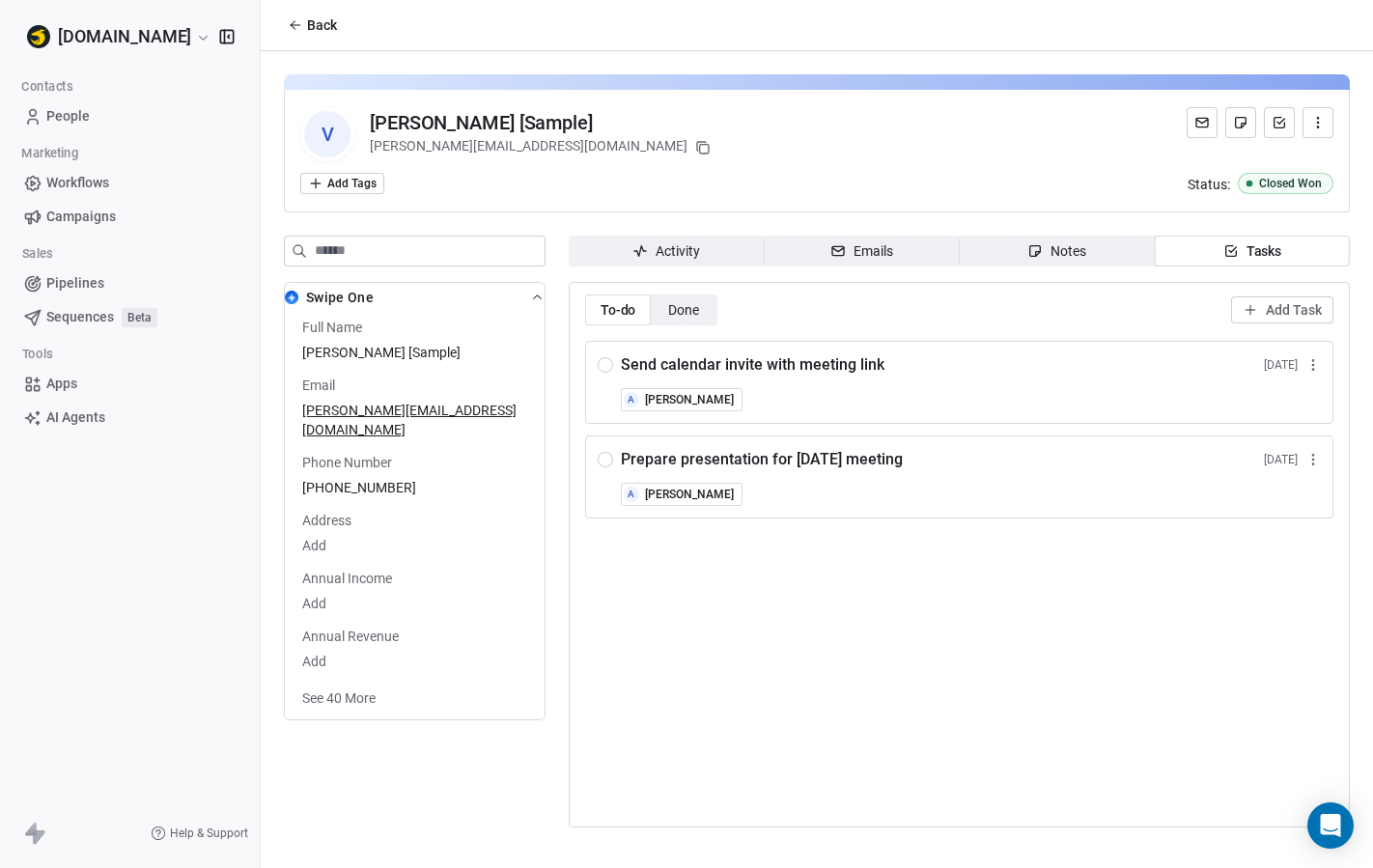
click at [292, 293] on img "button" at bounding box center [291, 297] width 14 height 14
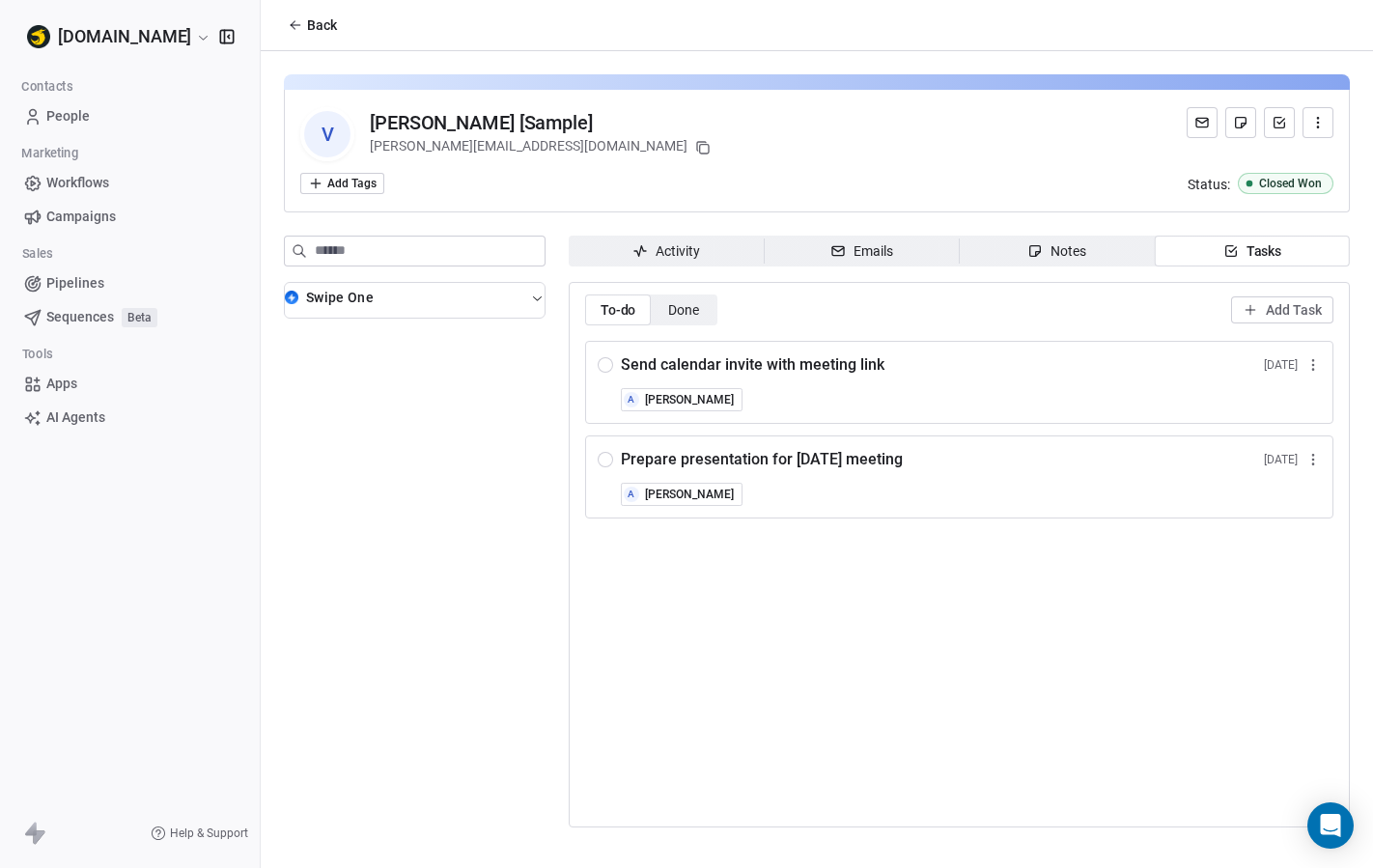
click at [292, 293] on img "button" at bounding box center [291, 297] width 14 height 14
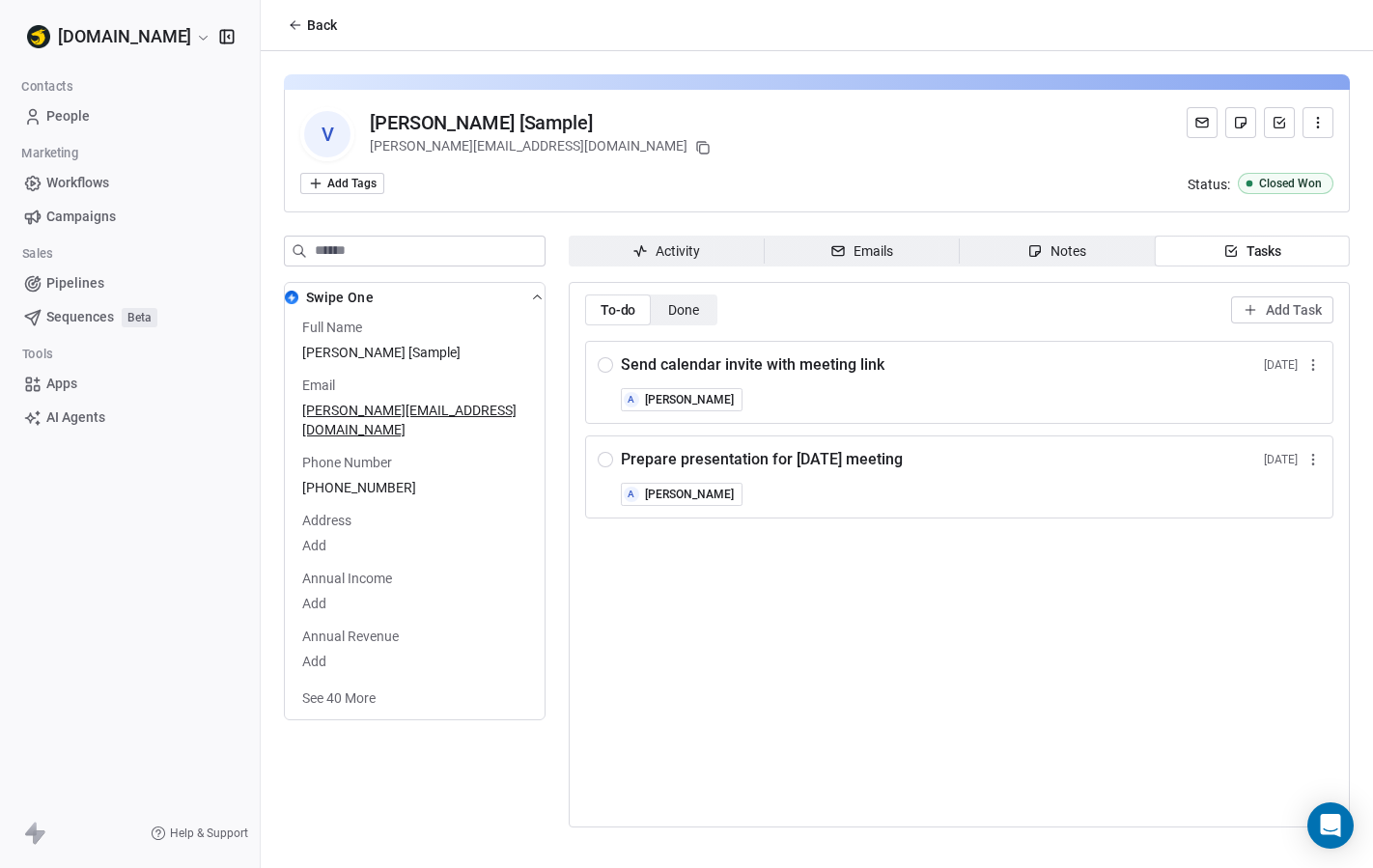
click at [292, 293] on img "button" at bounding box center [291, 297] width 14 height 14
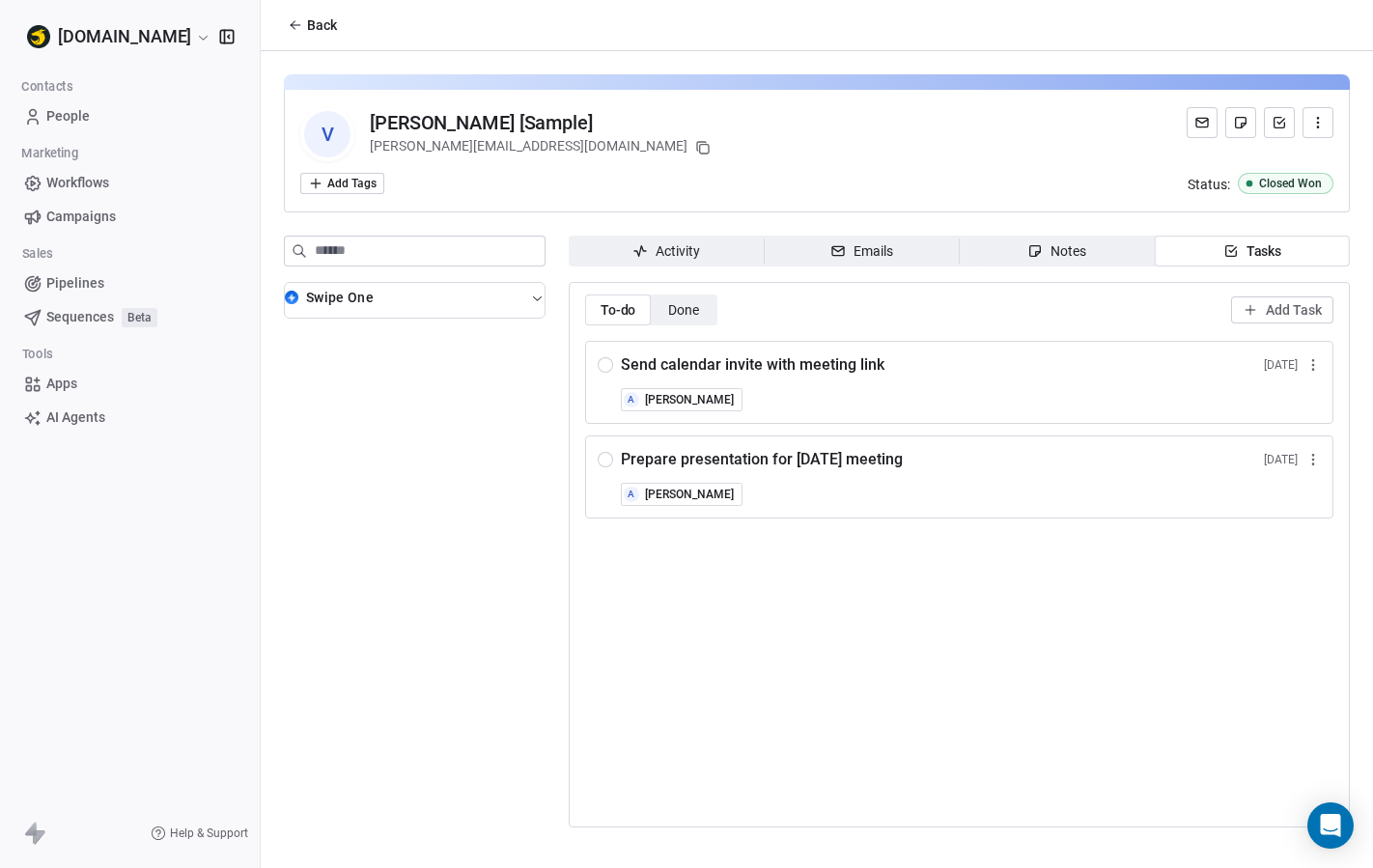
click at [363, 308] on button "Swipe One" at bounding box center [414, 300] width 259 height 35
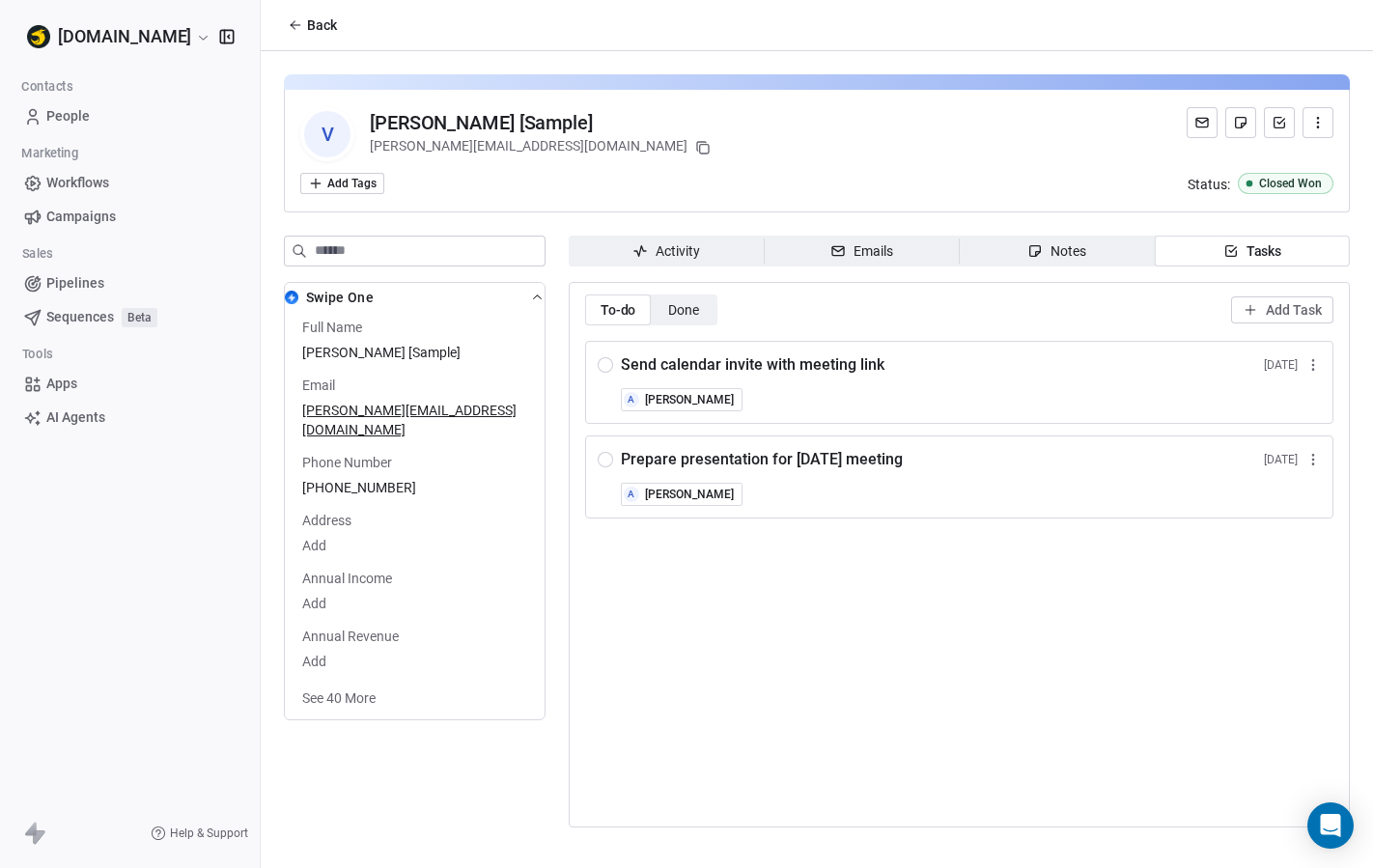
click at [622, 260] on span "Activity Activity" at bounding box center [667, 251] width 195 height 31
